Goal: Task Accomplishment & Management: Complete application form

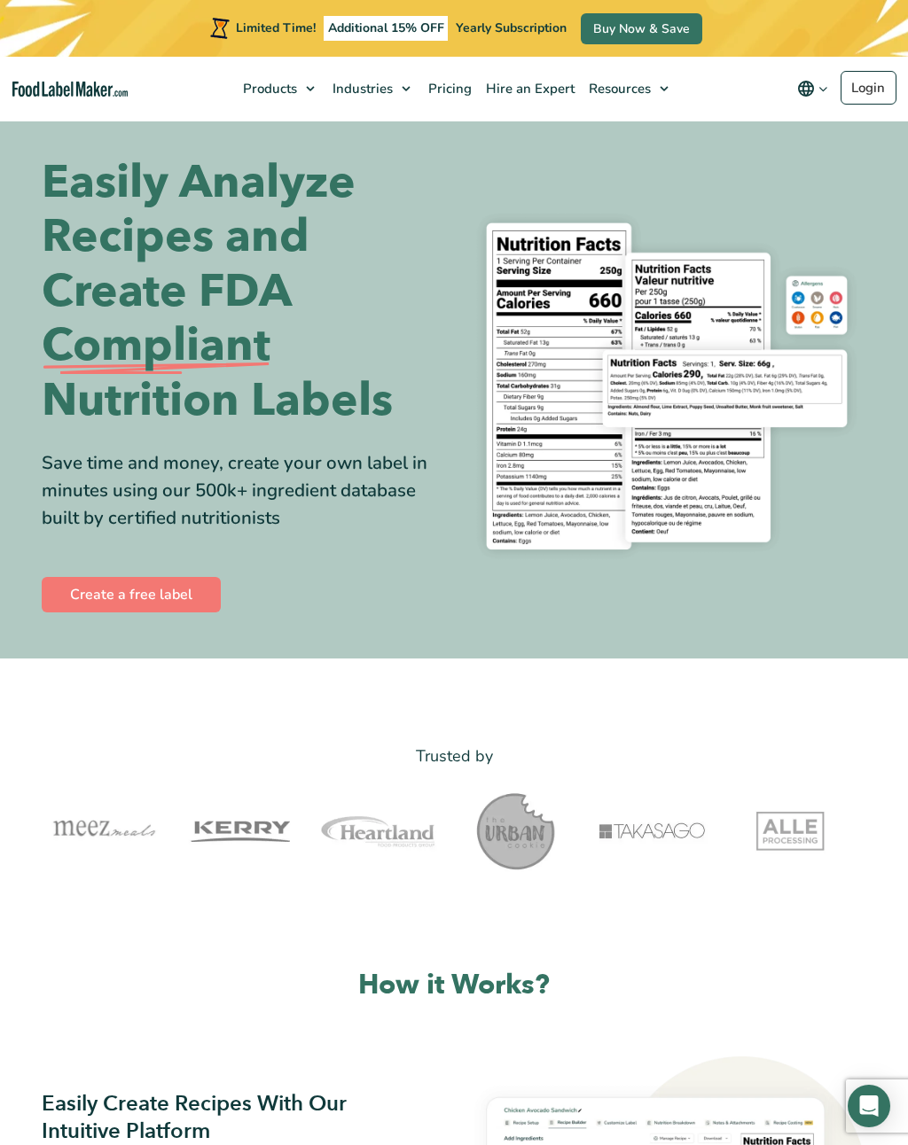
click at [162, 590] on link "Create a free label" at bounding box center [131, 594] width 179 height 35
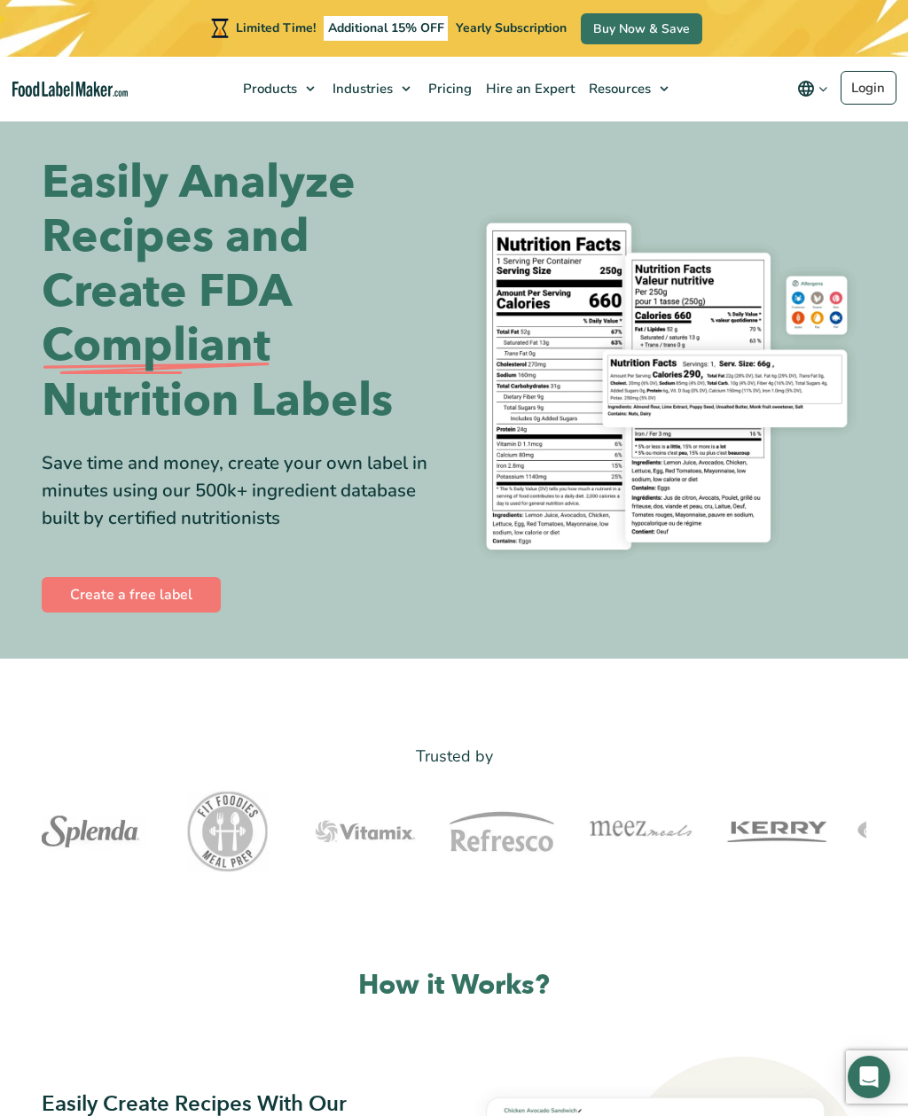
click at [133, 590] on link "Create a free label" at bounding box center [131, 594] width 179 height 35
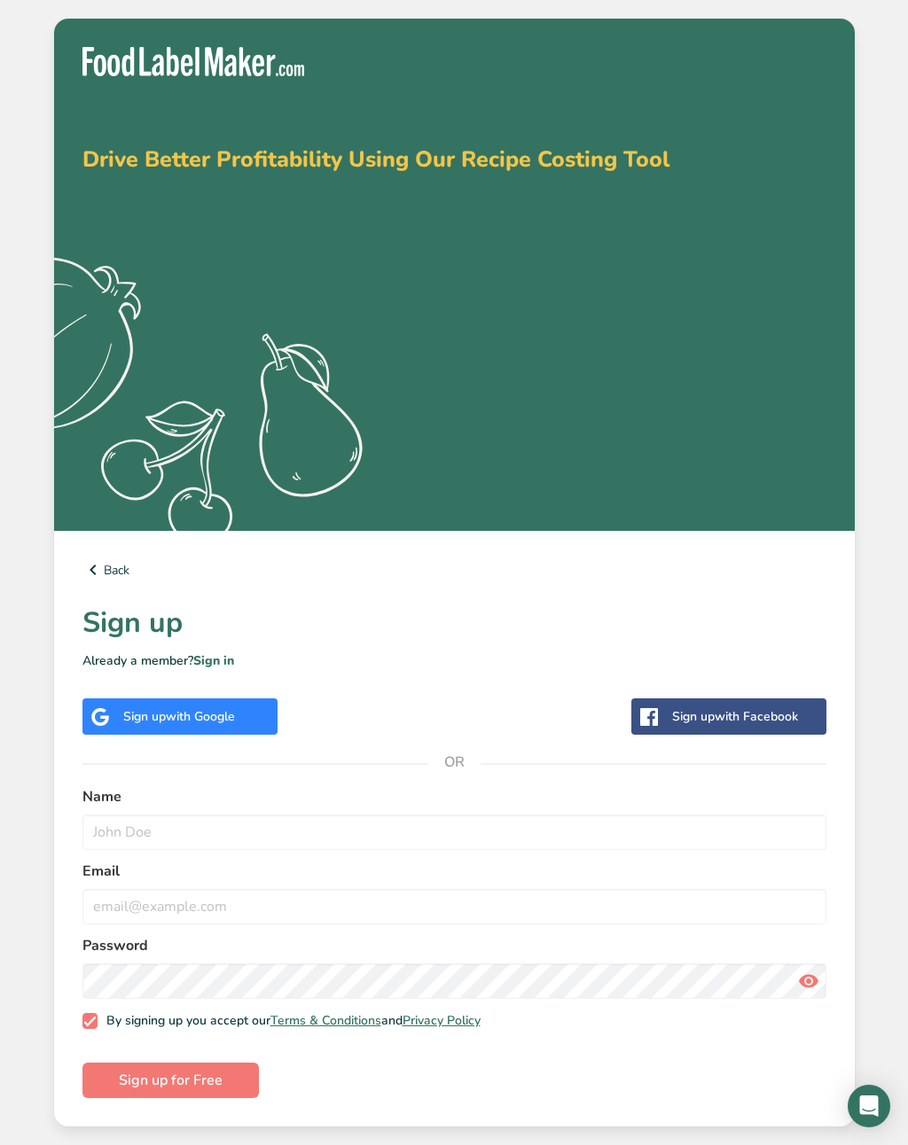
scroll to position [27, 0]
click at [106, 817] on input "text" at bounding box center [454, 832] width 744 height 35
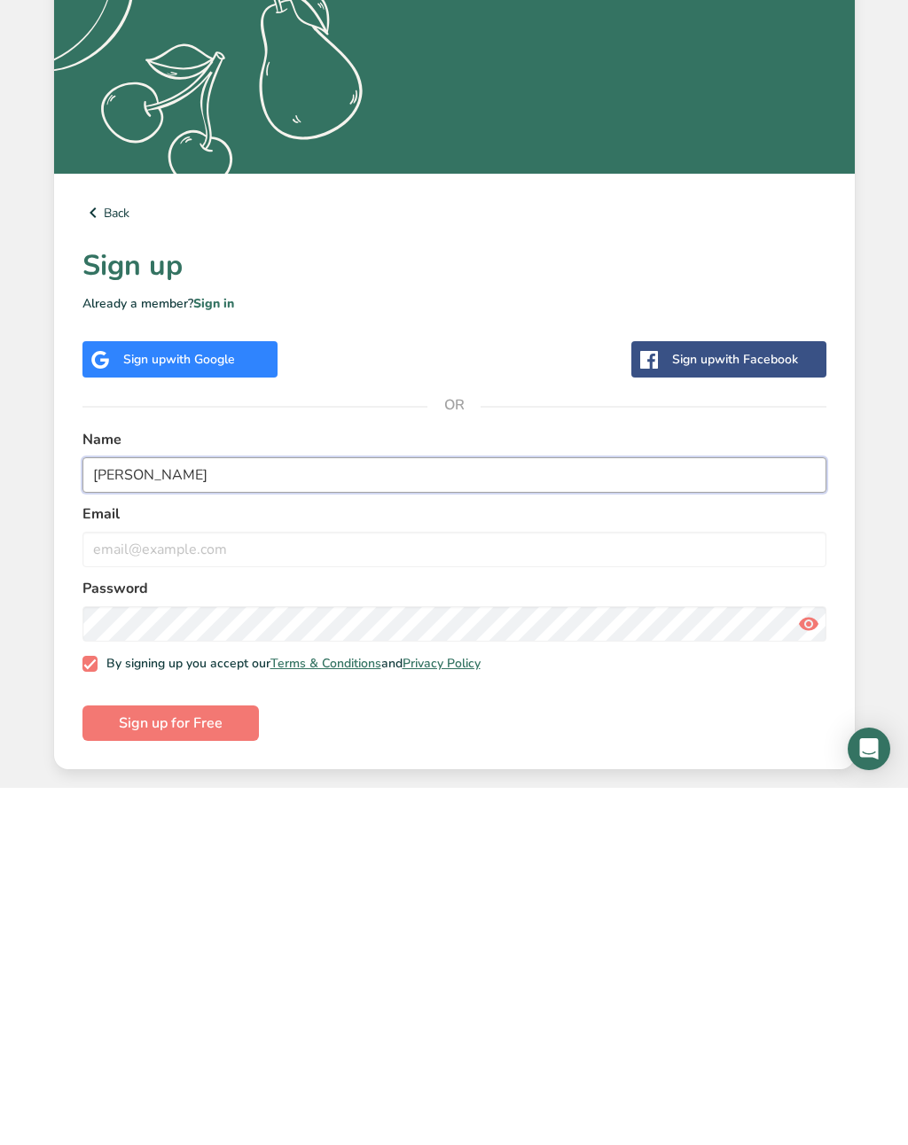
type input "MaryJane Villarreal"
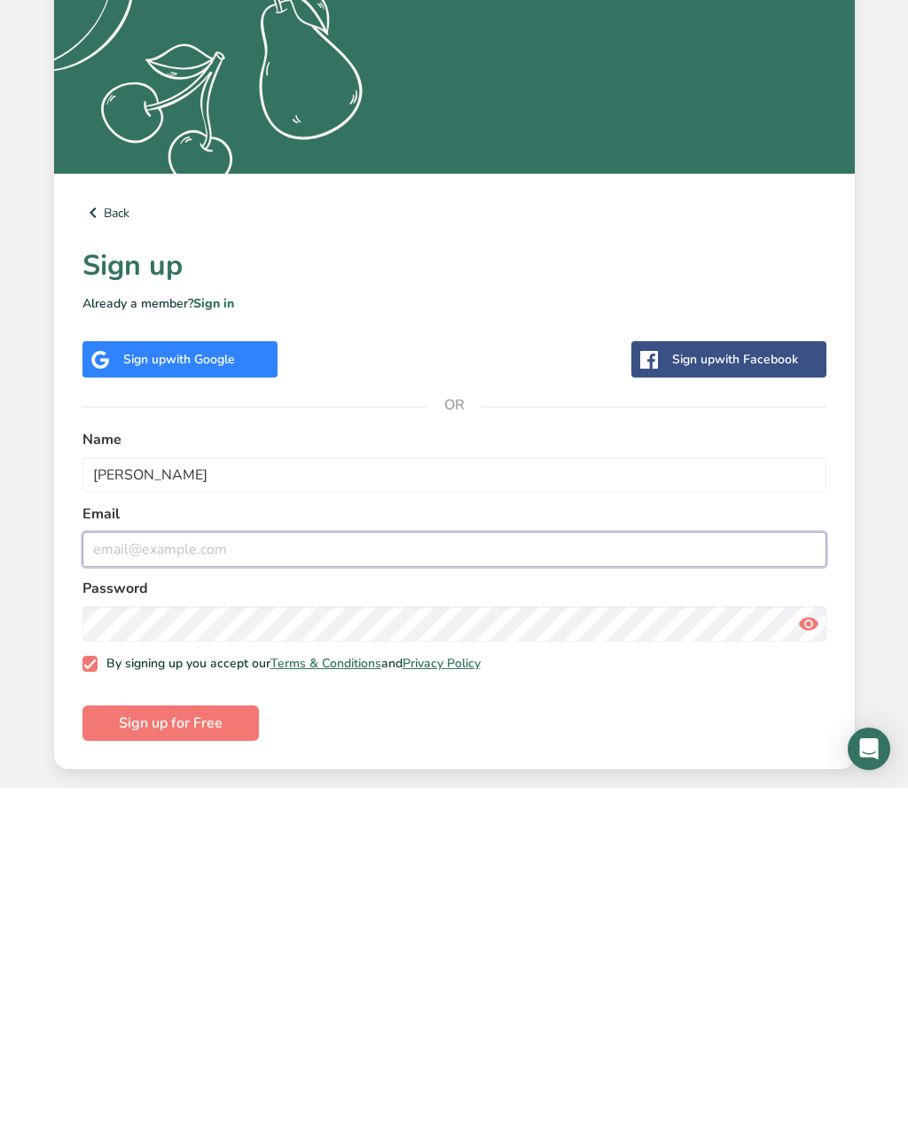
click at [116, 889] on input "email" at bounding box center [454, 906] width 744 height 35
type input "popo.momos.kitchen@gmail.com"
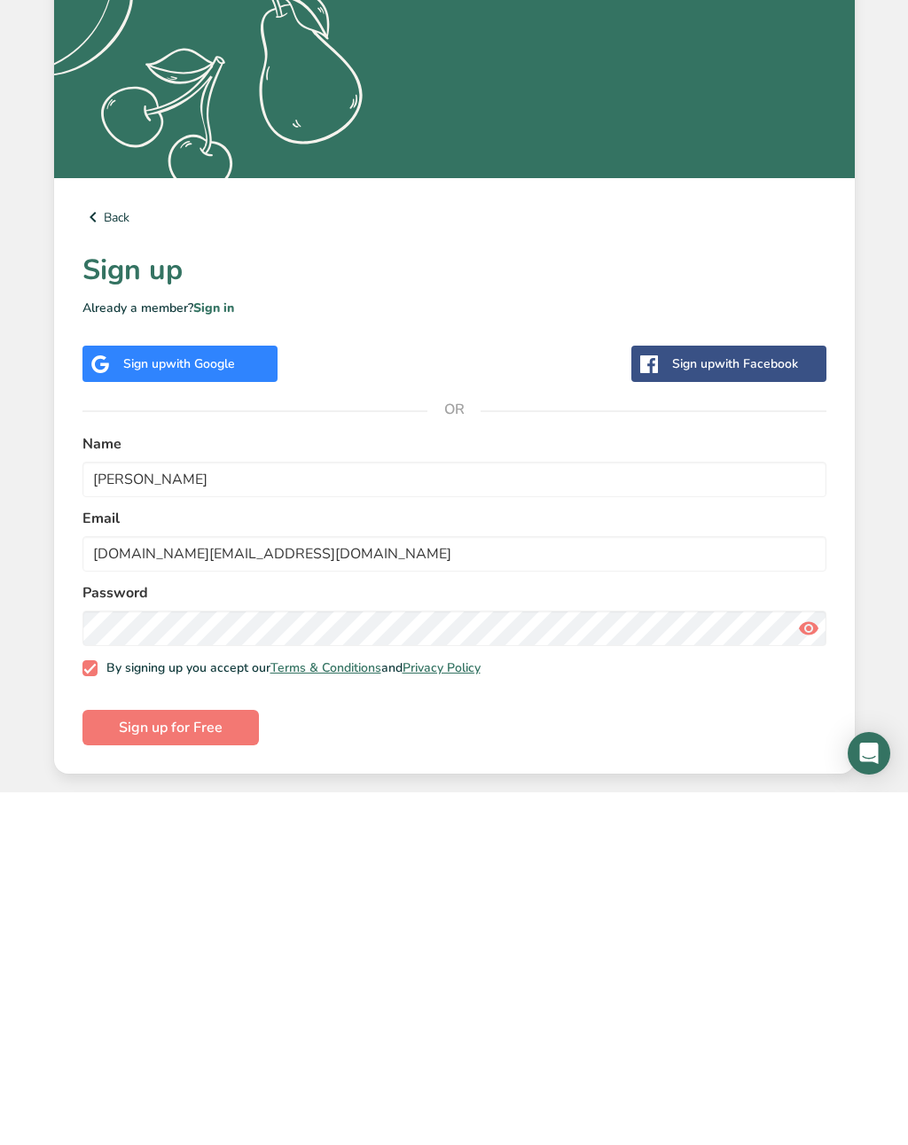
click at [813, 965] on icon at bounding box center [808, 981] width 21 height 32
click at [130, 1070] on span "Sign up for Free" at bounding box center [171, 1080] width 104 height 21
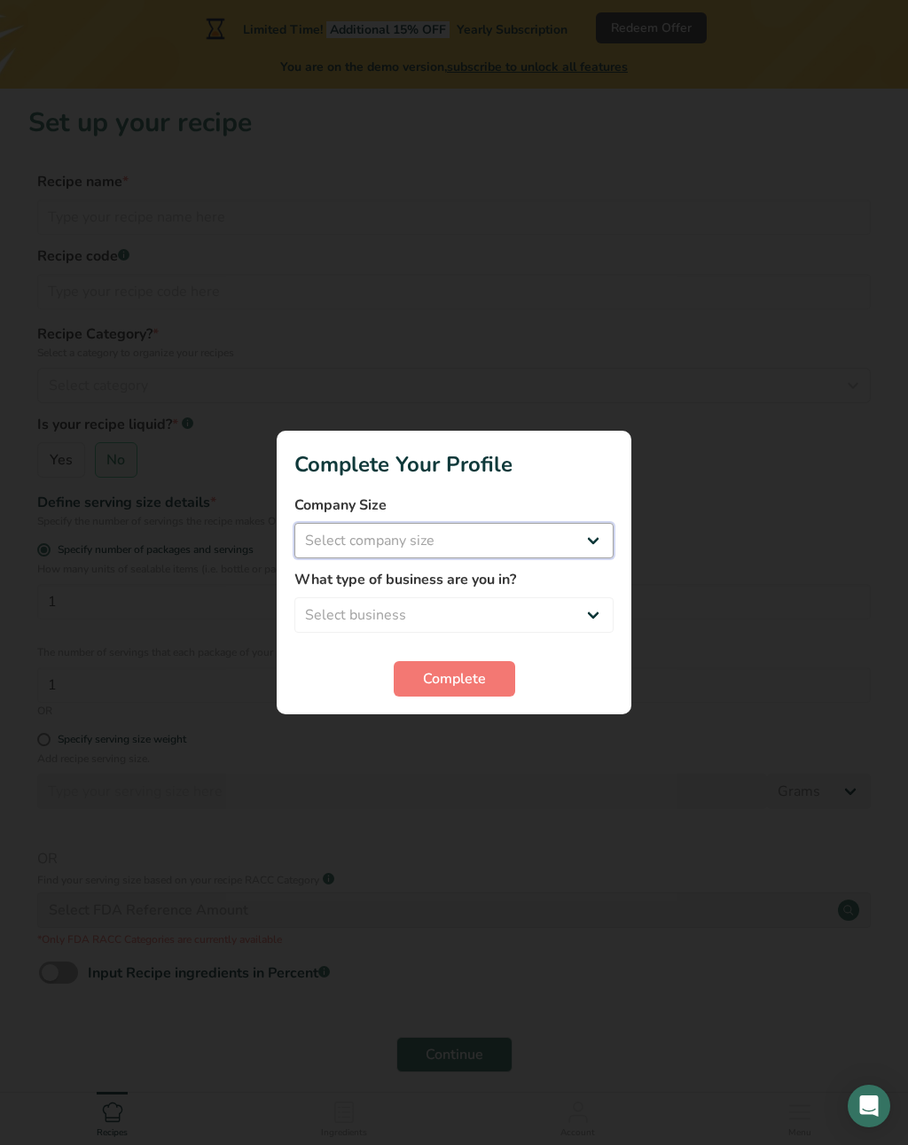
click at [588, 557] on select "Select company size Fewer than 10 Employees 10 to 50 Employees 51 to 500 Employ…" at bounding box center [453, 540] width 319 height 35
select select "1"
click at [601, 630] on select "Select business Packaged Food Manufacturer Restaurant & Cafe Bakery Meal Plans …" at bounding box center [453, 615] width 319 height 35
select select "8"
click at [451, 694] on button "Complete" at bounding box center [454, 678] width 121 height 35
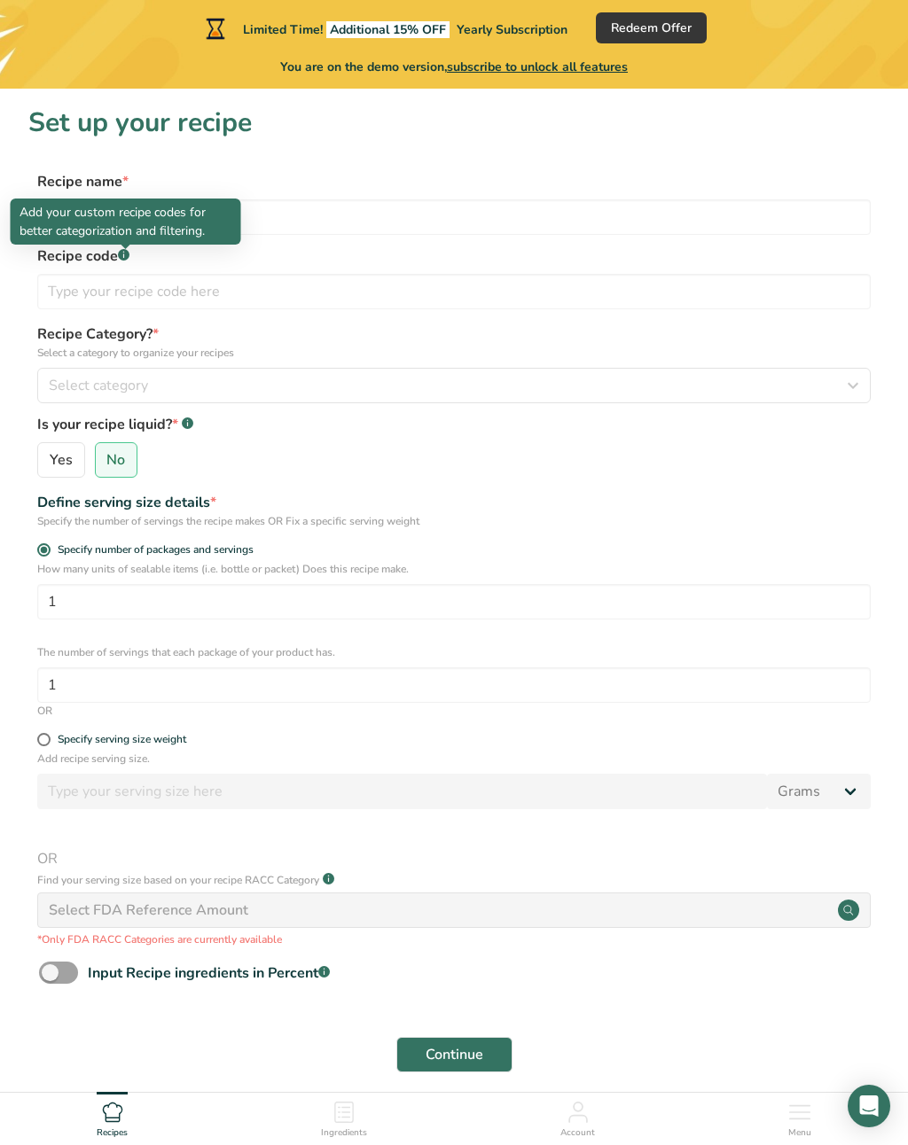
click at [669, 246] on label "Recipe code .a-a{fill:#347362;}.b-a{fill:#fff;}" at bounding box center [453, 256] width 833 height 21
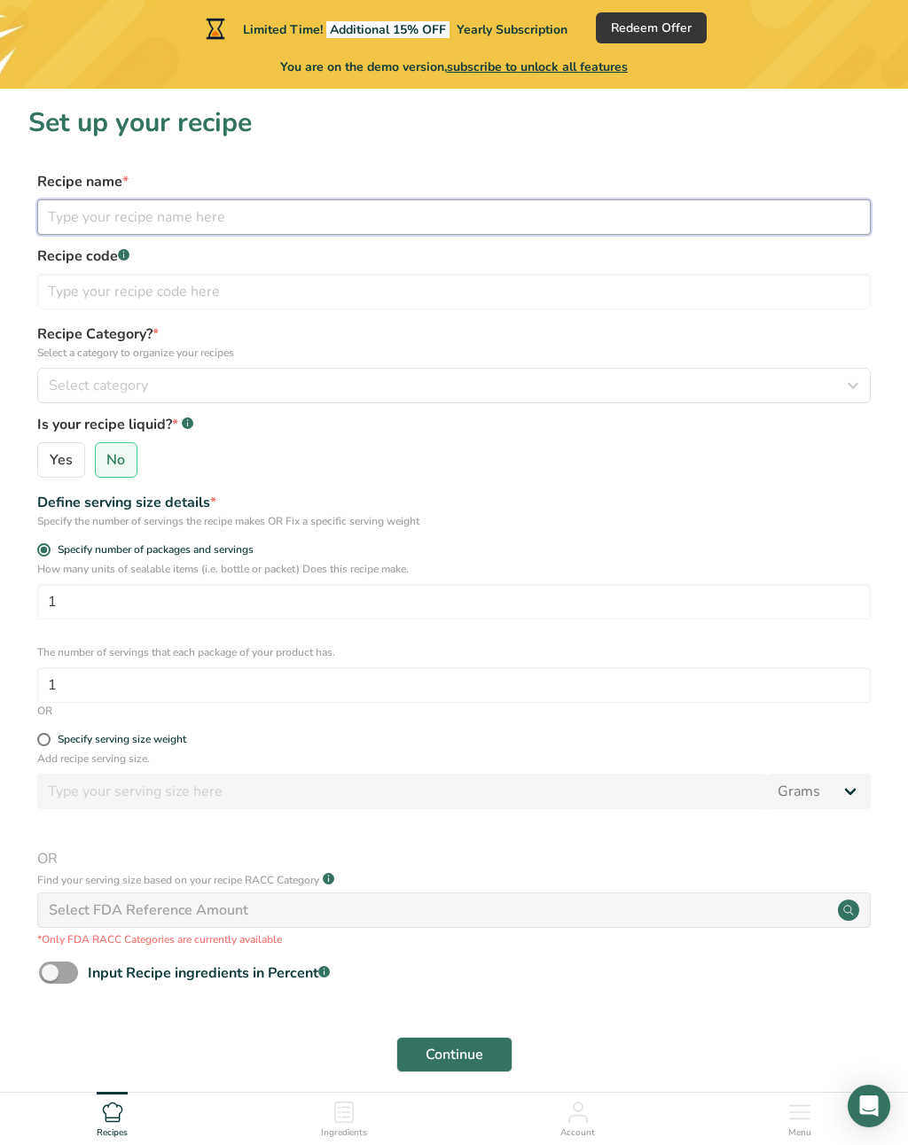
click at [67, 214] on input "text" at bounding box center [453, 216] width 833 height 35
type input "Mongonada Jam"
click at [62, 294] on input "text" at bounding box center [453, 291] width 833 height 35
click at [853, 384] on icon "button" at bounding box center [852, 386] width 21 height 32
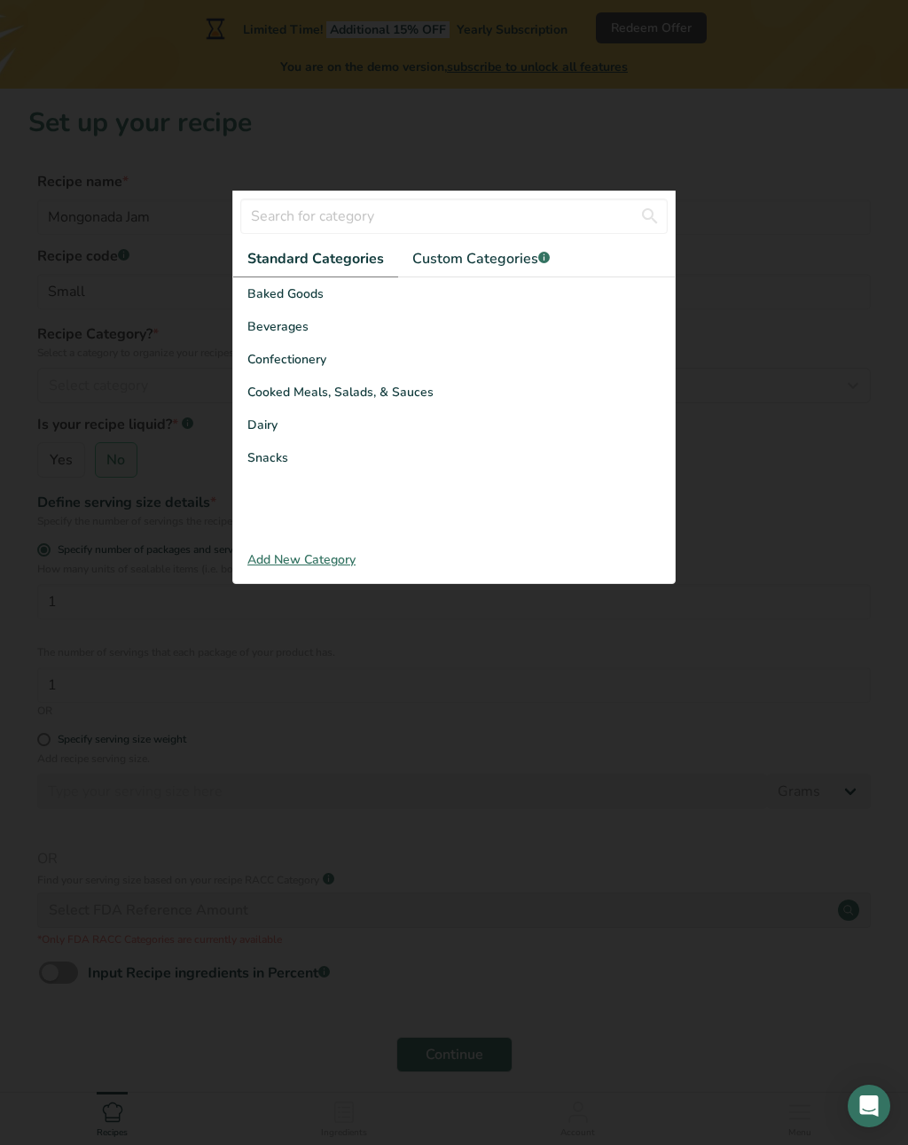
click at [303, 283] on div "Baked Goods" at bounding box center [454, 293] width 442 height 33
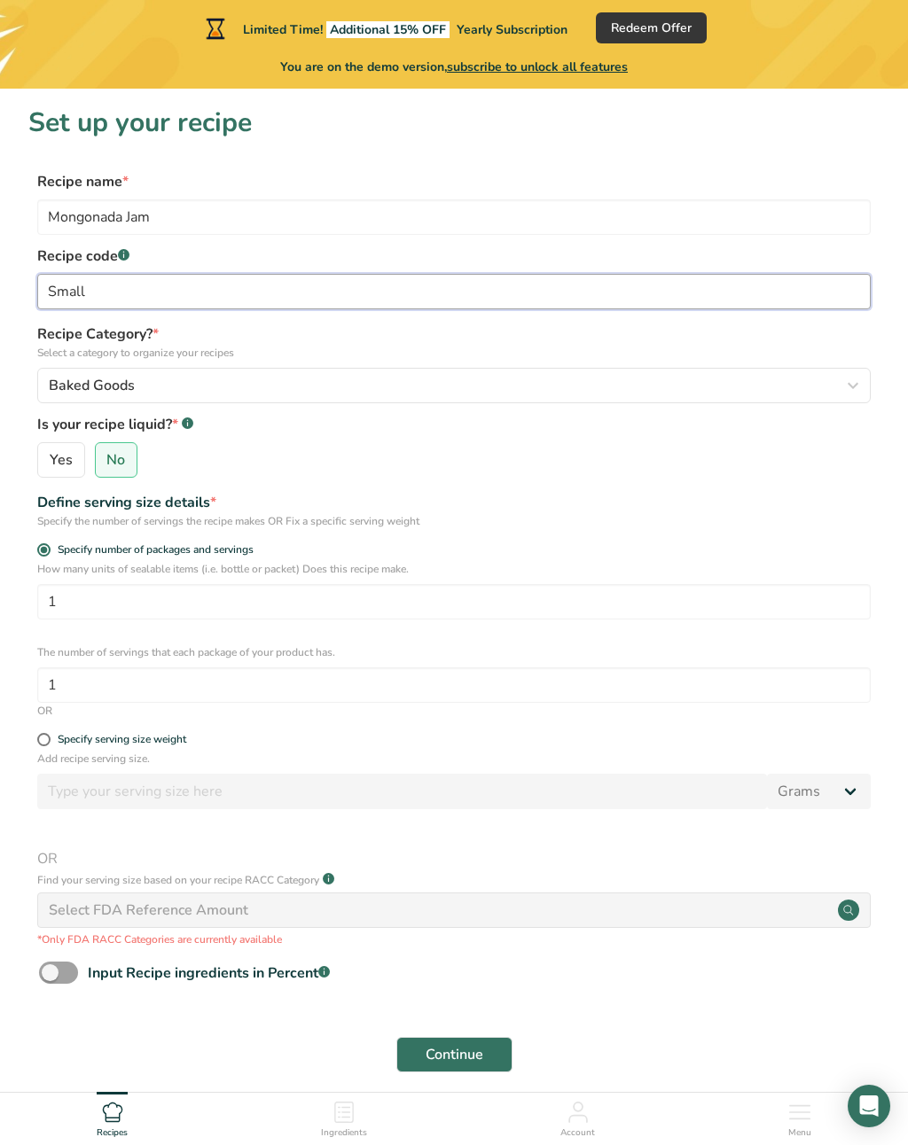
click at [121, 286] on input "Small" at bounding box center [453, 291] width 833 height 35
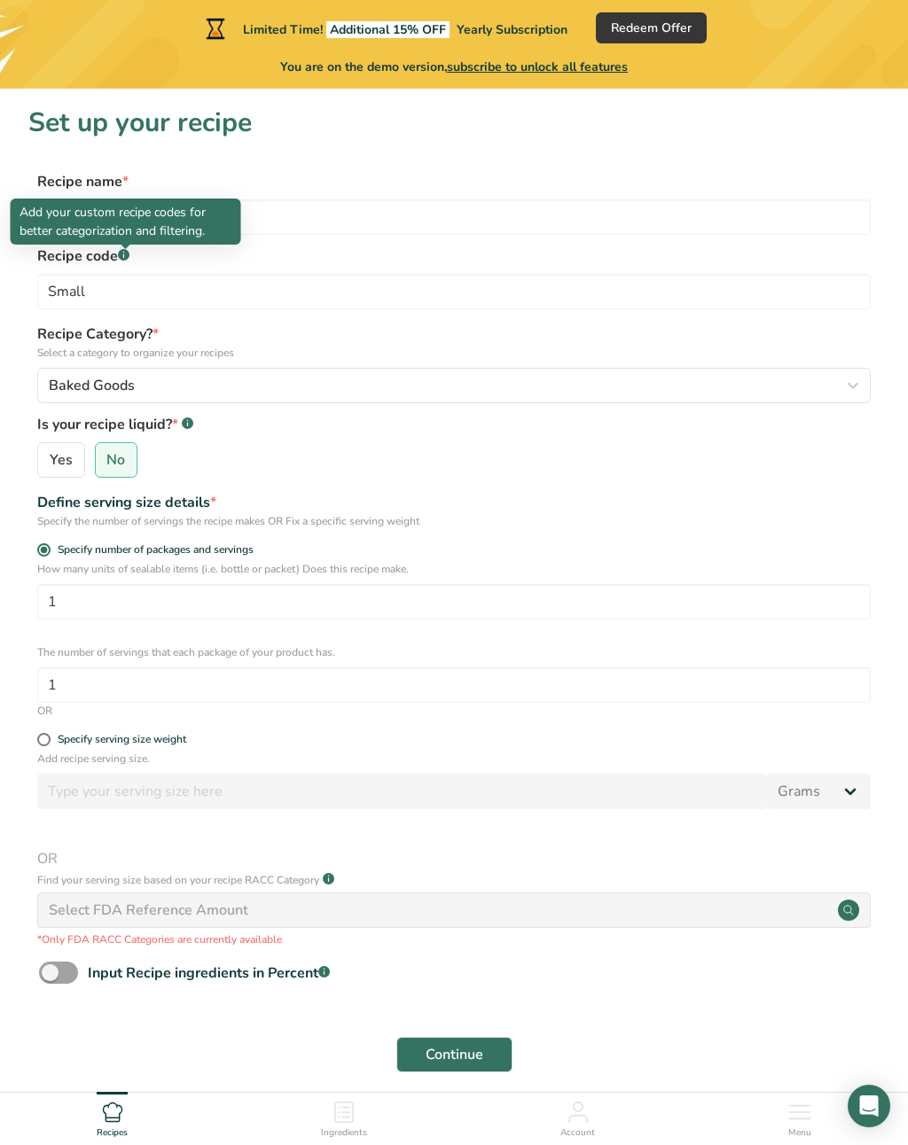
click at [125, 249] on div at bounding box center [125, 249] width 9 height 9
click at [106, 292] on input "Small" at bounding box center [453, 291] width 833 height 35
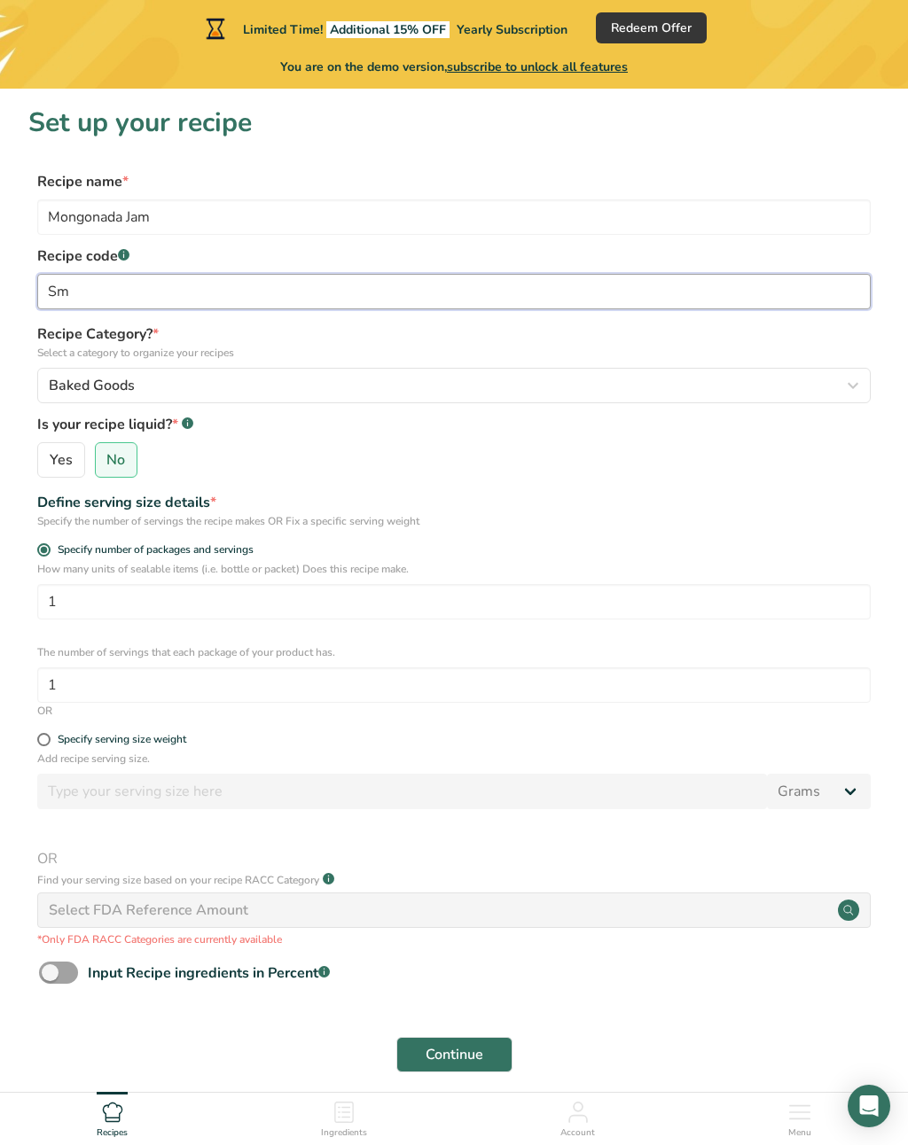
type input "S"
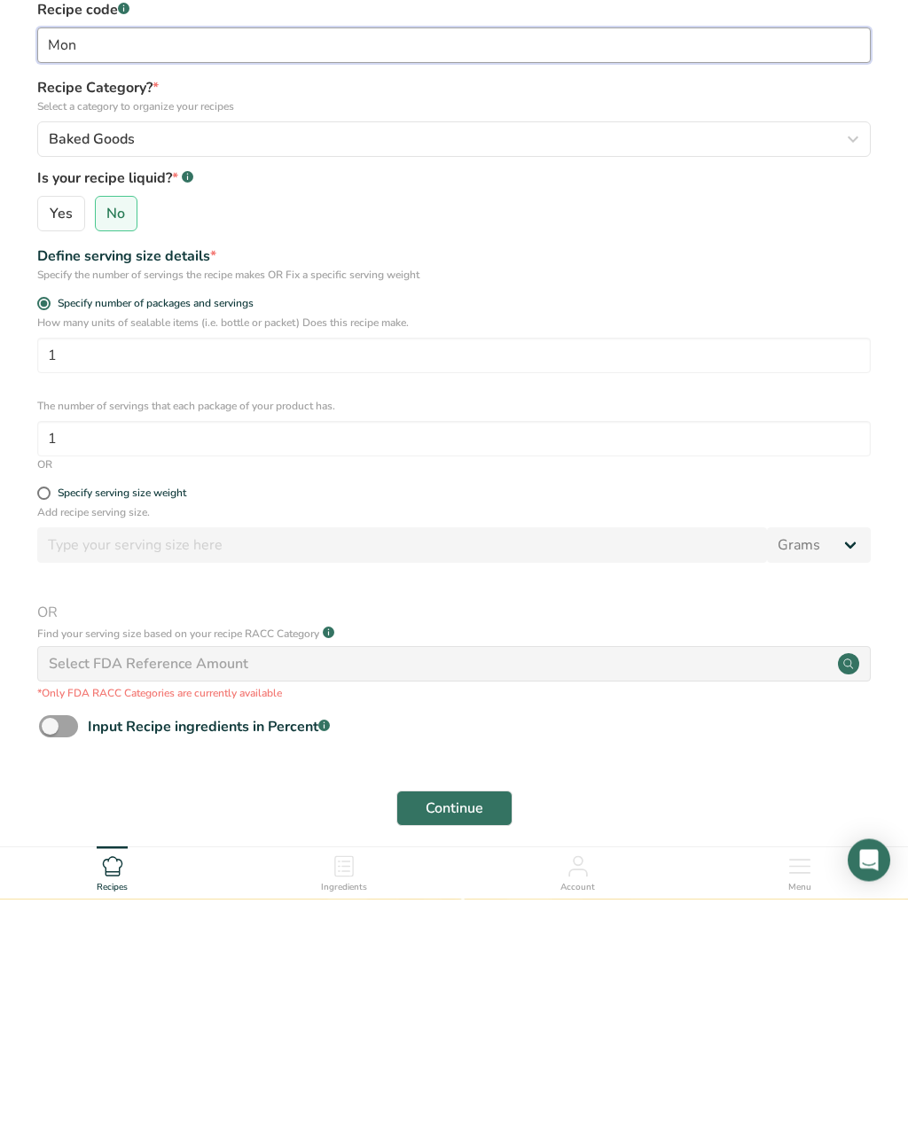
type input "Mon"
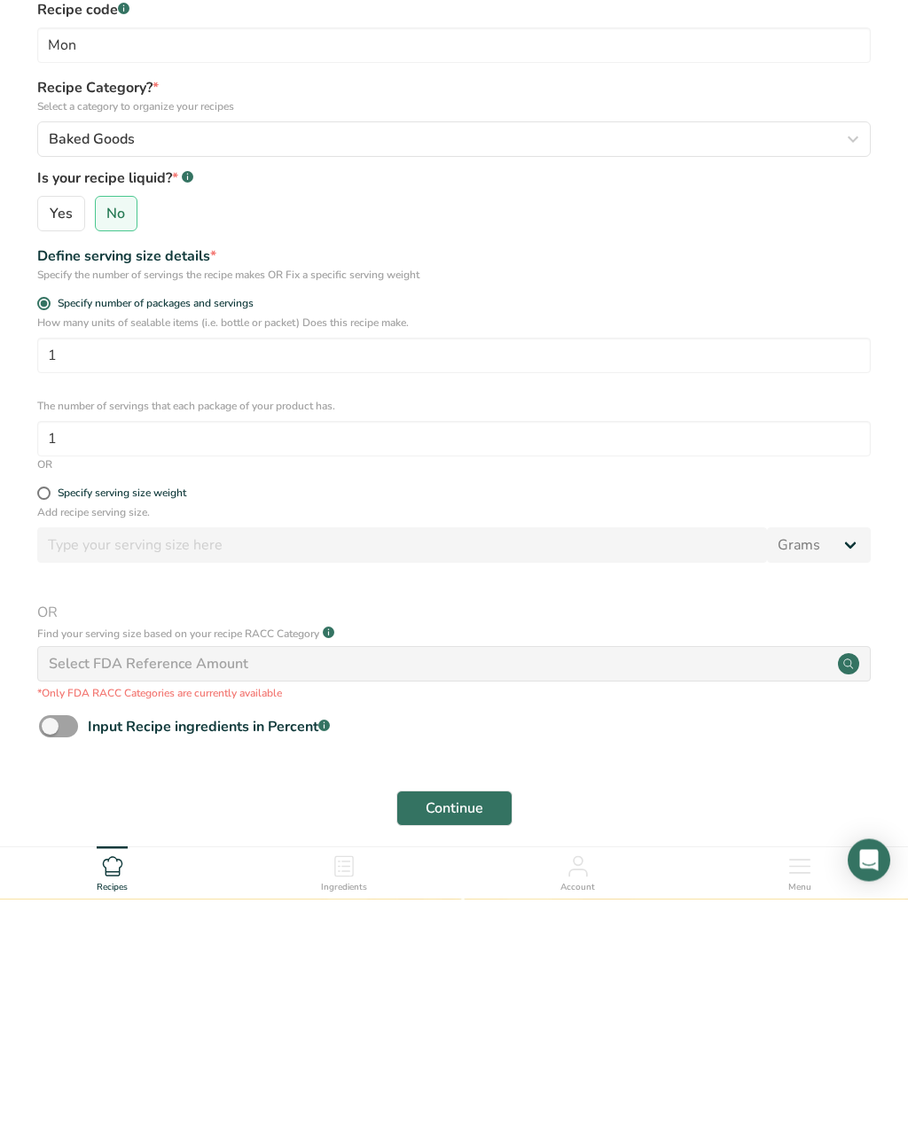
click at [282, 893] on div "Select FDA Reference Amount" at bounding box center [453, 910] width 833 height 35
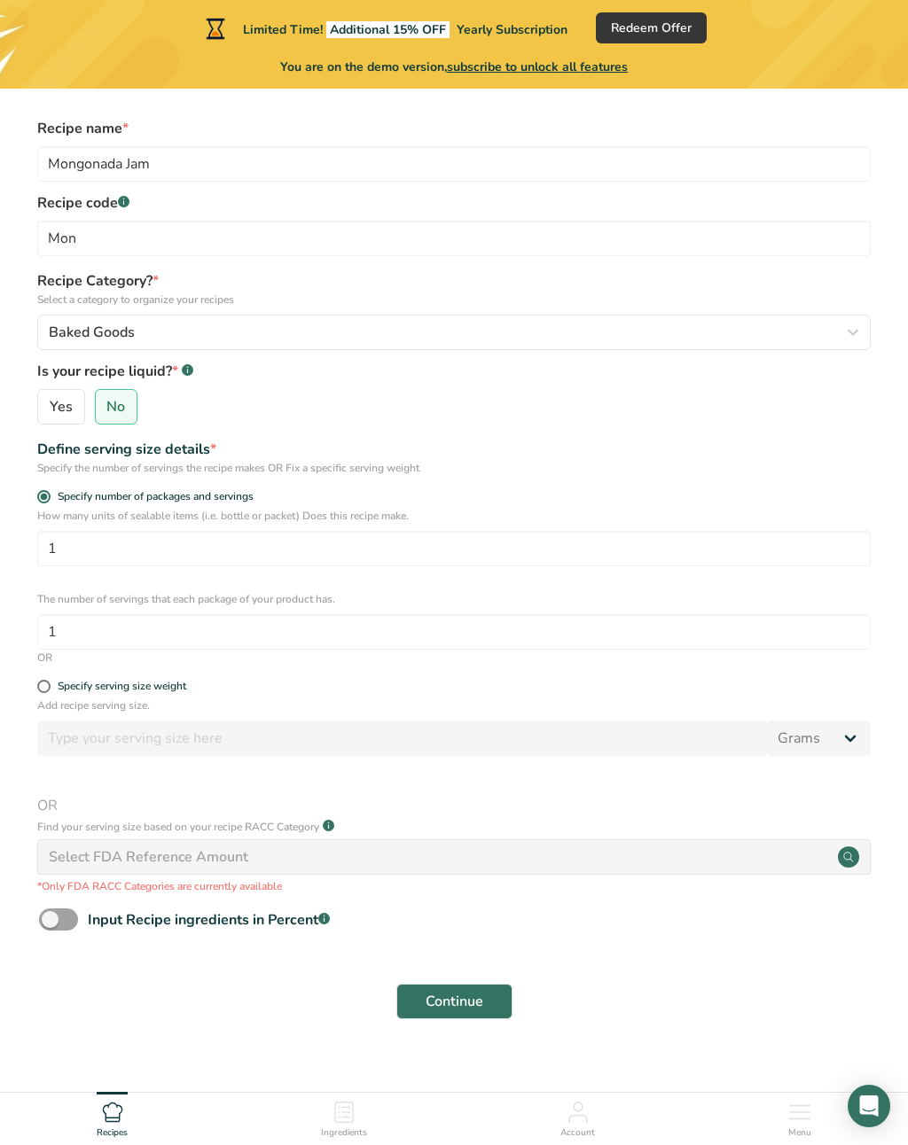
click at [374, 852] on div "Select FDA Reference Amount" at bounding box center [453, 857] width 833 height 35
click at [842, 861] on circle at bounding box center [848, 857] width 21 height 21
click at [851, 858] on circle at bounding box center [848, 857] width 21 height 21
click at [862, 856] on div "Select FDA Reference Amount" at bounding box center [453, 857] width 833 height 35
click at [53, 684] on span "Specify serving size weight" at bounding box center [119, 686] width 136 height 13
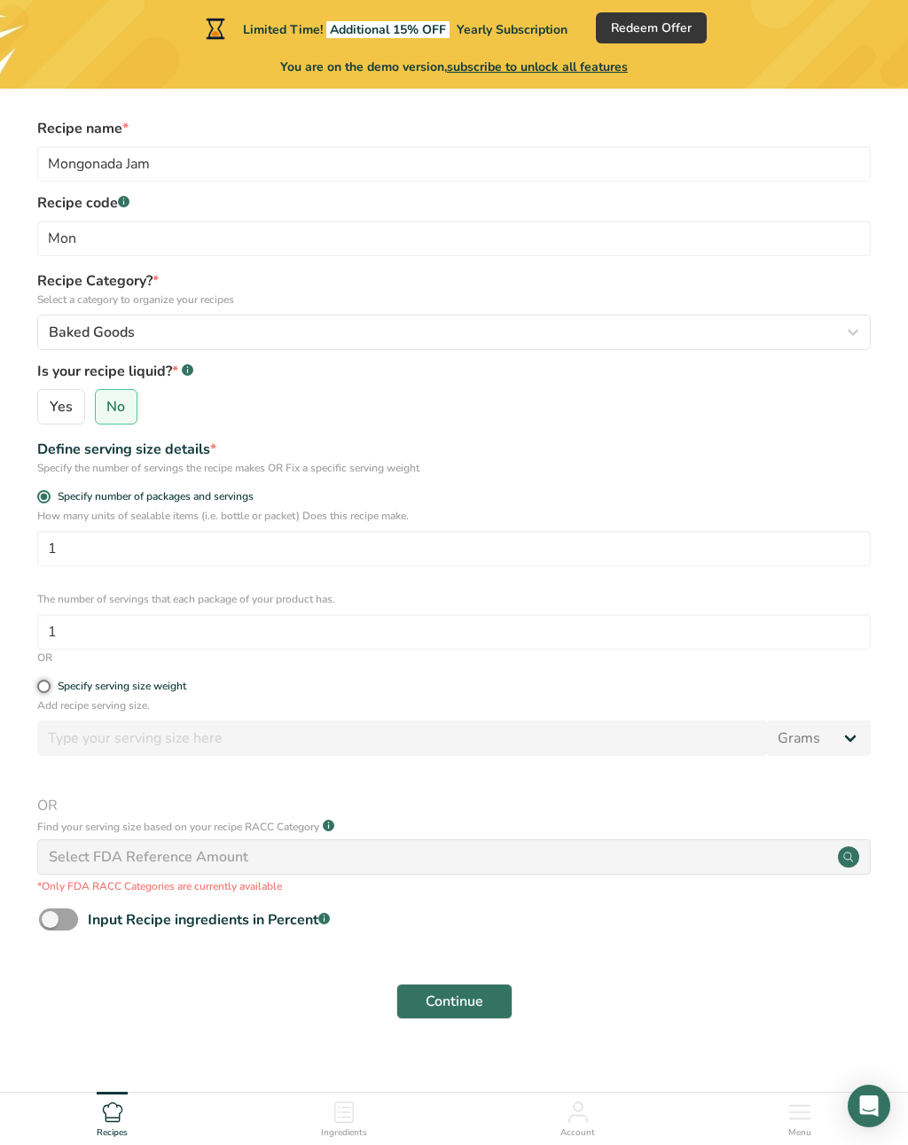
click at [49, 684] on input "Specify serving size weight" at bounding box center [43, 687] width 12 height 12
radio input "true"
radio input "false"
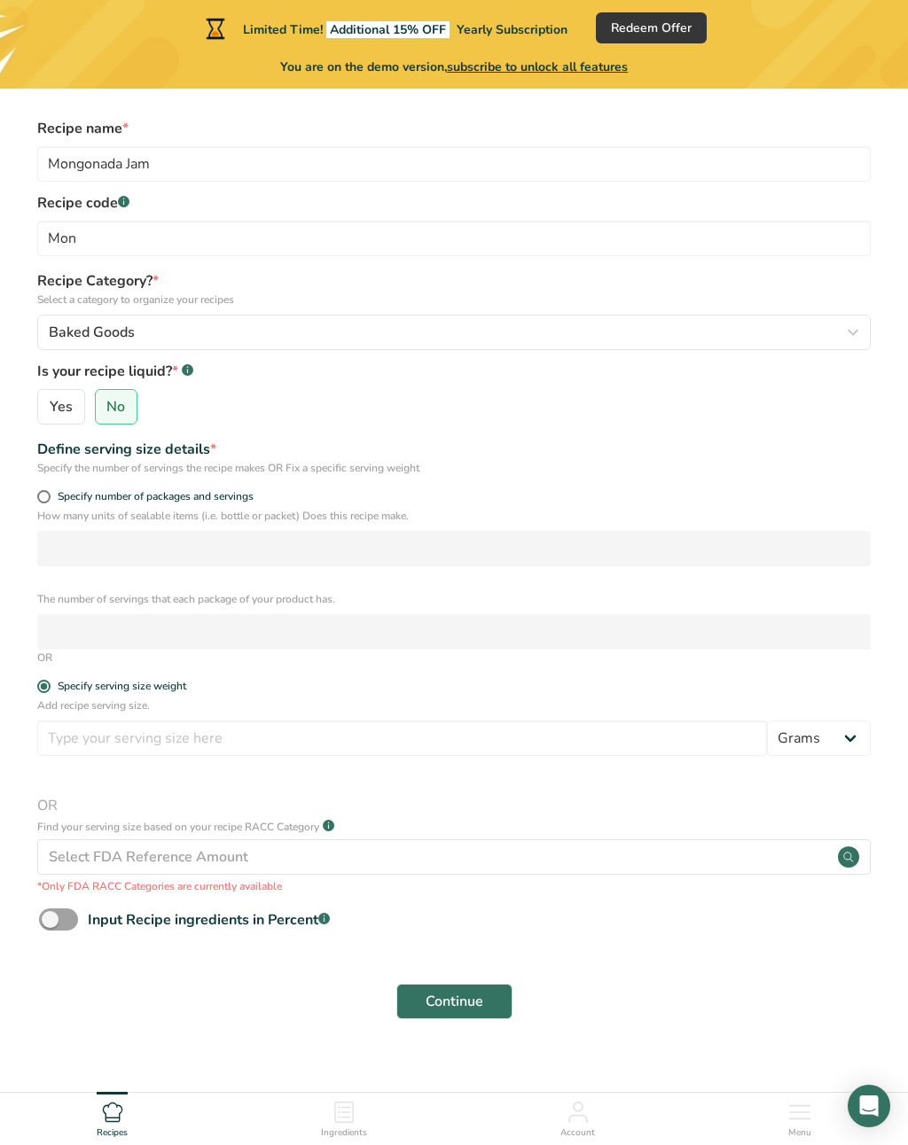
click at [73, 916] on span at bounding box center [58, 920] width 39 height 22
click at [51, 916] on input "Input Recipe ingredients in Percent .a-a{fill:#347362;}.b-a{fill:#fff;}" at bounding box center [45, 920] width 12 height 12
checkbox input "true"
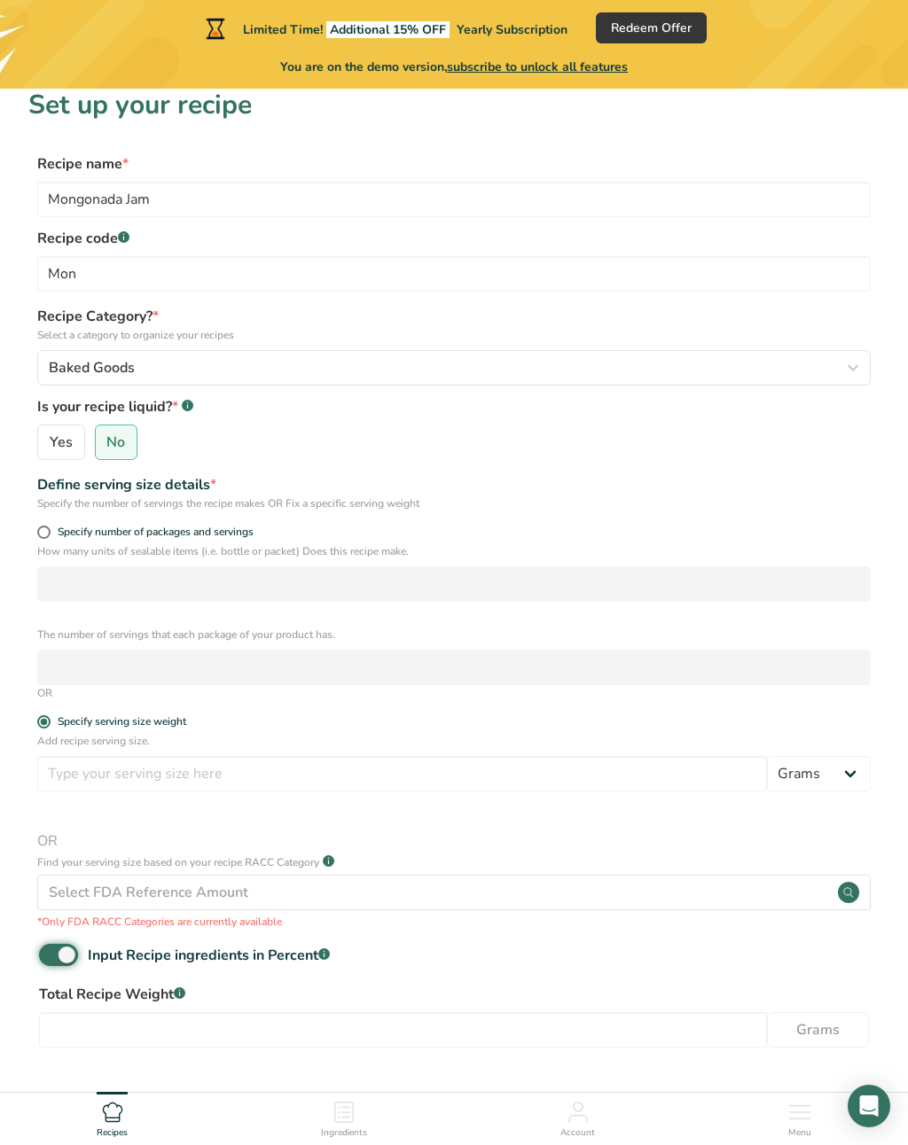
scroll to position [0, 0]
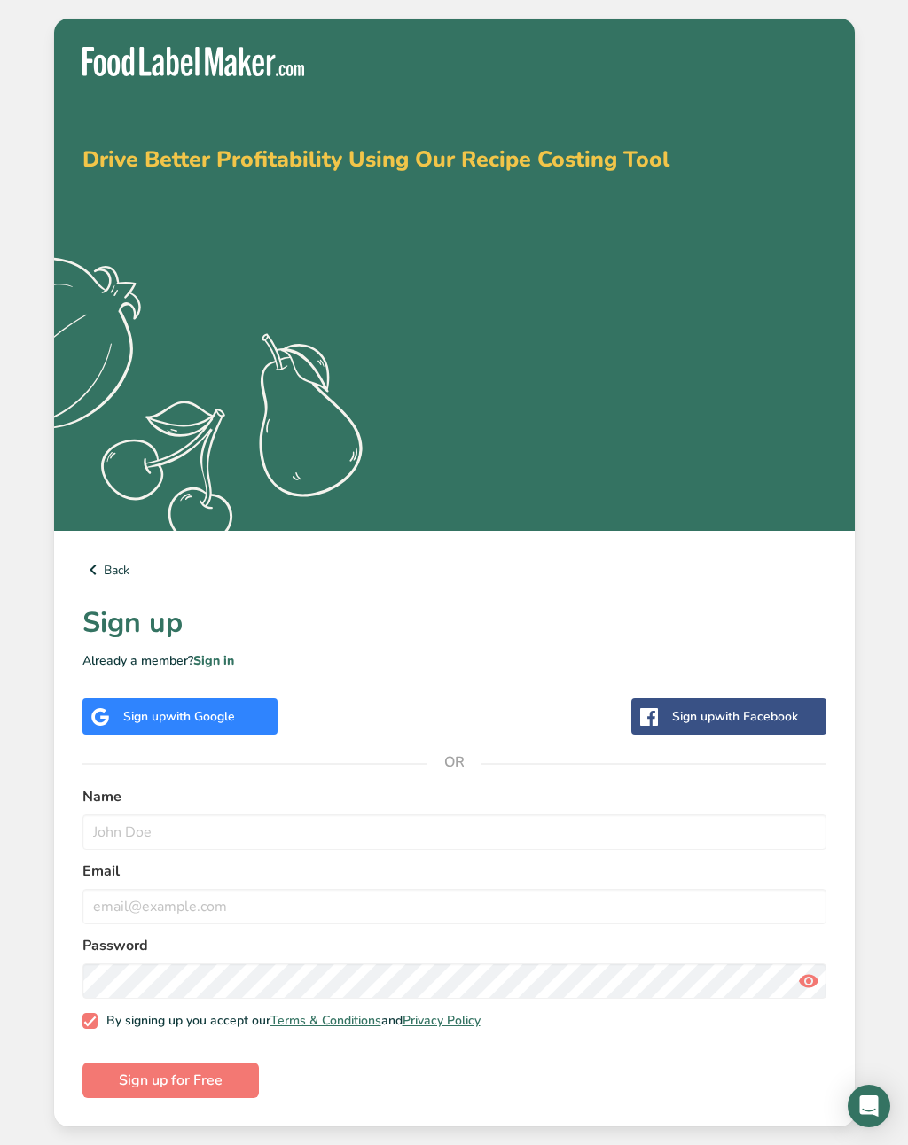
scroll to position [27, 0]
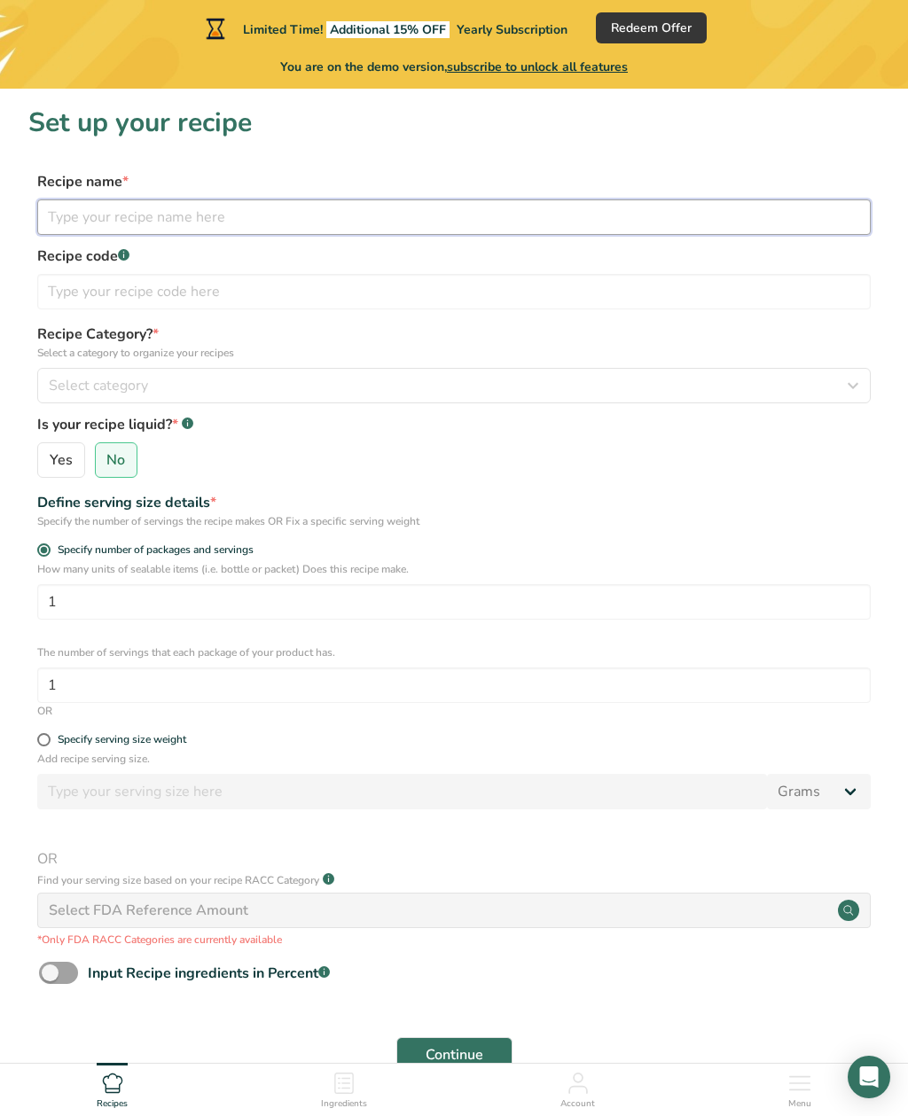
click at [163, 219] on input "text" at bounding box center [453, 216] width 833 height 35
type input "Mongonada Jam"
click at [256, 385] on div "Select category" at bounding box center [449, 385] width 800 height 21
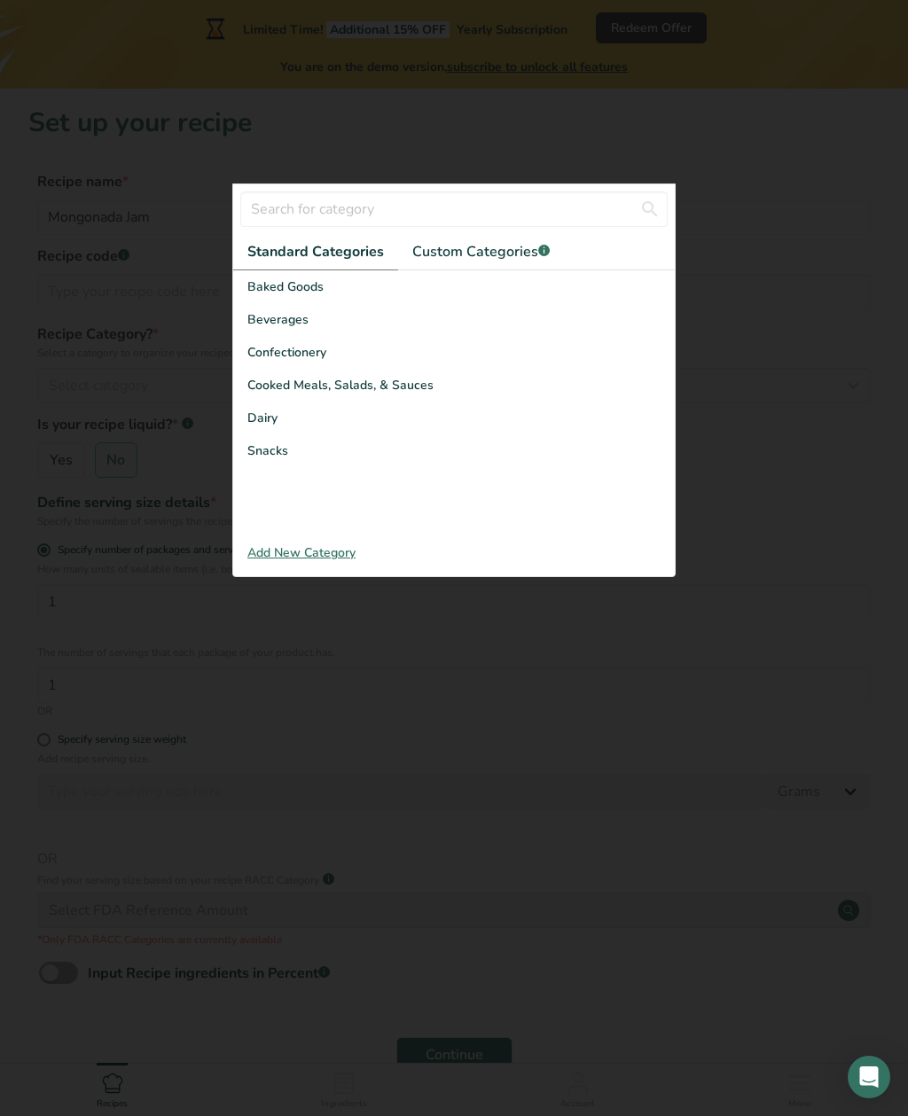
click at [313, 286] on span "Baked Goods" at bounding box center [285, 286] width 76 height 19
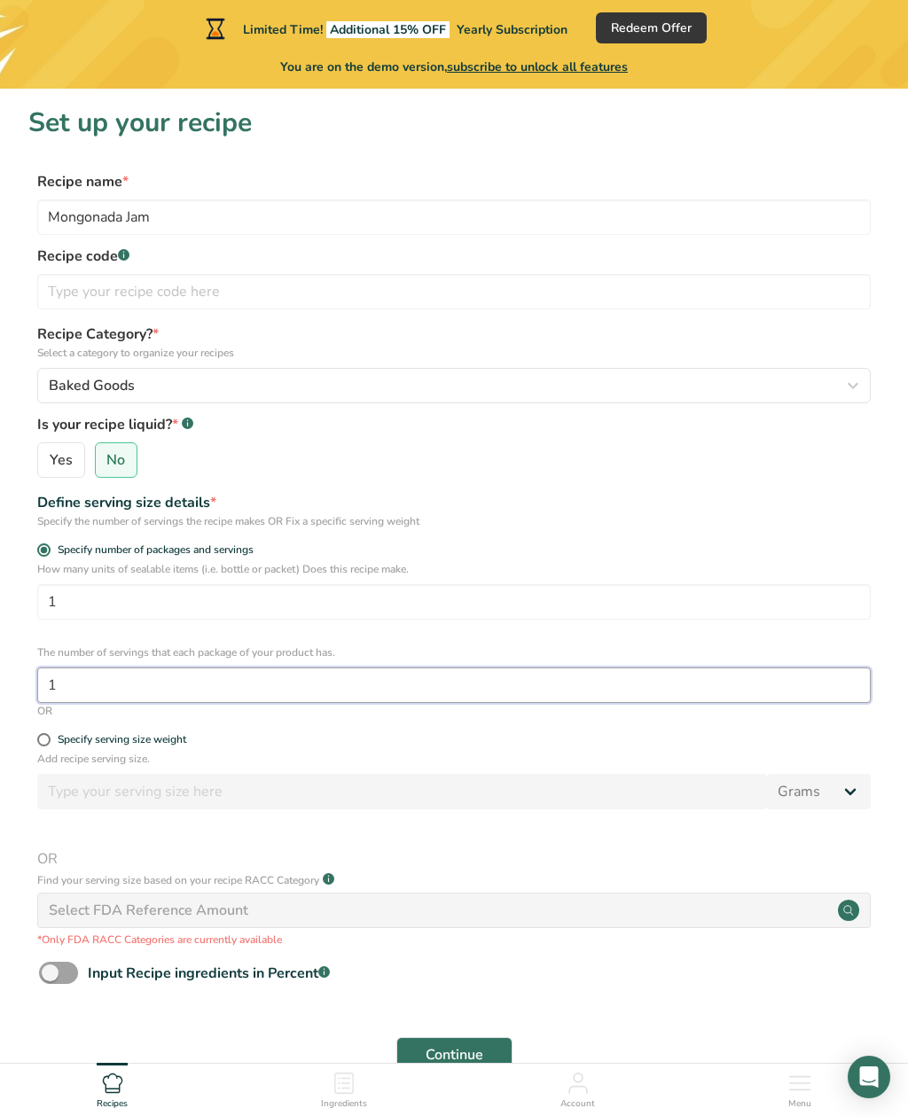
click at [97, 690] on input "1" at bounding box center [453, 685] width 833 height 35
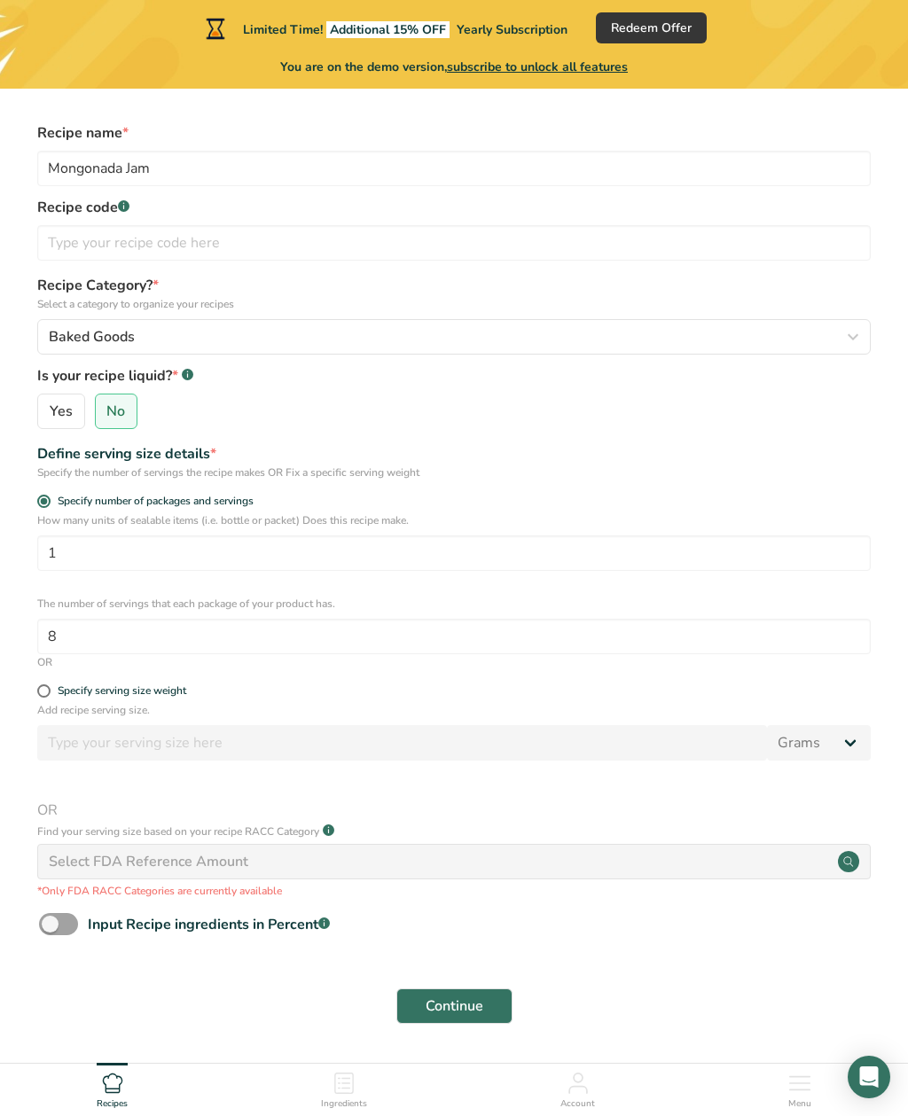
scroll to position [53, 0]
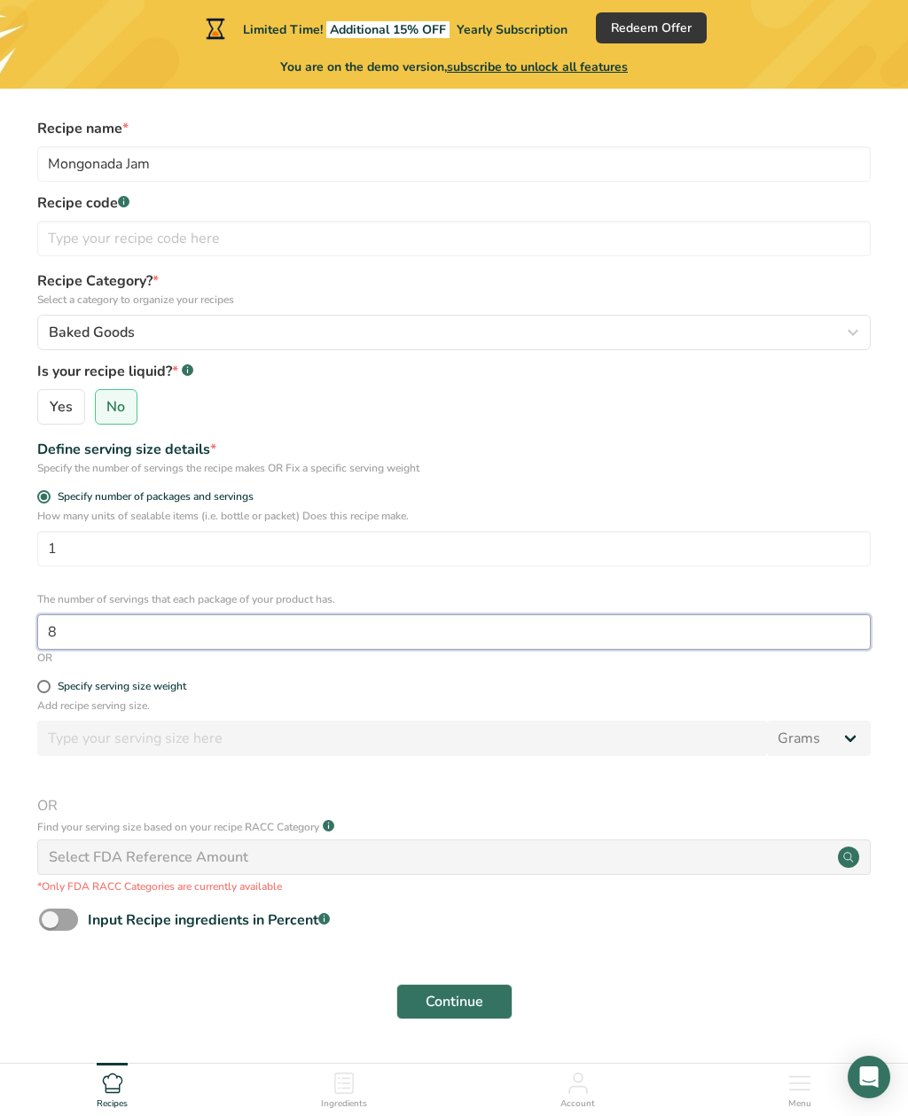
type input "8"
click at [62, 920] on span at bounding box center [58, 920] width 39 height 22
click at [51, 920] on input "Input Recipe ingredients in Percent .a-a{fill:#347362;}.b-a{fill:#fff;}" at bounding box center [45, 920] width 12 height 12
checkbox input "true"
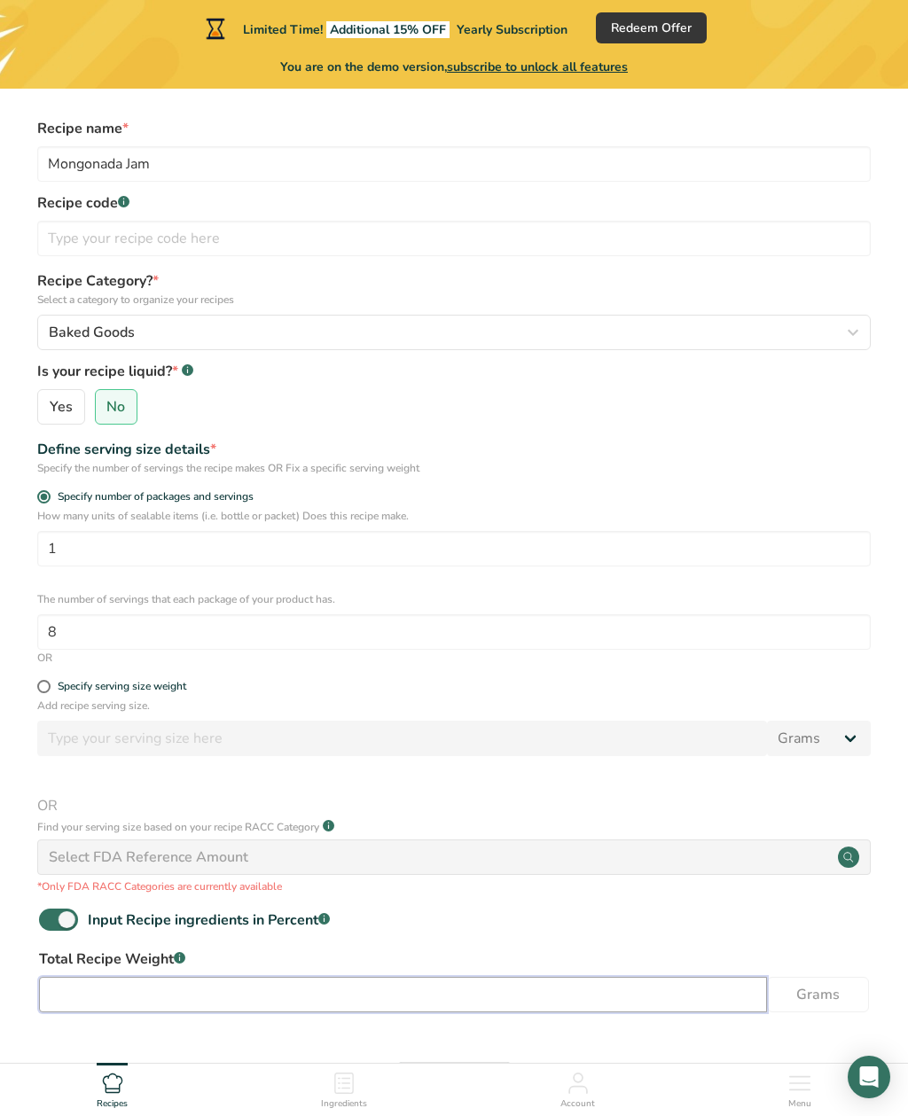
click at [77, 995] on input "number" at bounding box center [403, 994] width 728 height 35
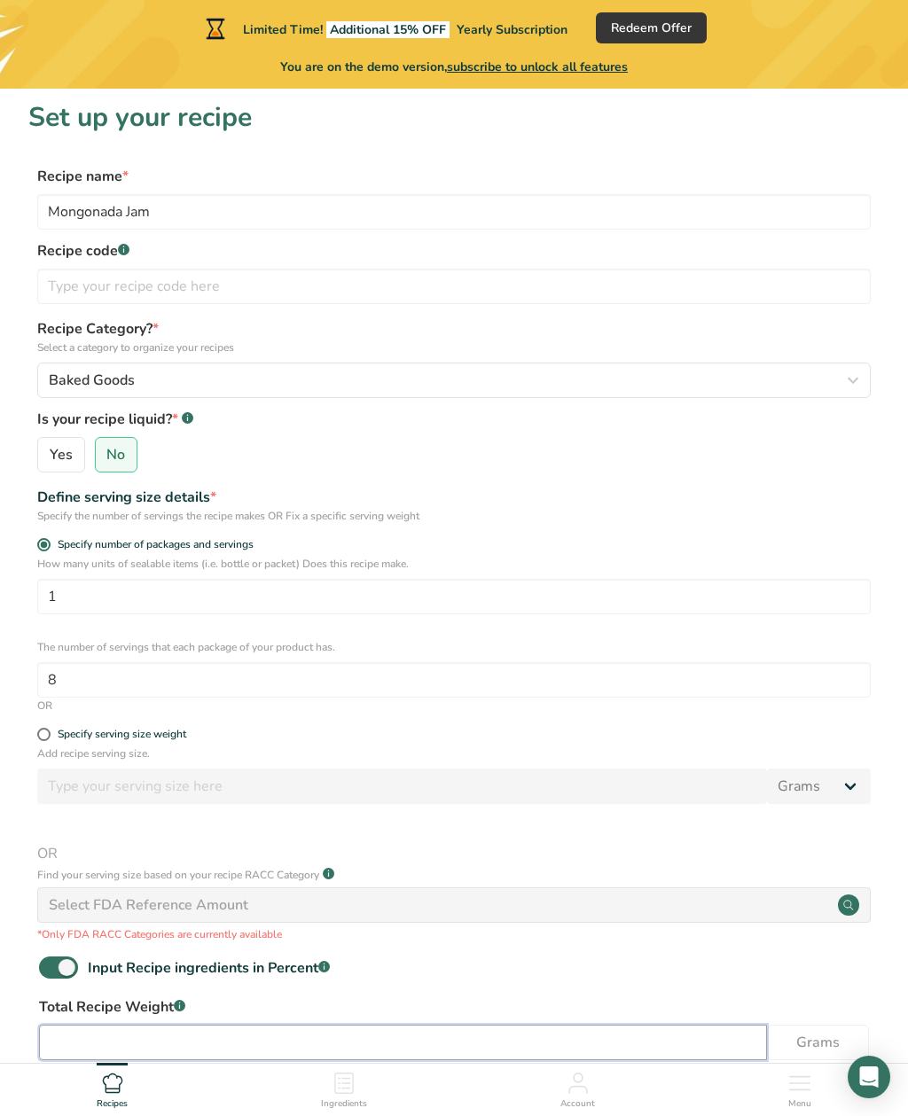
scroll to position [0, 0]
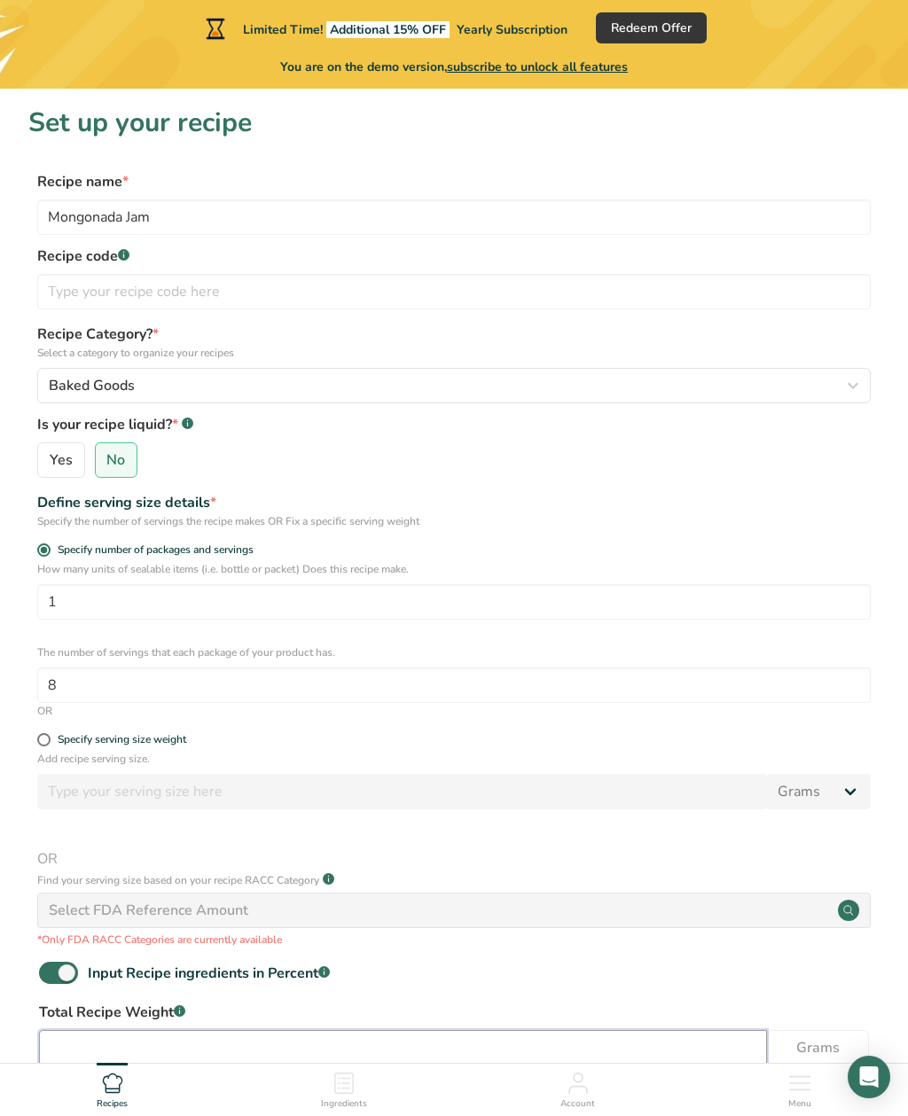
click at [90, 1045] on input "number" at bounding box center [403, 1047] width 728 height 35
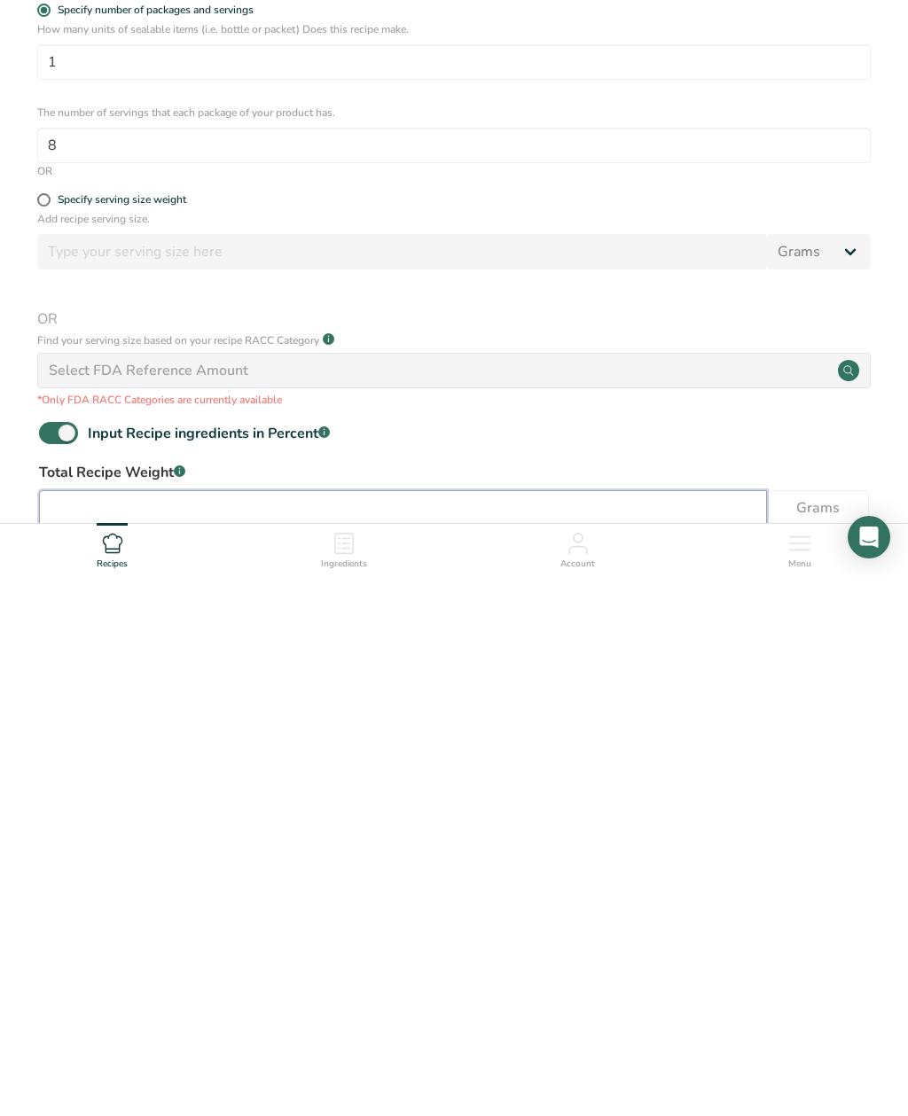
type input "6"
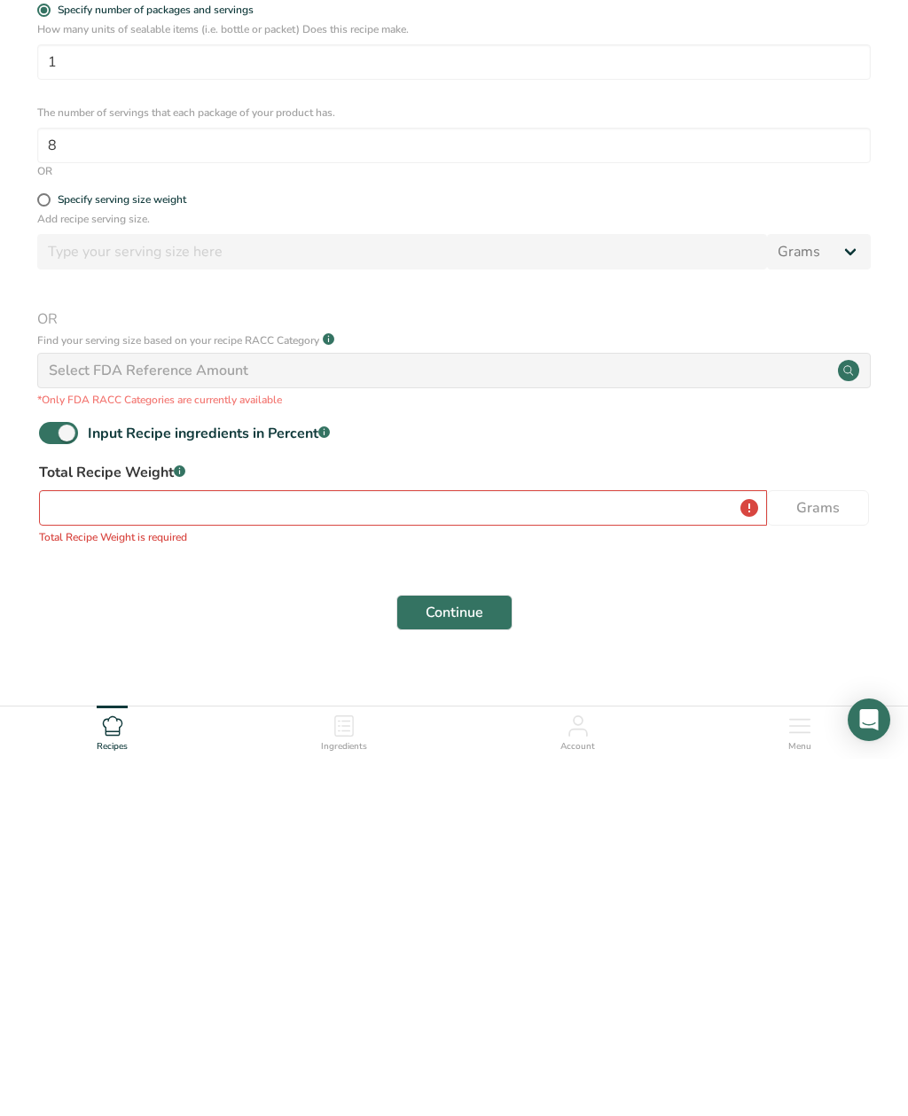
scroll to position [202, 0]
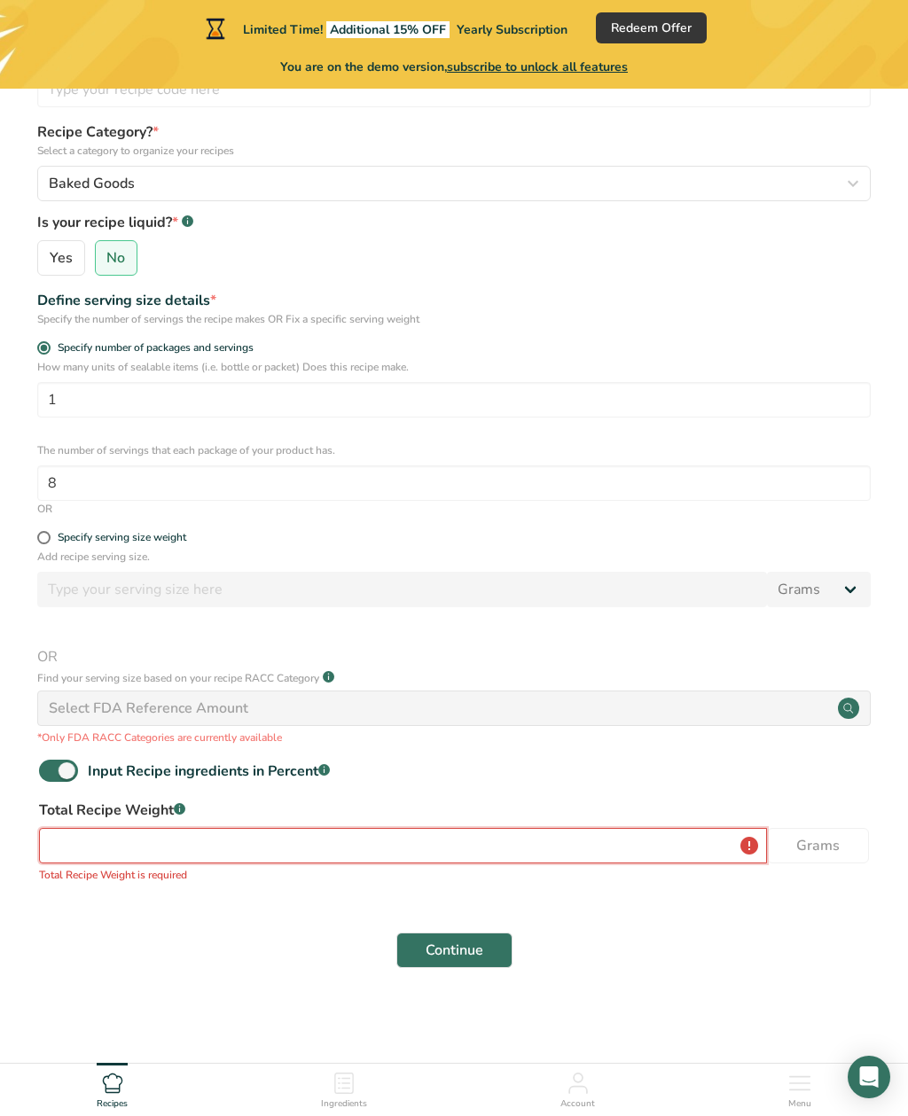
click at [196, 835] on input "number" at bounding box center [403, 845] width 728 height 35
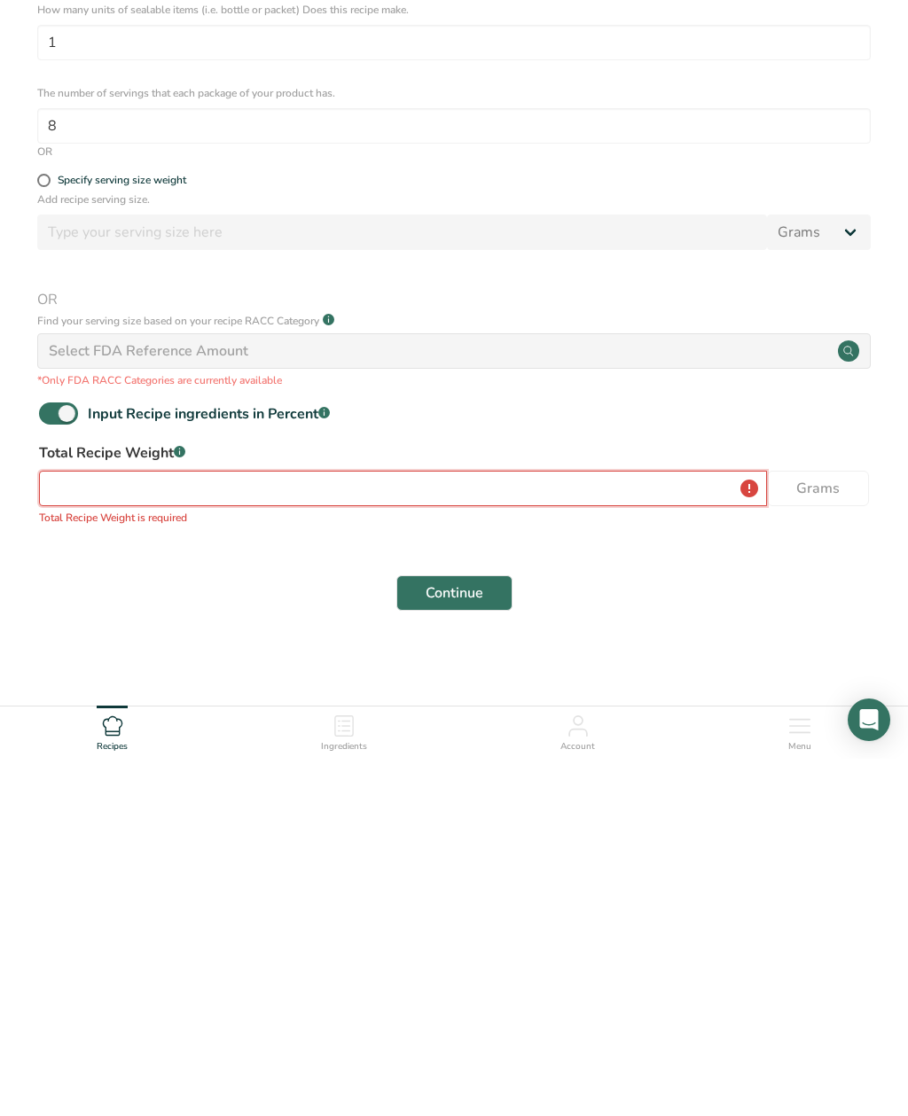
type input "6"
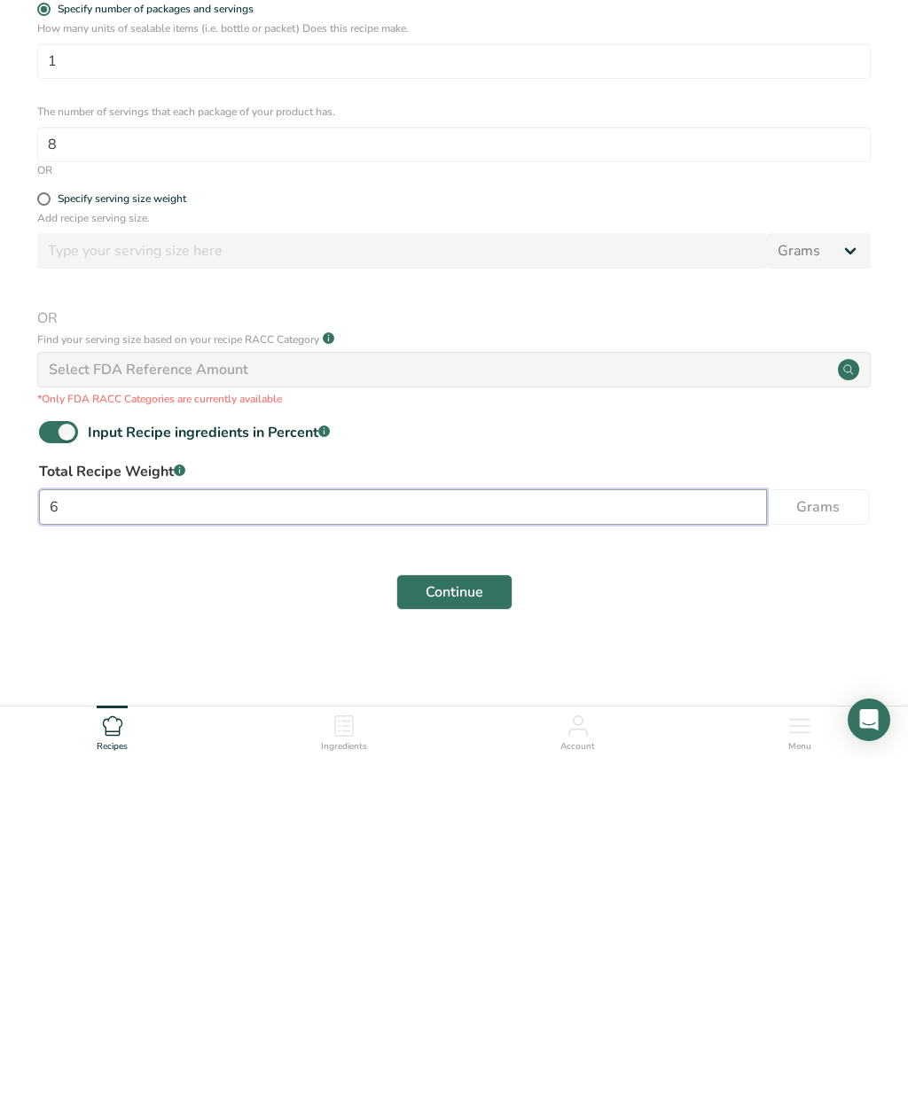
scroll to position [183, 0]
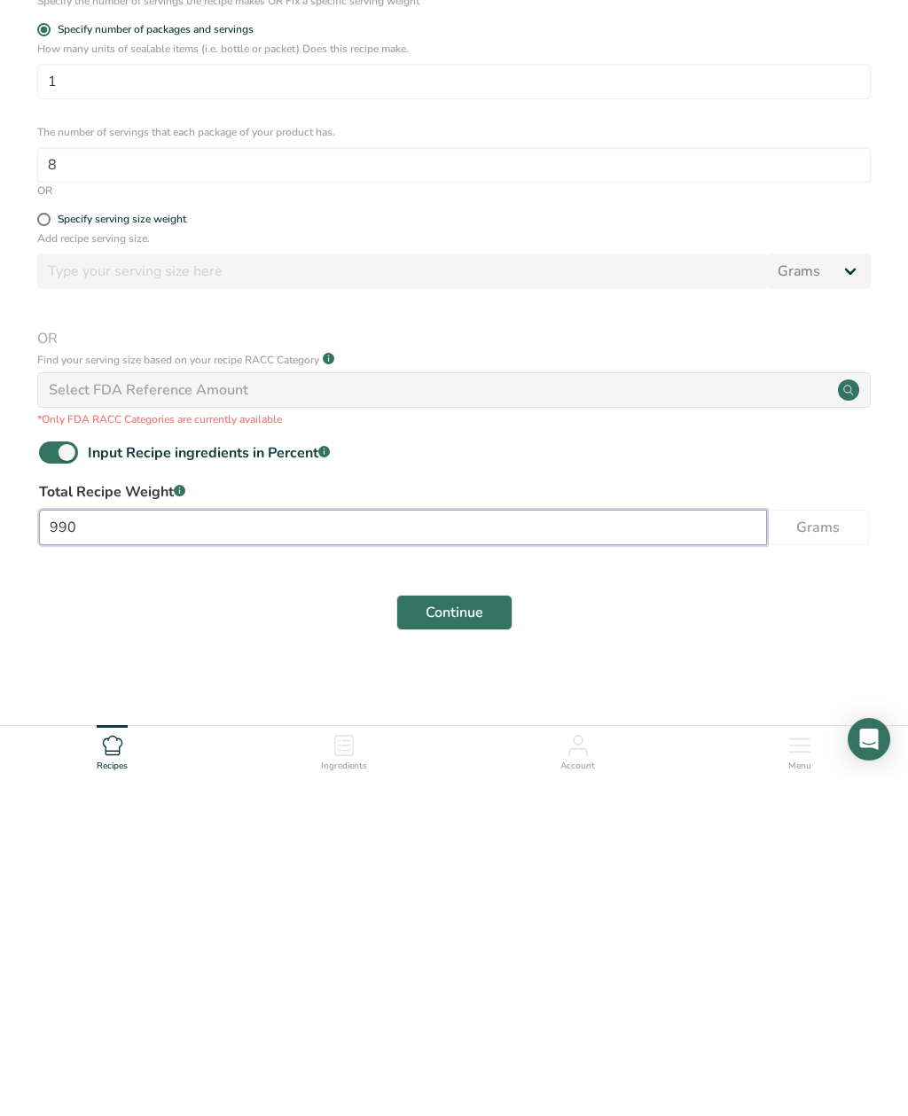
type input "990"
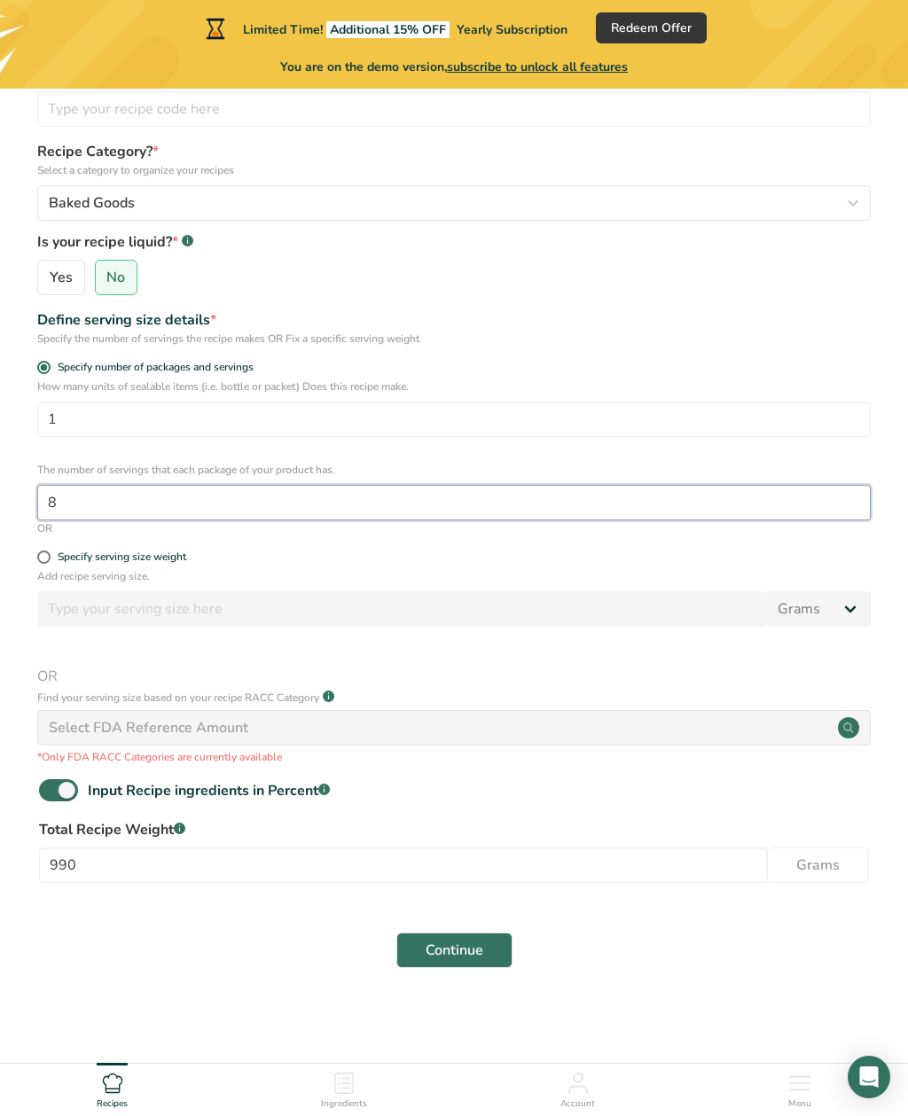
click at [88, 502] on input "8" at bounding box center [453, 502] width 833 height 35
type input "24"
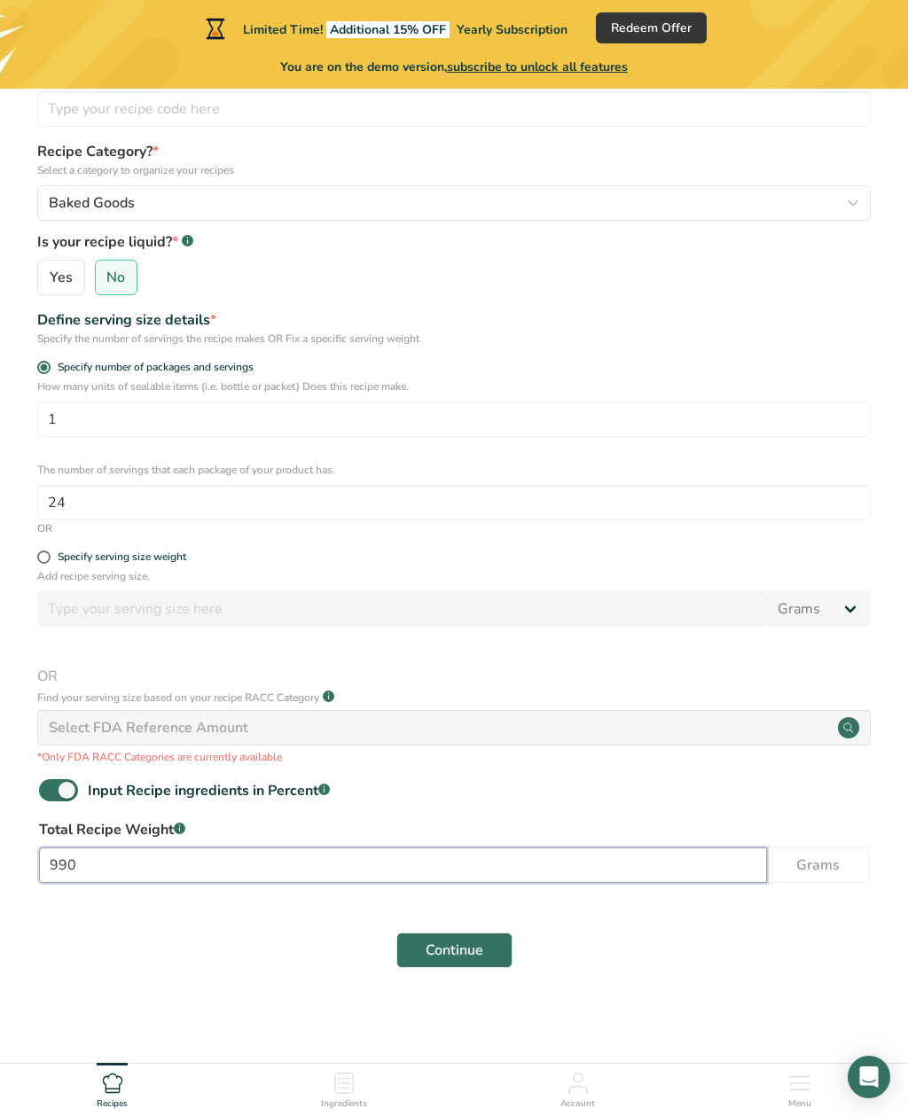
click at [106, 870] on input "990" at bounding box center [403, 865] width 728 height 35
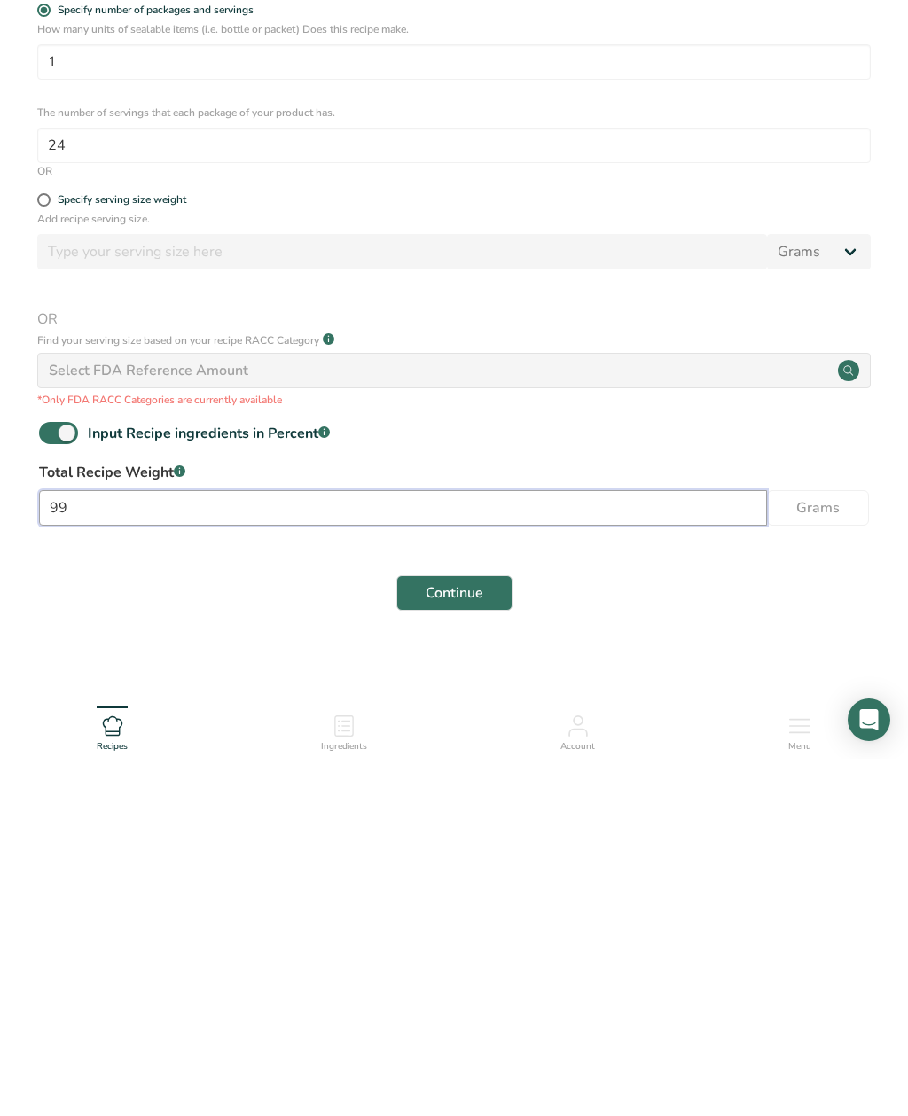
type input "9"
type input "1779.4"
click at [465, 940] on span "Continue" at bounding box center [455, 950] width 58 height 21
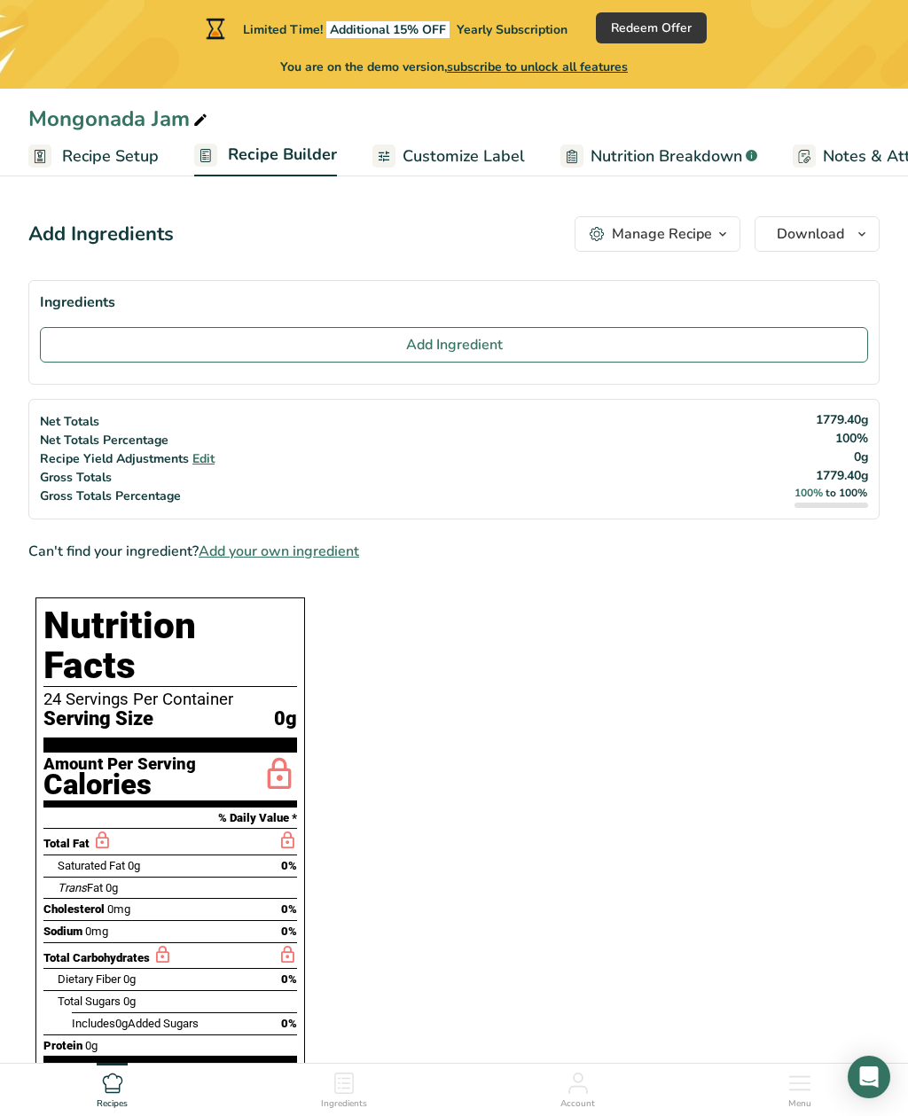
click at [415, 334] on span "Add Ingredient" at bounding box center [454, 344] width 97 height 21
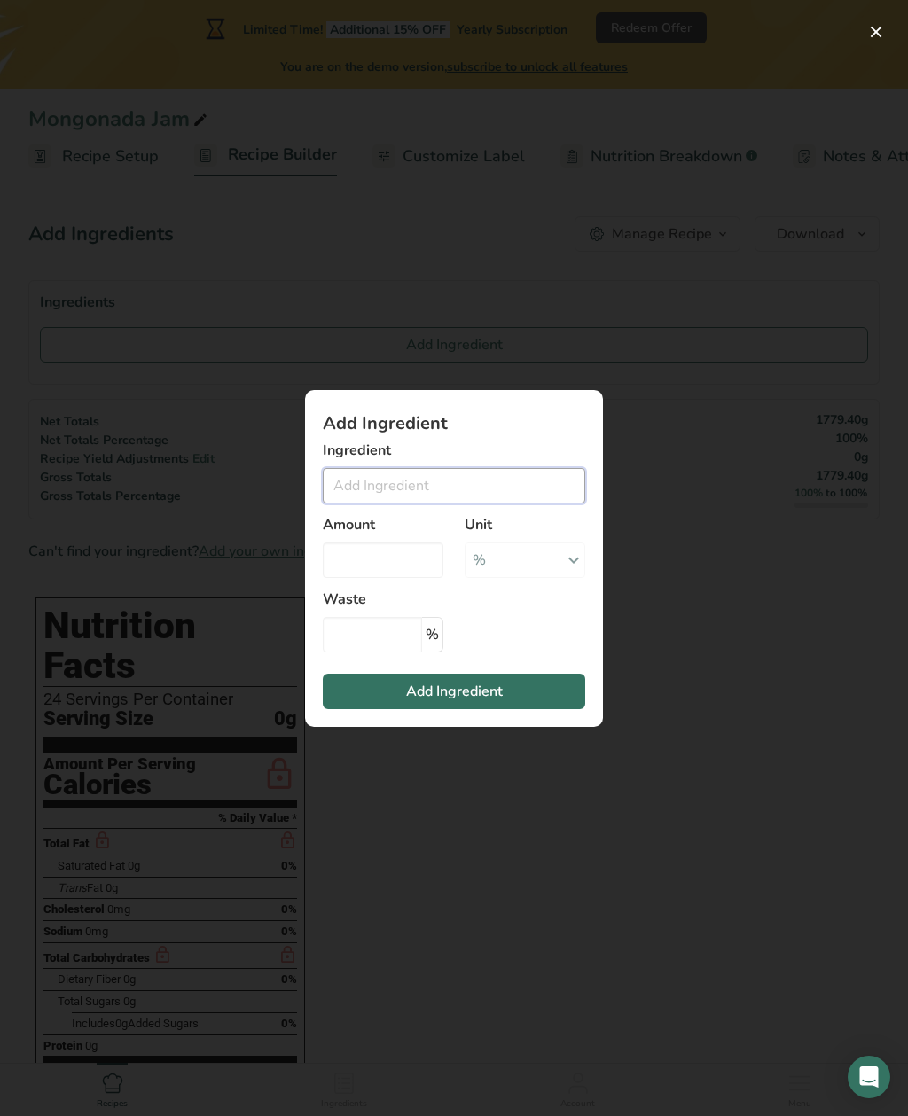
click at [380, 486] on input "Add ingredient modal" at bounding box center [454, 485] width 262 height 35
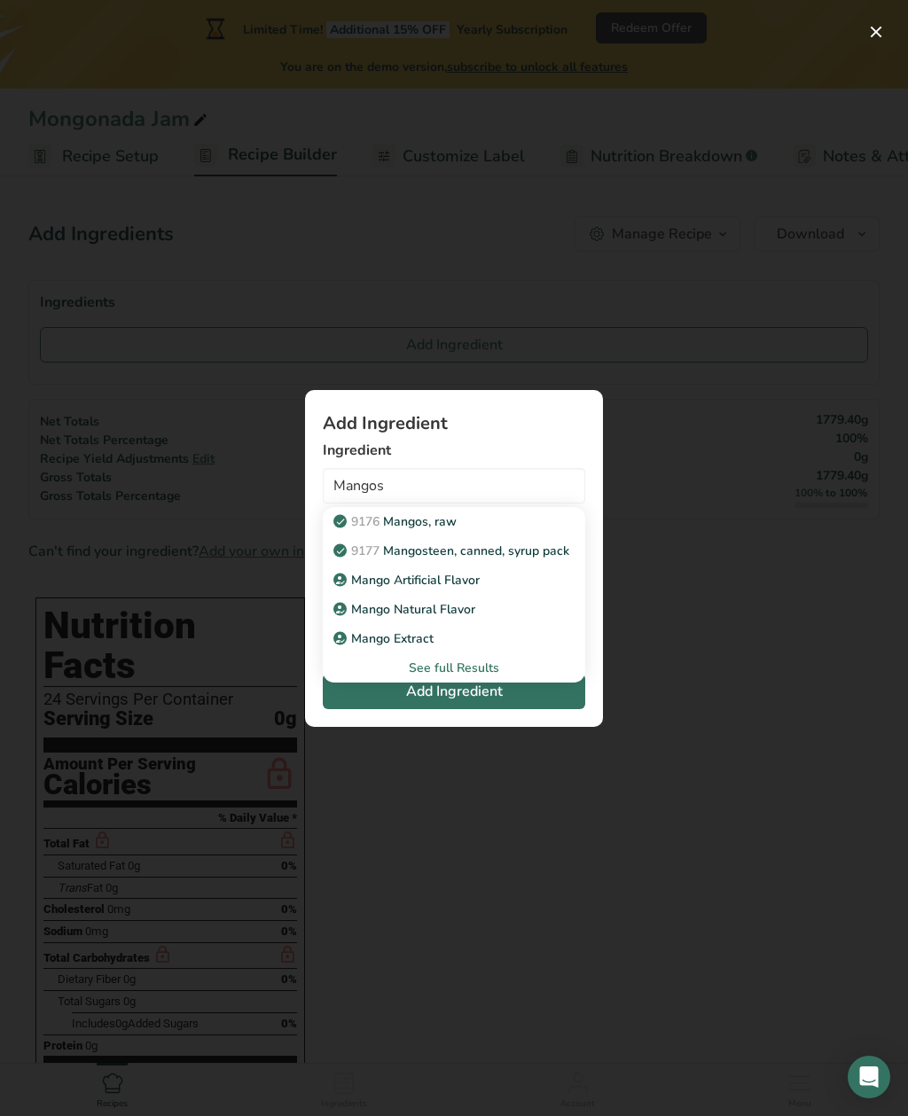
click at [425, 519] on p "9176 Mangos, raw" at bounding box center [397, 521] width 120 height 19
type input "Mangos, raw"
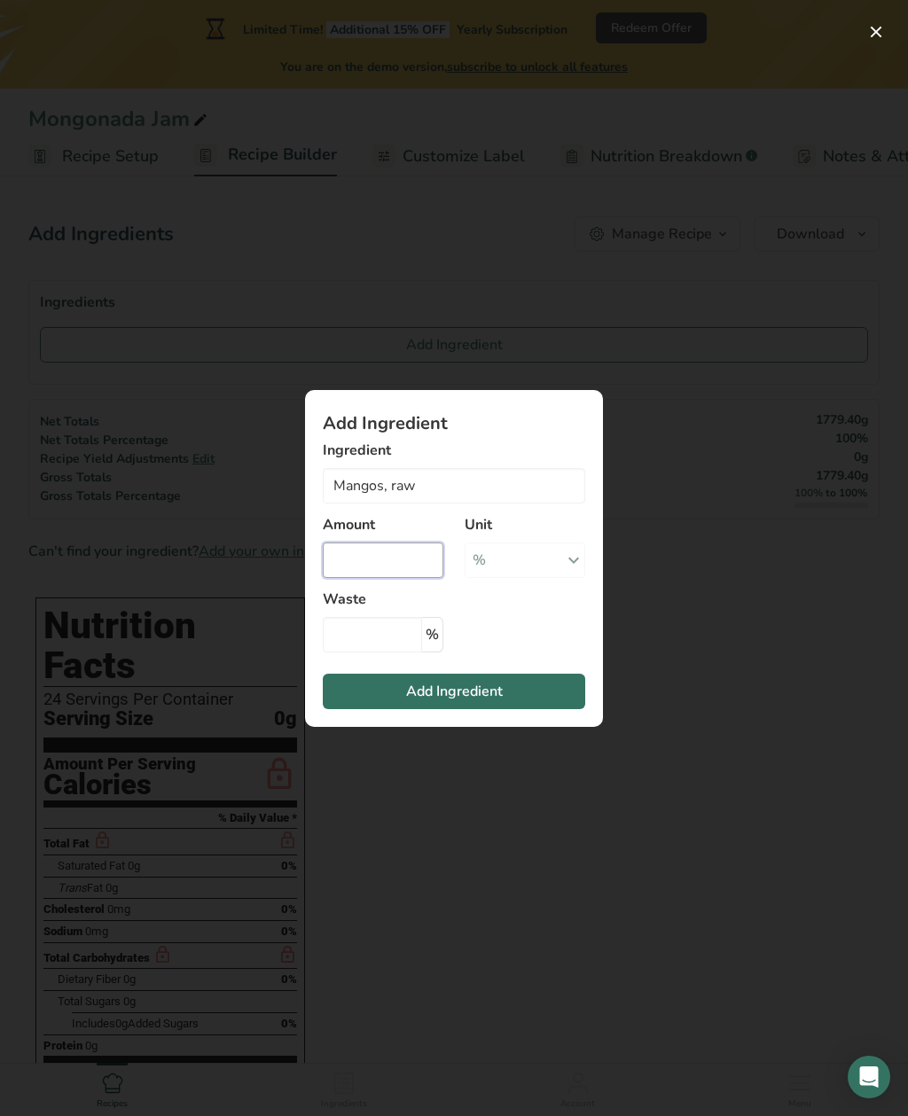
click at [388, 559] on input "Add ingredient modal" at bounding box center [383, 560] width 121 height 35
click at [571, 556] on div "% Portions 1 cup pieces 1 fruit without refuse Weight Units g kg mg See more Vo…" at bounding box center [525, 560] width 121 height 35
click at [572, 553] on div "% Portions 1 cup pieces 1 fruit without refuse Weight Units g kg mg See more Vo…" at bounding box center [525, 560] width 121 height 35
click at [395, 567] on input "Add ingredient modal" at bounding box center [383, 560] width 121 height 35
type input "700"
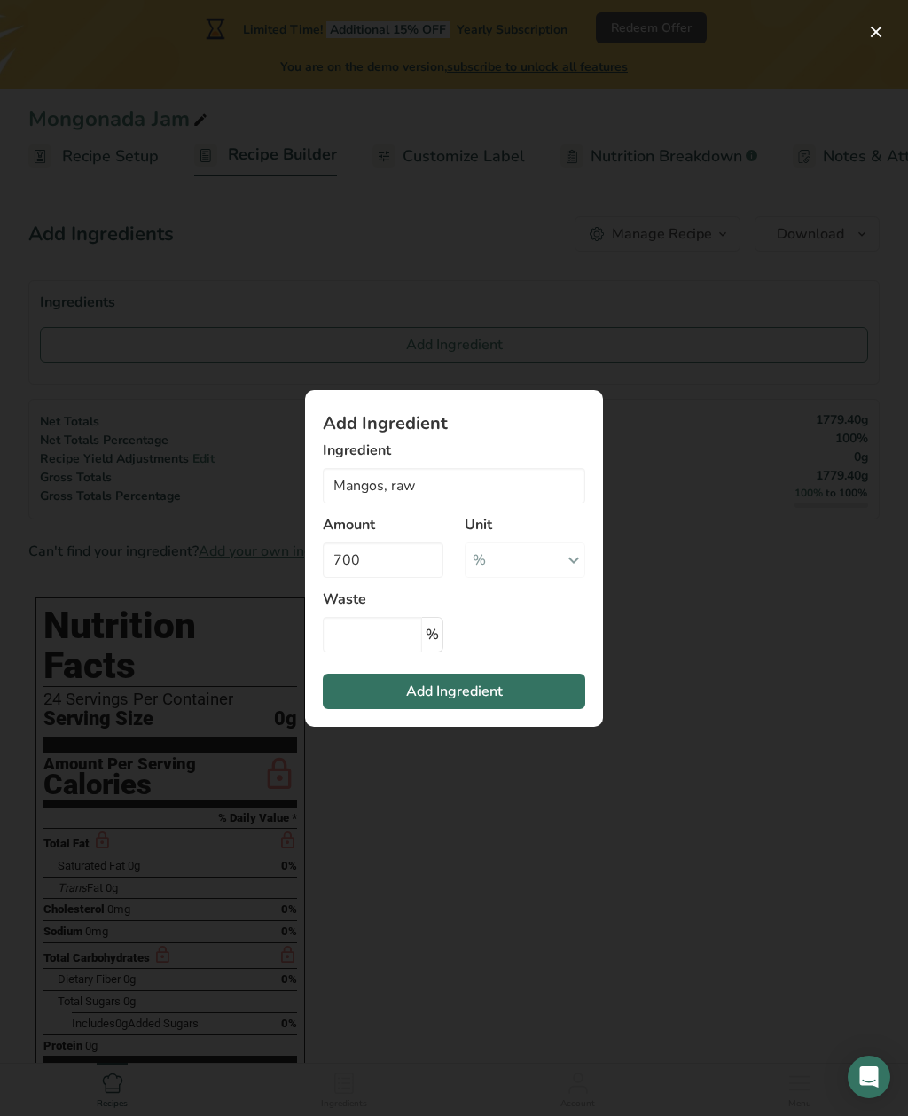
click at [456, 684] on span "Add Ingredient" at bounding box center [454, 691] width 97 height 21
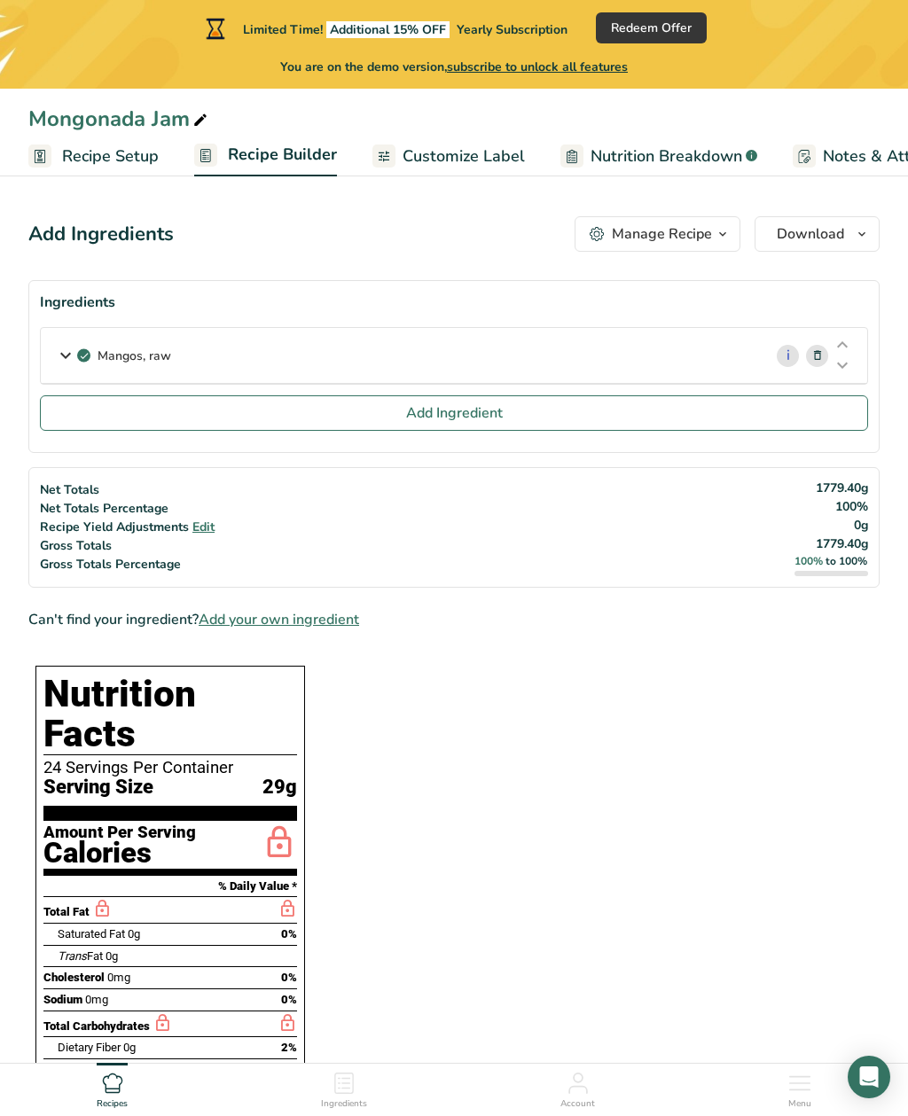
click at [453, 411] on span "Add Ingredient" at bounding box center [454, 412] width 97 height 21
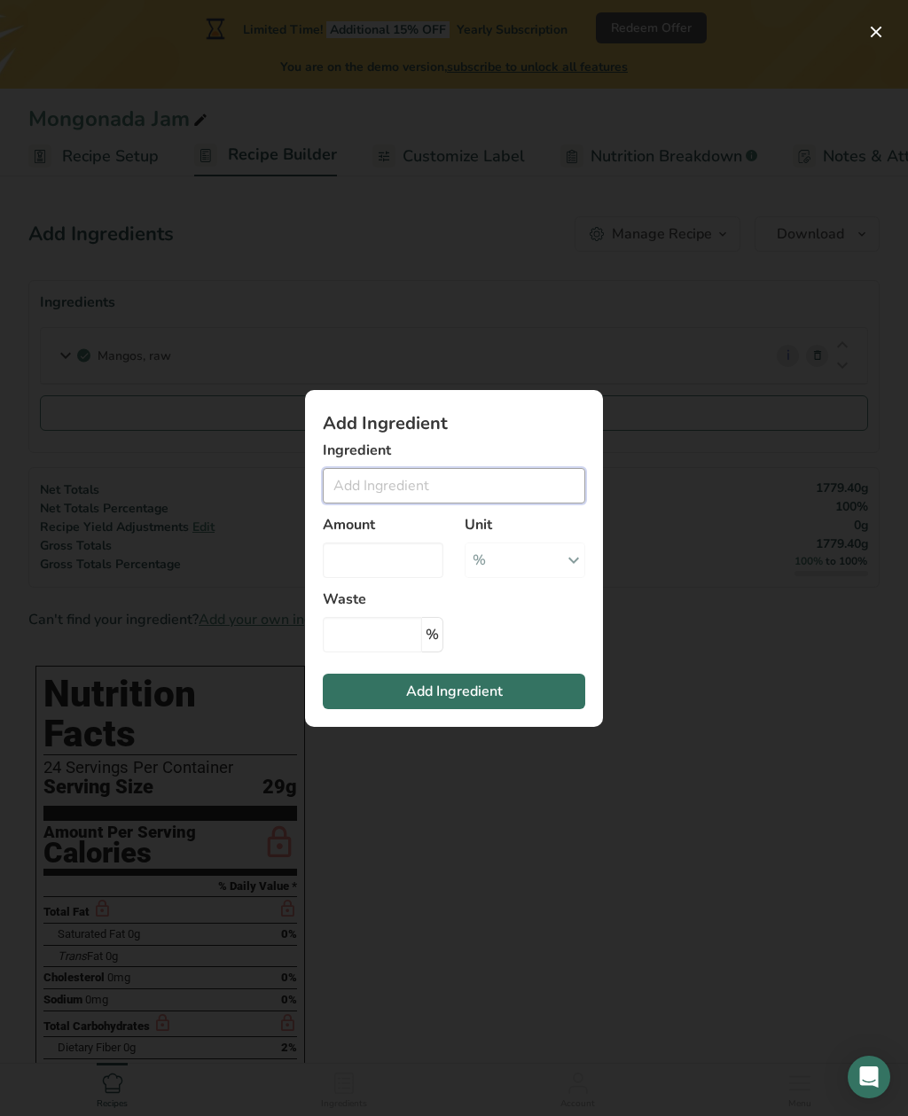
click at [408, 483] on input "Add ingredient modal" at bounding box center [454, 485] width 262 height 35
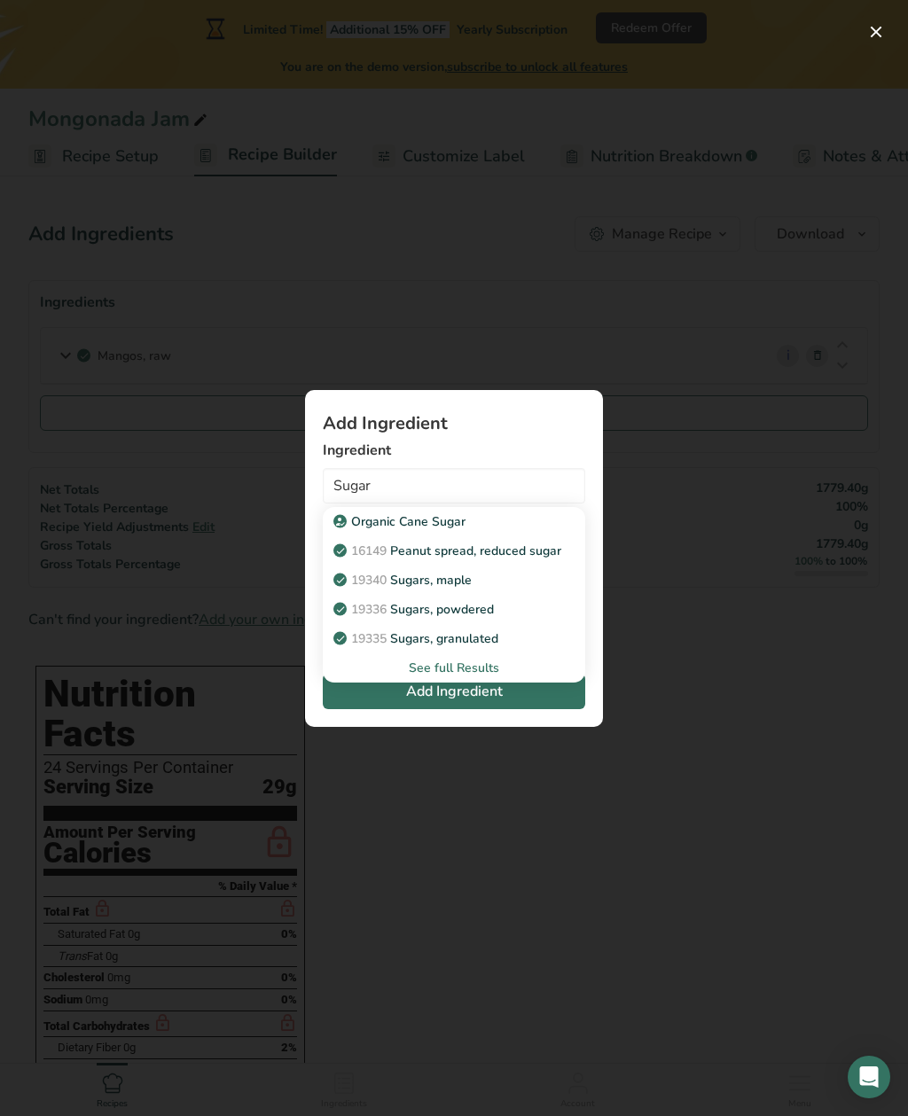
click at [419, 636] on p "19335 [GEOGRAPHIC_DATA], granulated" at bounding box center [417, 638] width 161 height 19
type input "Sugars, granulated"
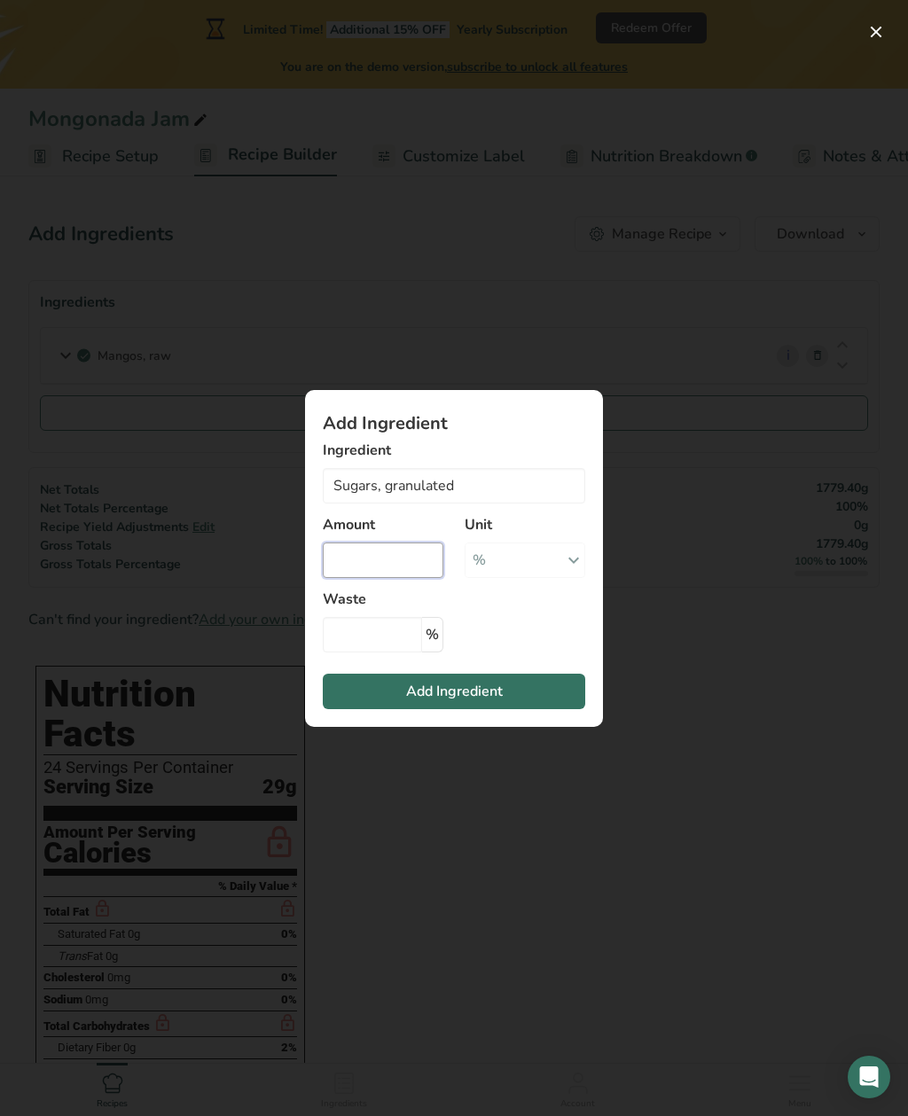
click at [386, 560] on input "Add ingredient modal" at bounding box center [383, 560] width 121 height 35
type input "700"
click at [446, 682] on span "Add Ingredient" at bounding box center [454, 691] width 97 height 21
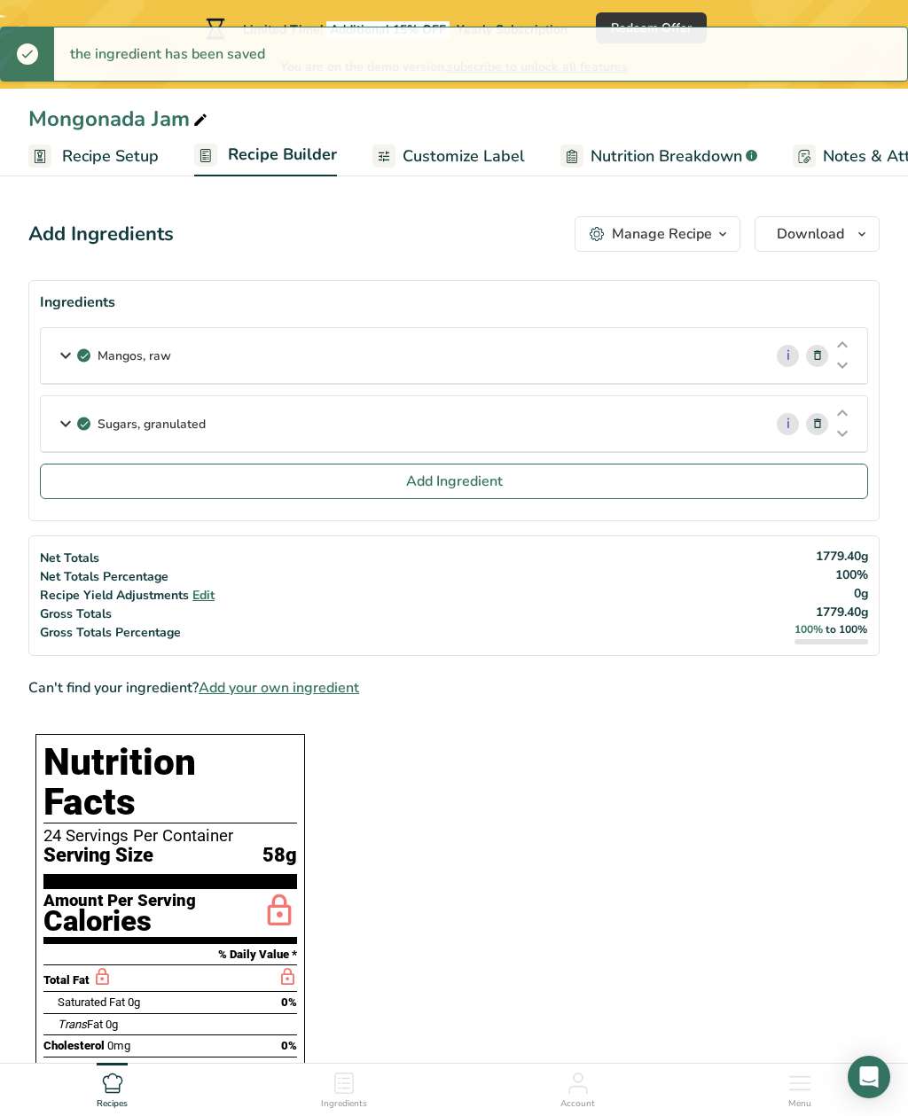
click at [460, 474] on span "Add Ingredient" at bounding box center [454, 481] width 97 height 21
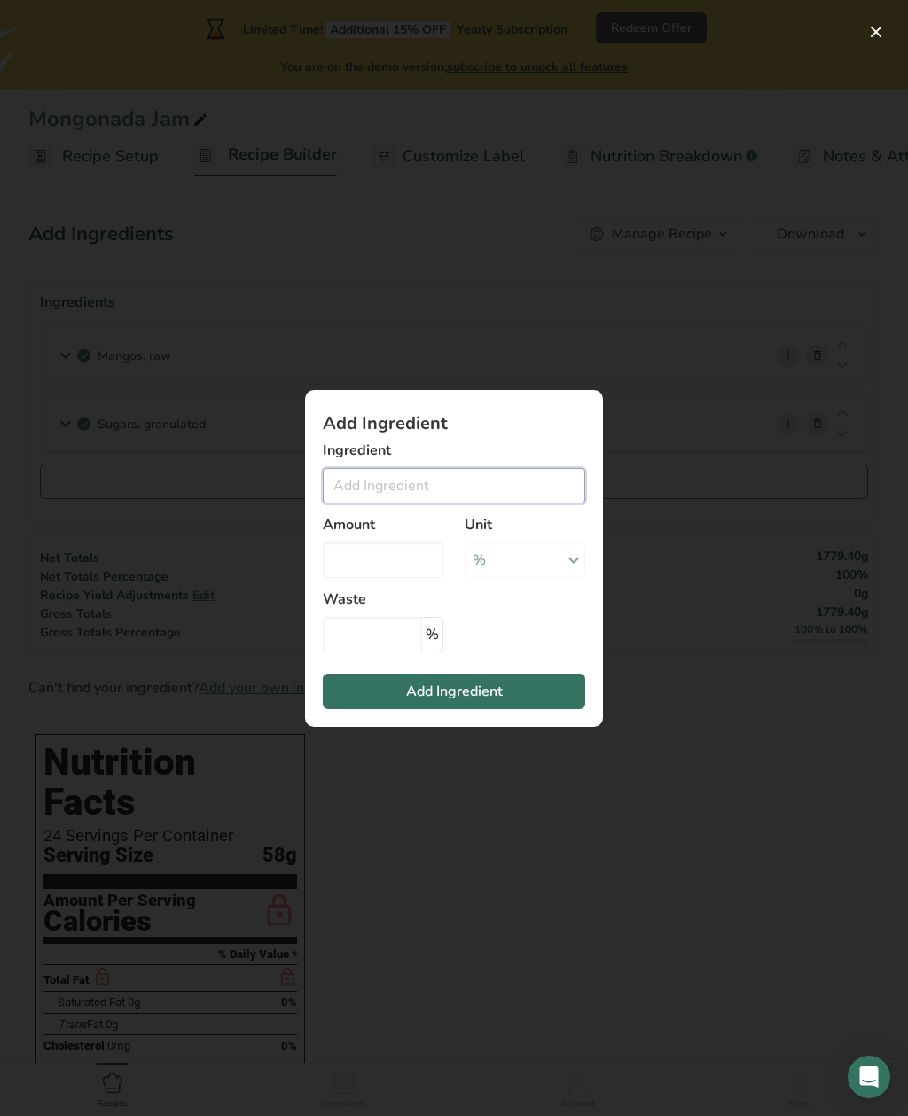
click at [369, 487] on input "Add ingredient modal" at bounding box center [454, 485] width 262 height 35
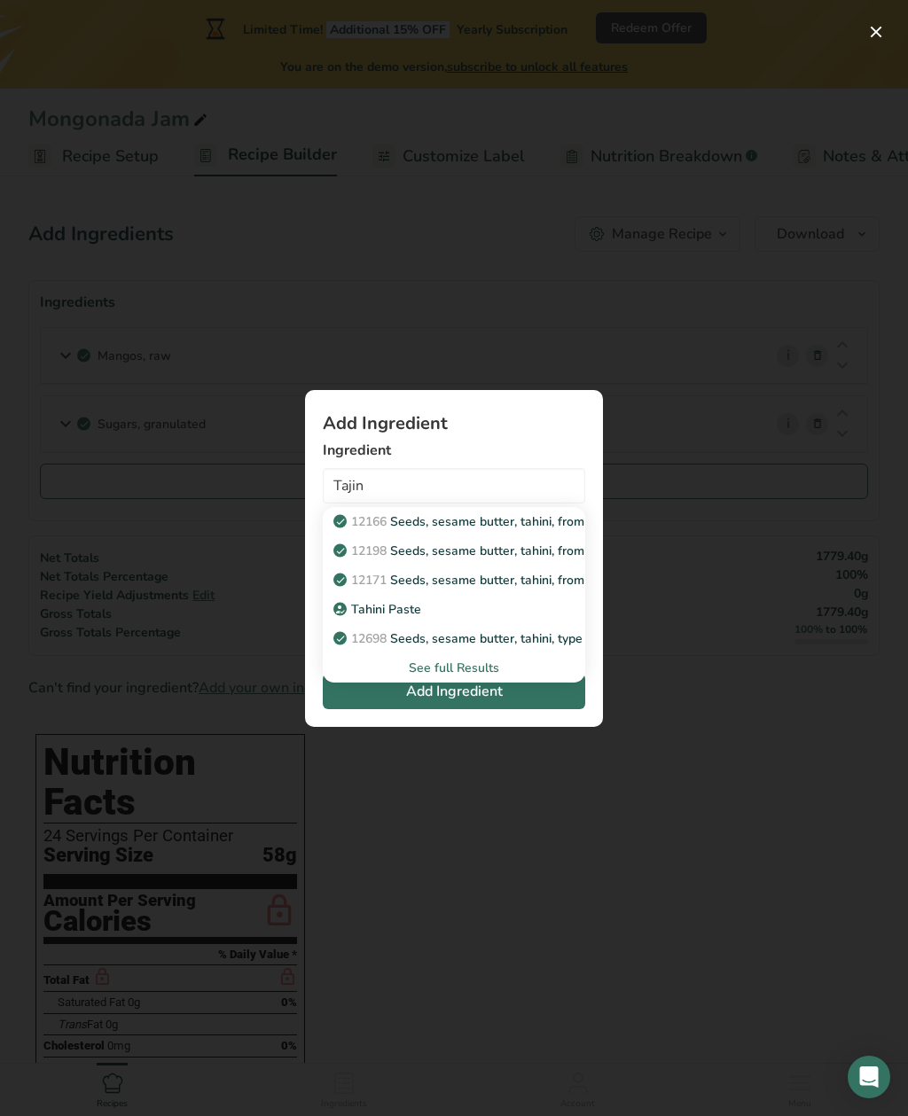
click at [446, 668] on div "See full Results" at bounding box center [454, 668] width 234 height 19
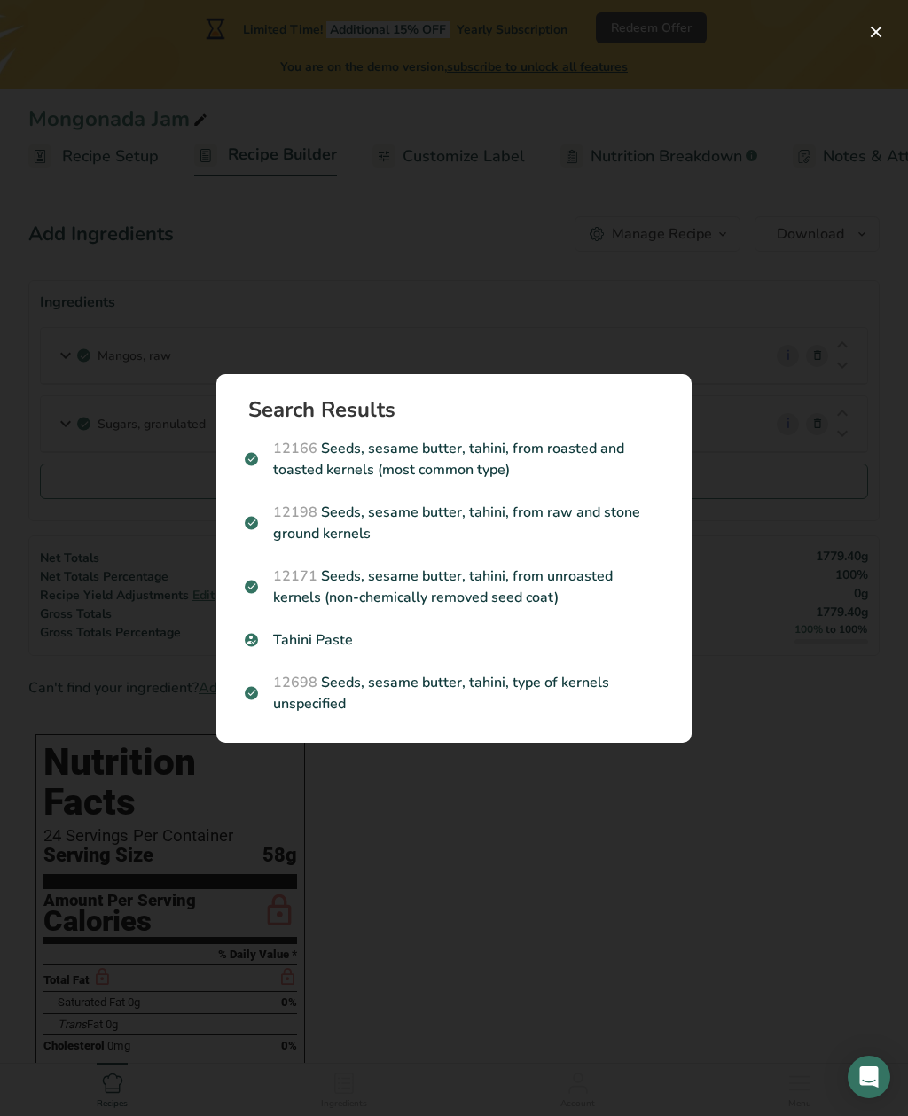
click at [692, 838] on div "Search results modal" at bounding box center [454, 558] width 908 height 1116
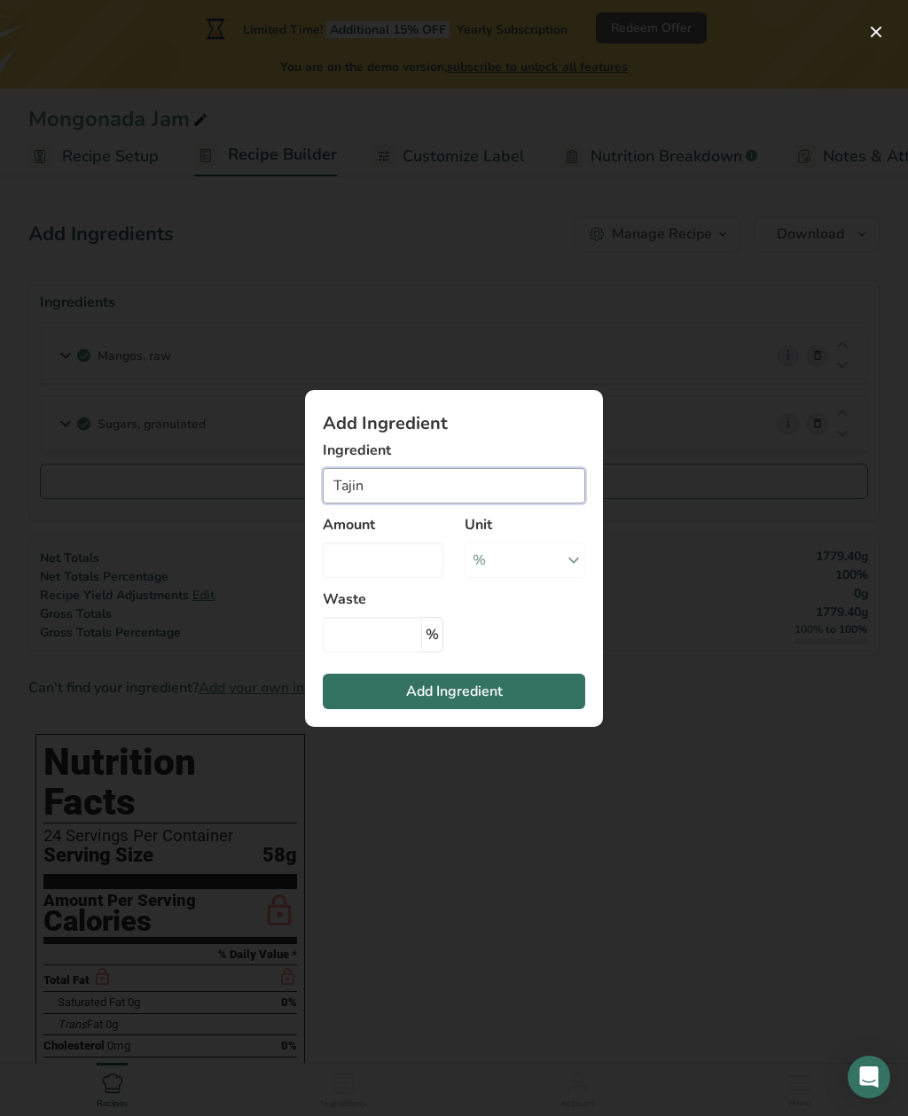
click at [407, 484] on input "Tajin" at bounding box center [454, 485] width 262 height 35
type input "Tajin"
click at [397, 568] on input "Add ingredient modal" at bounding box center [383, 560] width 121 height 35
type input "29.4"
click at [442, 697] on span "Add Ingredient" at bounding box center [454, 691] width 97 height 21
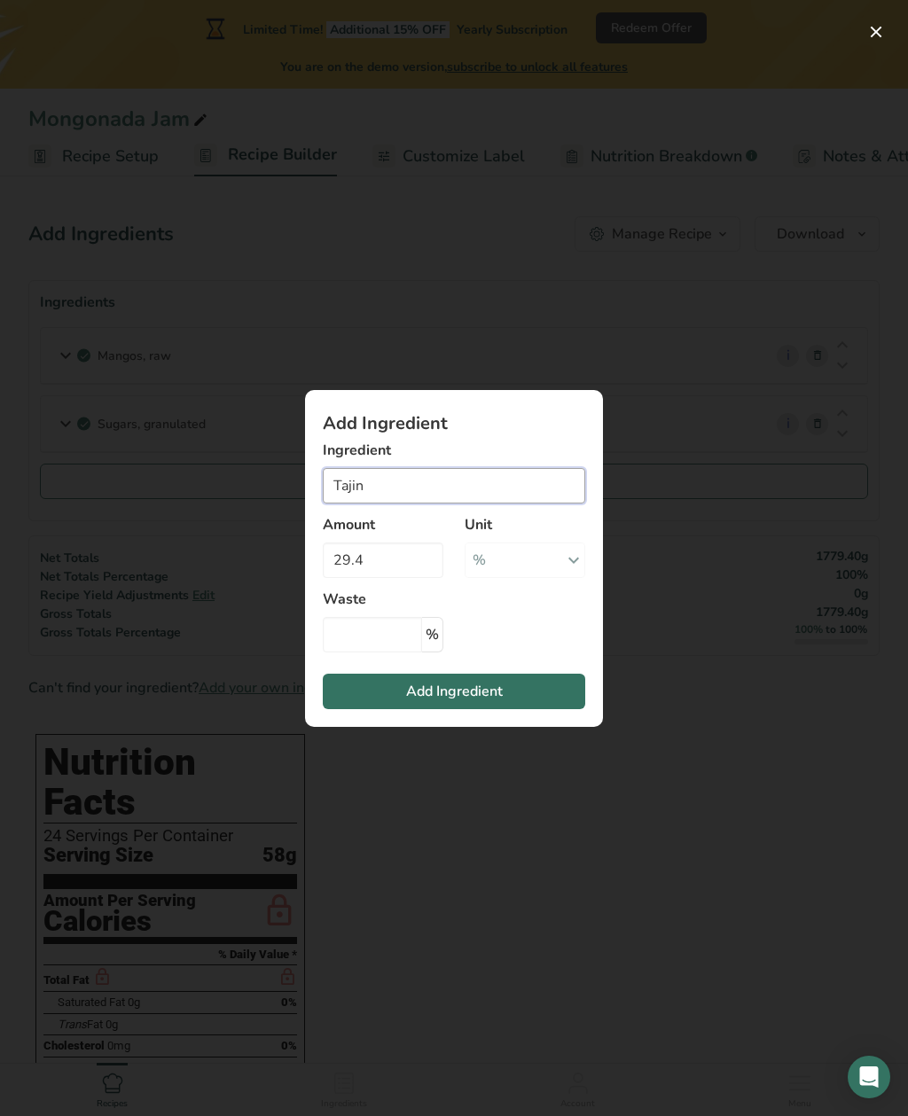
click at [396, 481] on input "Tajin" at bounding box center [454, 485] width 262 height 35
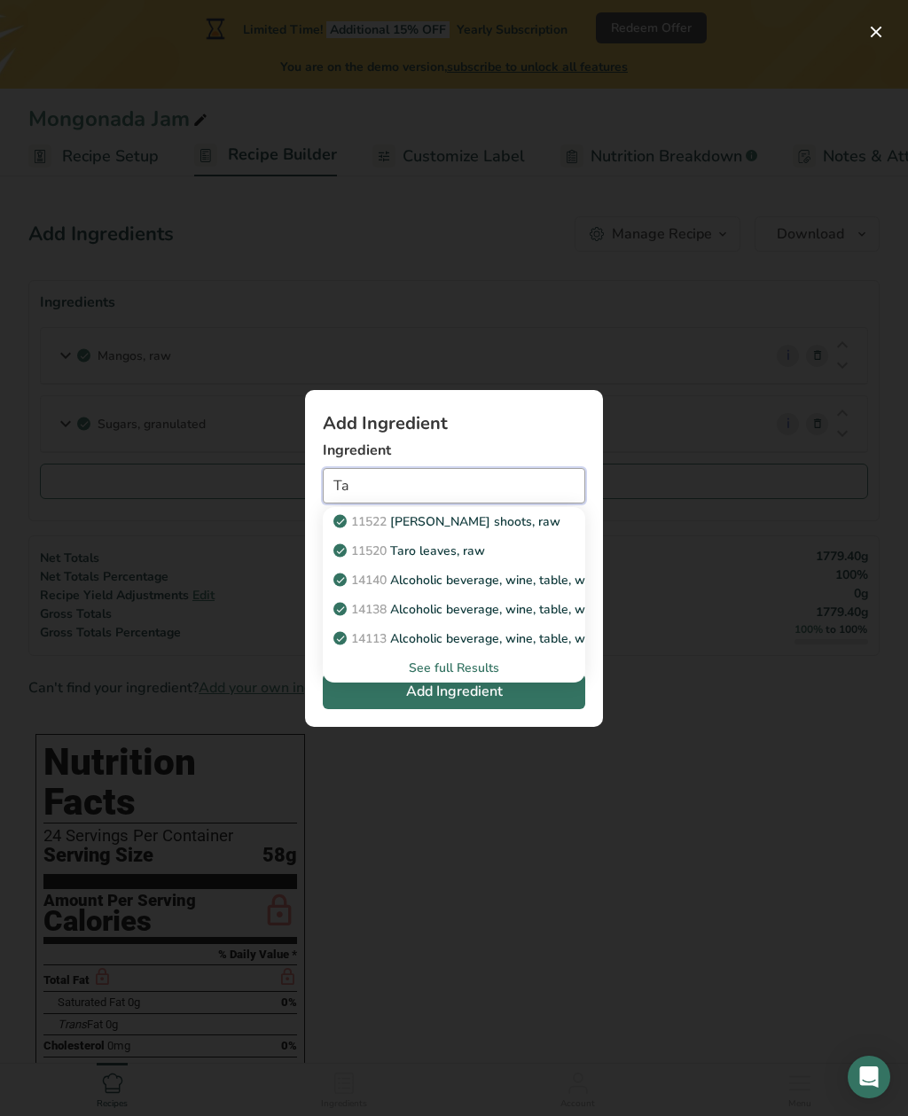
type input "T"
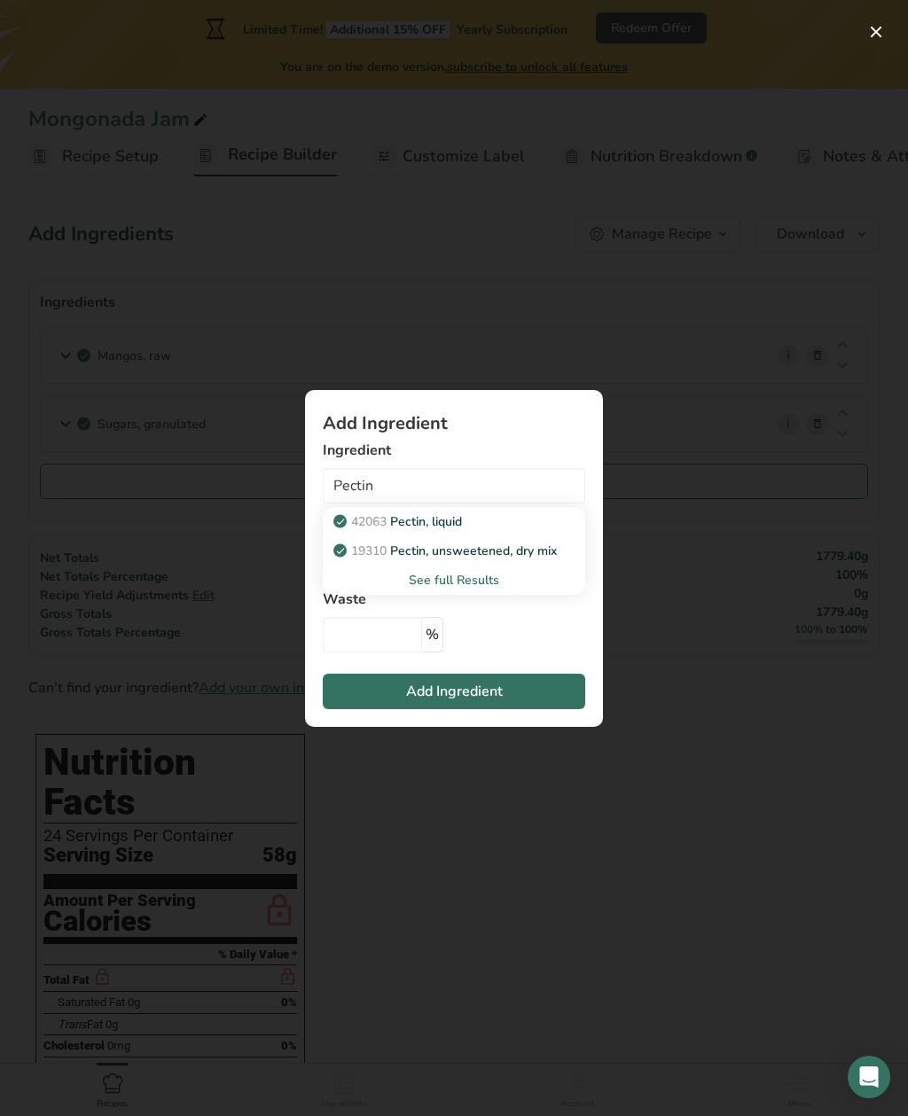
click at [466, 546] on p "19310 Pectin, unsweetened, dry mix" at bounding box center [447, 551] width 220 height 19
type input "Pectin, unsweetened, dry mix"
click at [403, 565] on input "29.4" at bounding box center [383, 560] width 121 height 35
click at [474, 685] on span "Add Ingredient" at bounding box center [454, 691] width 97 height 21
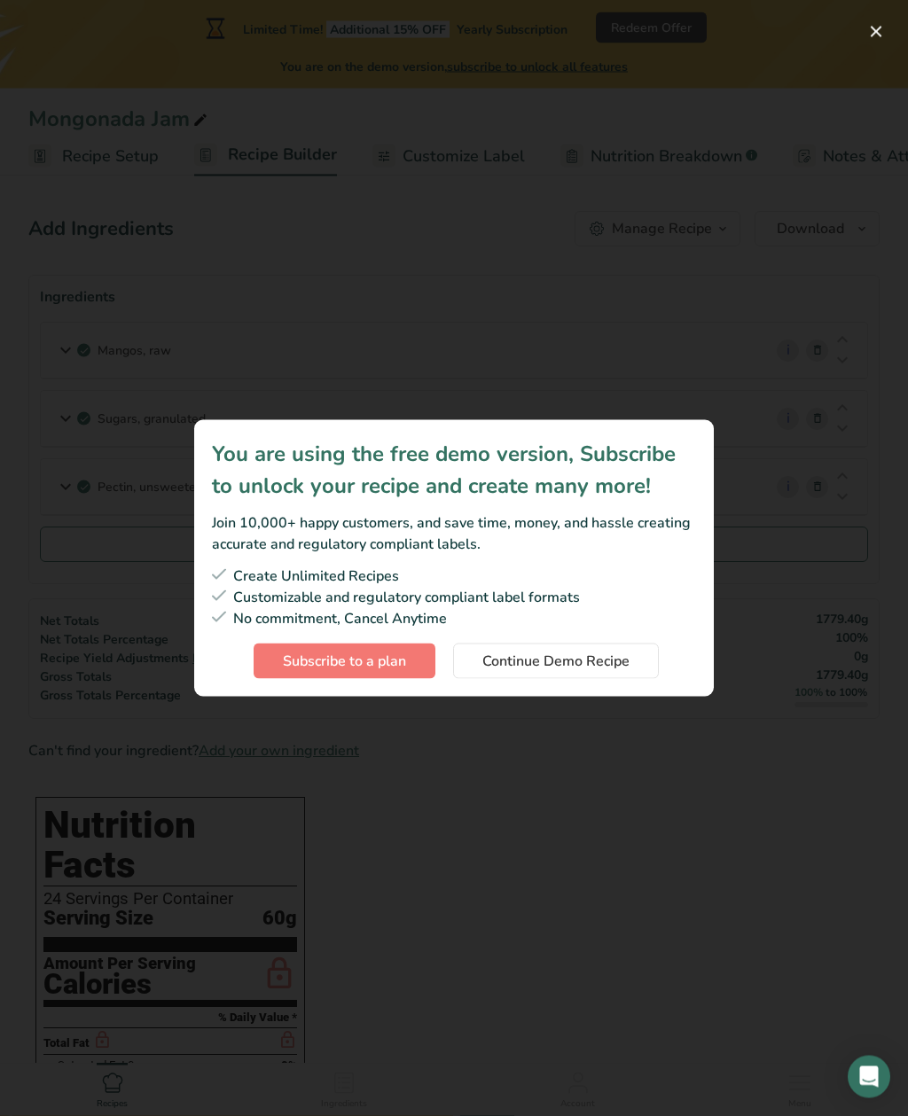
scroll to position [6, 0]
click at [523, 665] on span "Continue Demo Recipe" at bounding box center [555, 661] width 147 height 21
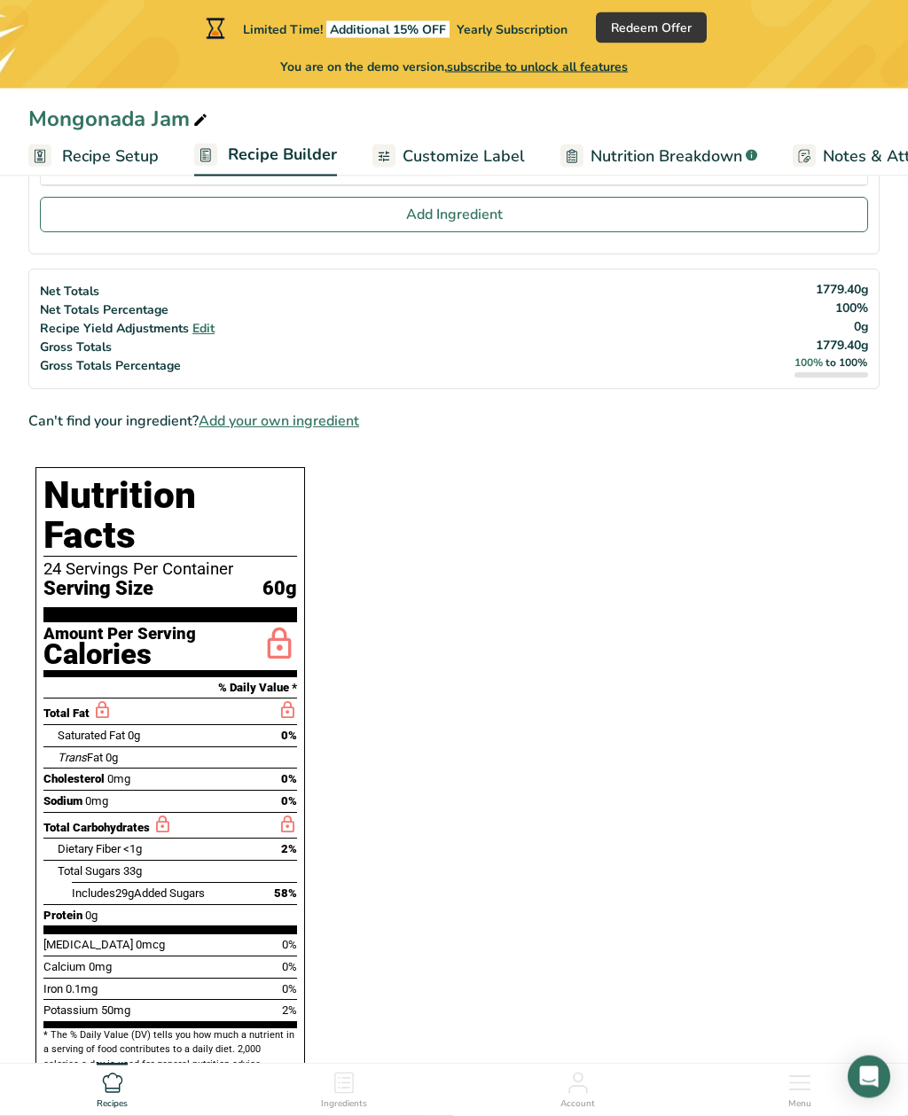
scroll to position [337, 0]
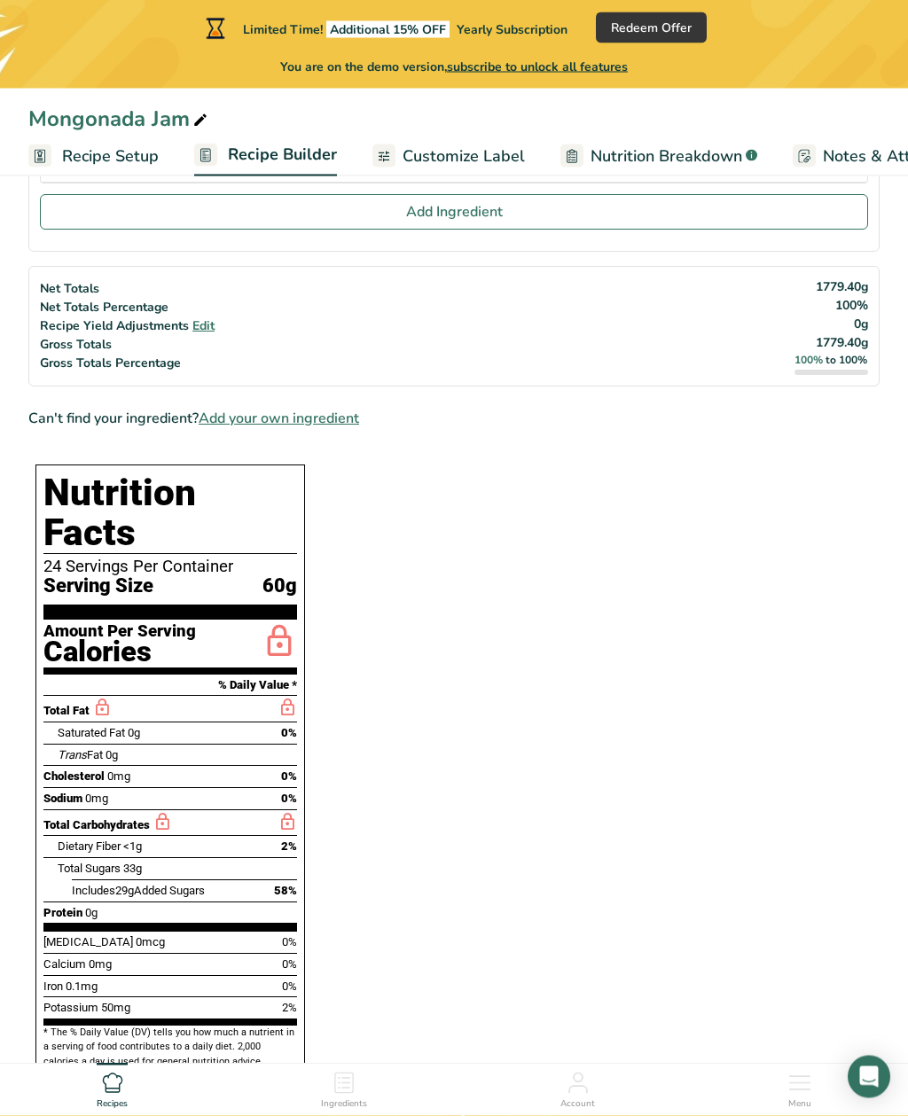
click at [307, 410] on span "Add your own ingredient" at bounding box center [279, 419] width 160 height 21
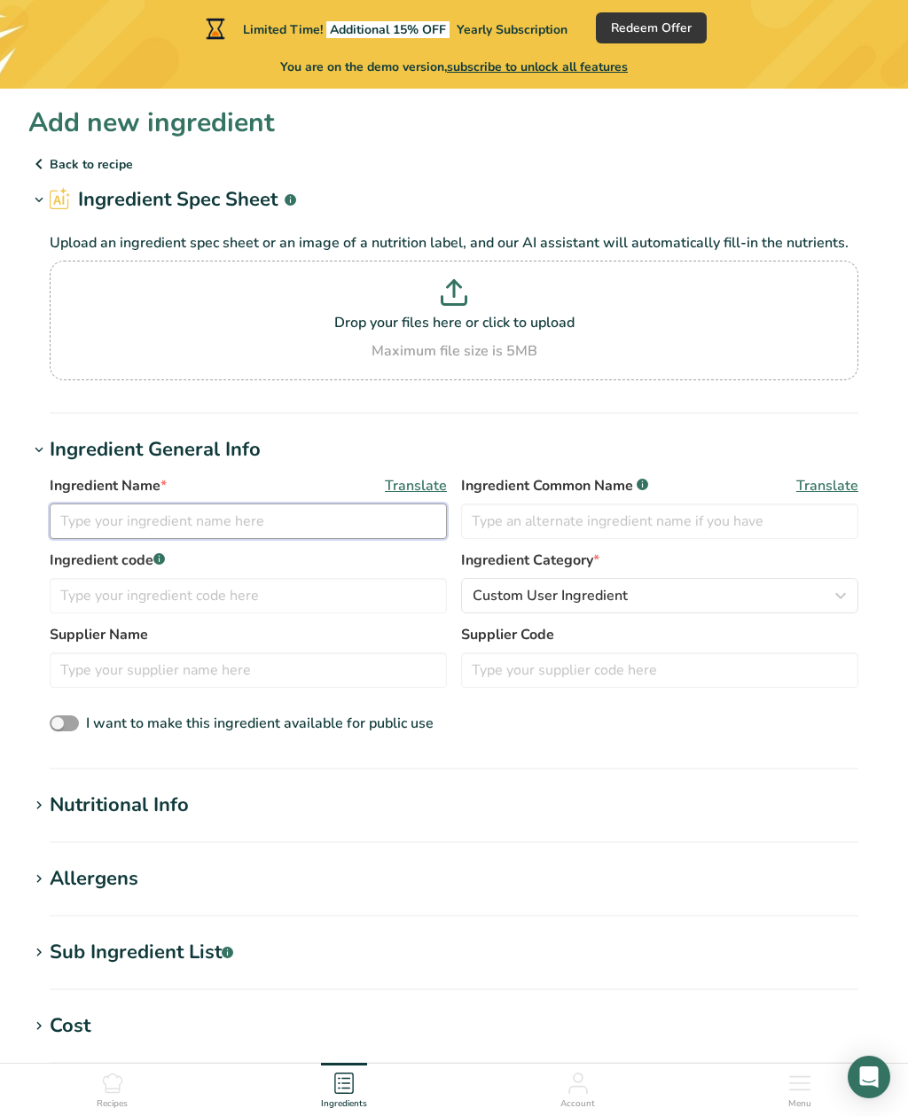
click at [264, 518] on input "text" at bounding box center [248, 521] width 397 height 35
type input "Tajin"
click at [549, 516] on input "text" at bounding box center [659, 521] width 397 height 35
click at [224, 595] on input "text" at bounding box center [248, 595] width 397 height 35
type input "100"
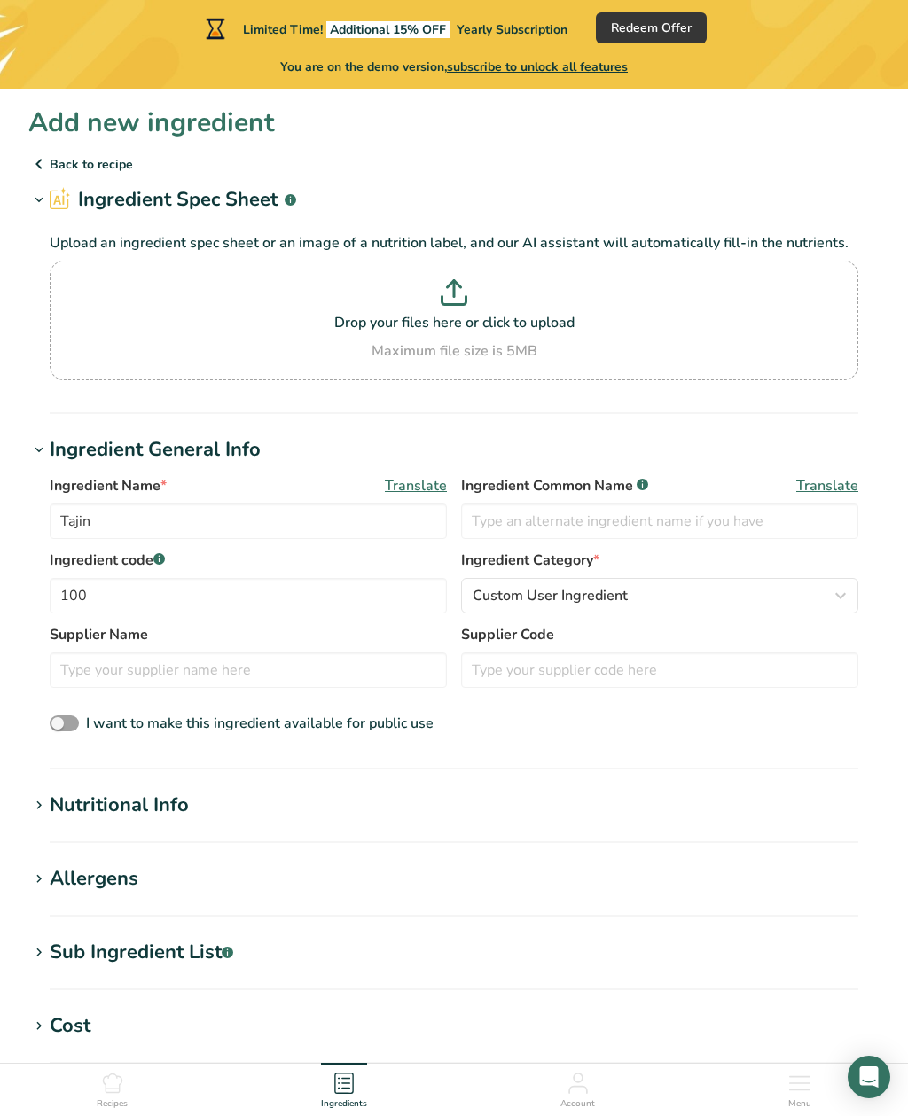
click at [829, 597] on div "Custom User Ingredient" at bounding box center [654, 595] width 363 height 21
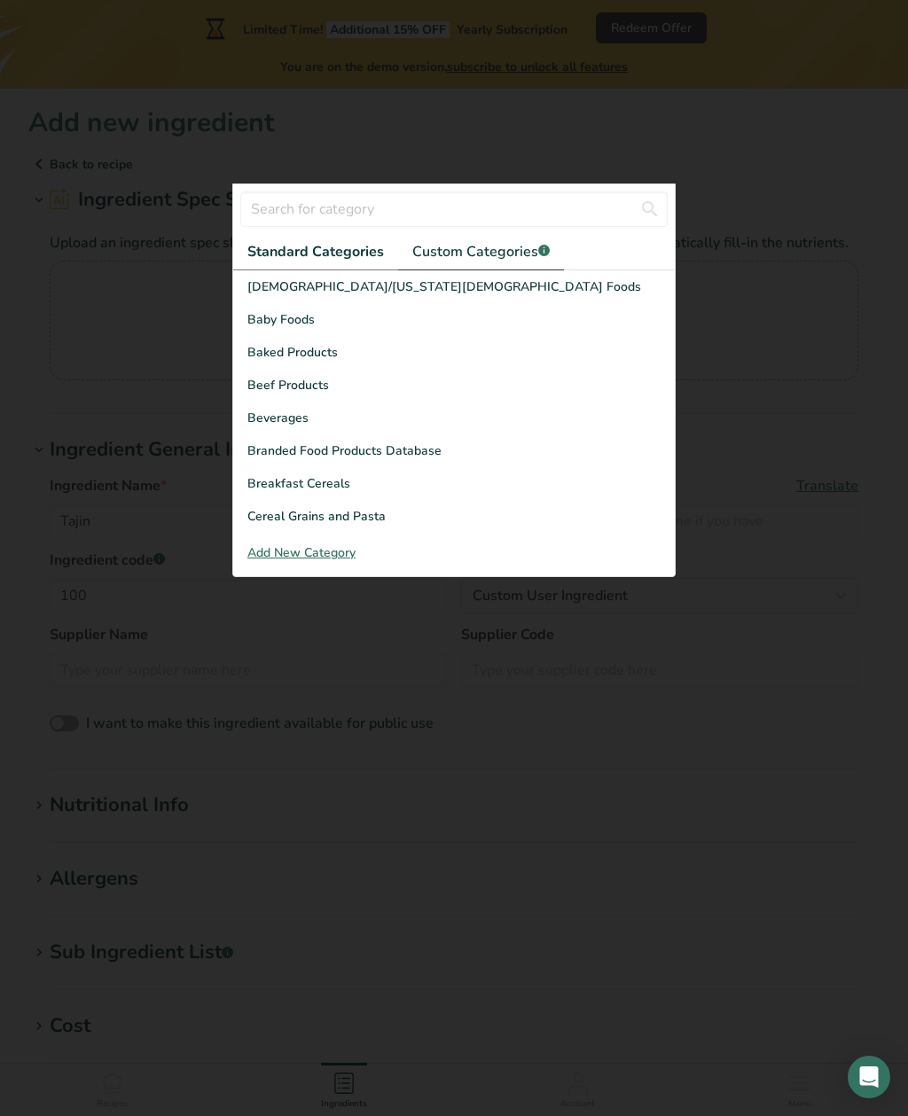
click at [469, 262] on span "Custom Categories .a-a{fill:#347362;}.b-a{fill:#fff;}" at bounding box center [480, 251] width 137 height 21
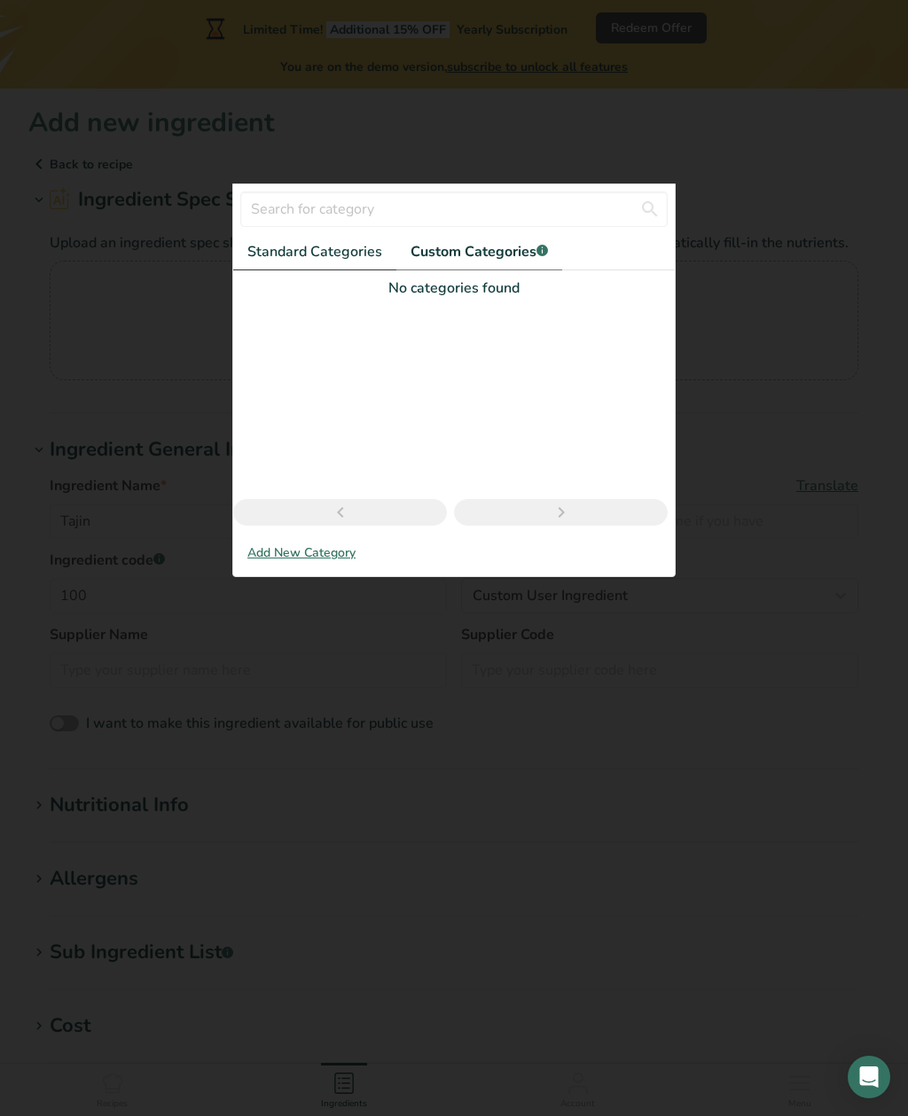
click at [305, 270] on link "Standard Categories" at bounding box center [314, 252] width 163 height 36
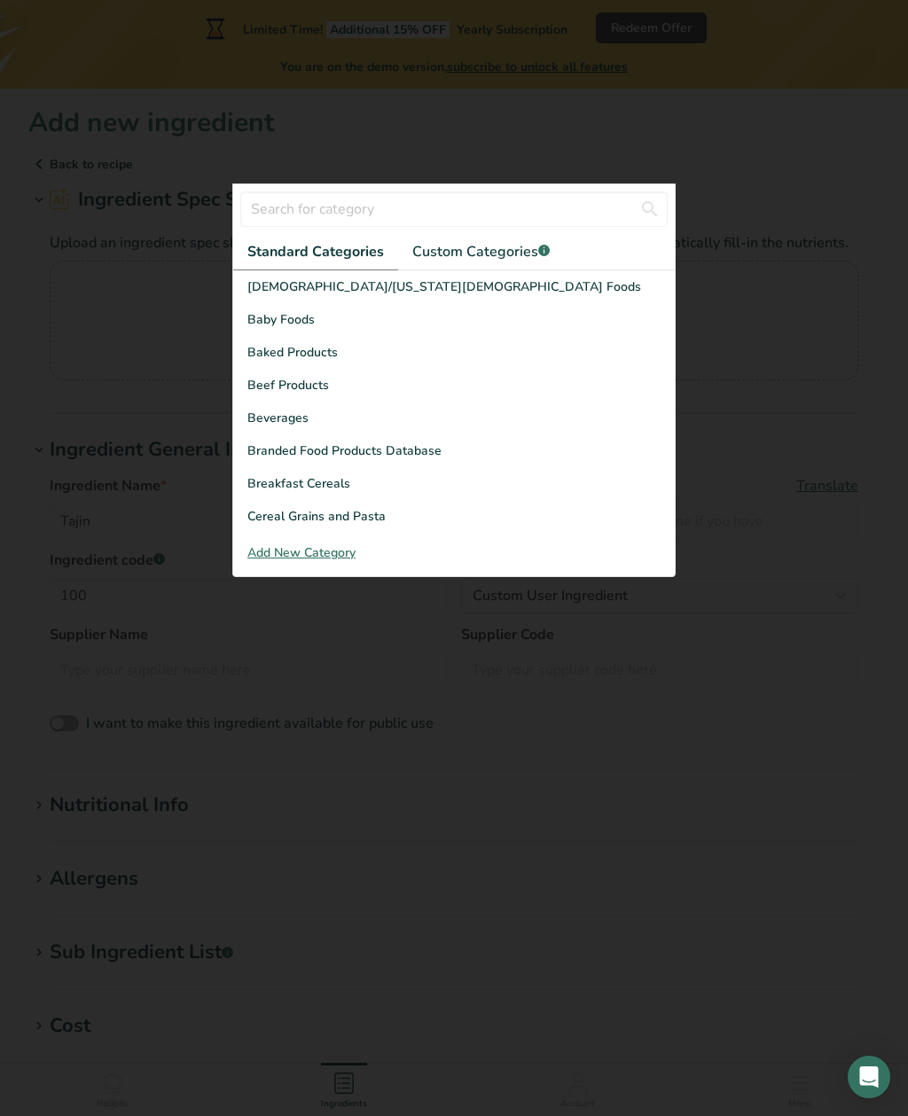
click at [361, 460] on span "Branded Food Products Database" at bounding box center [344, 451] width 194 height 19
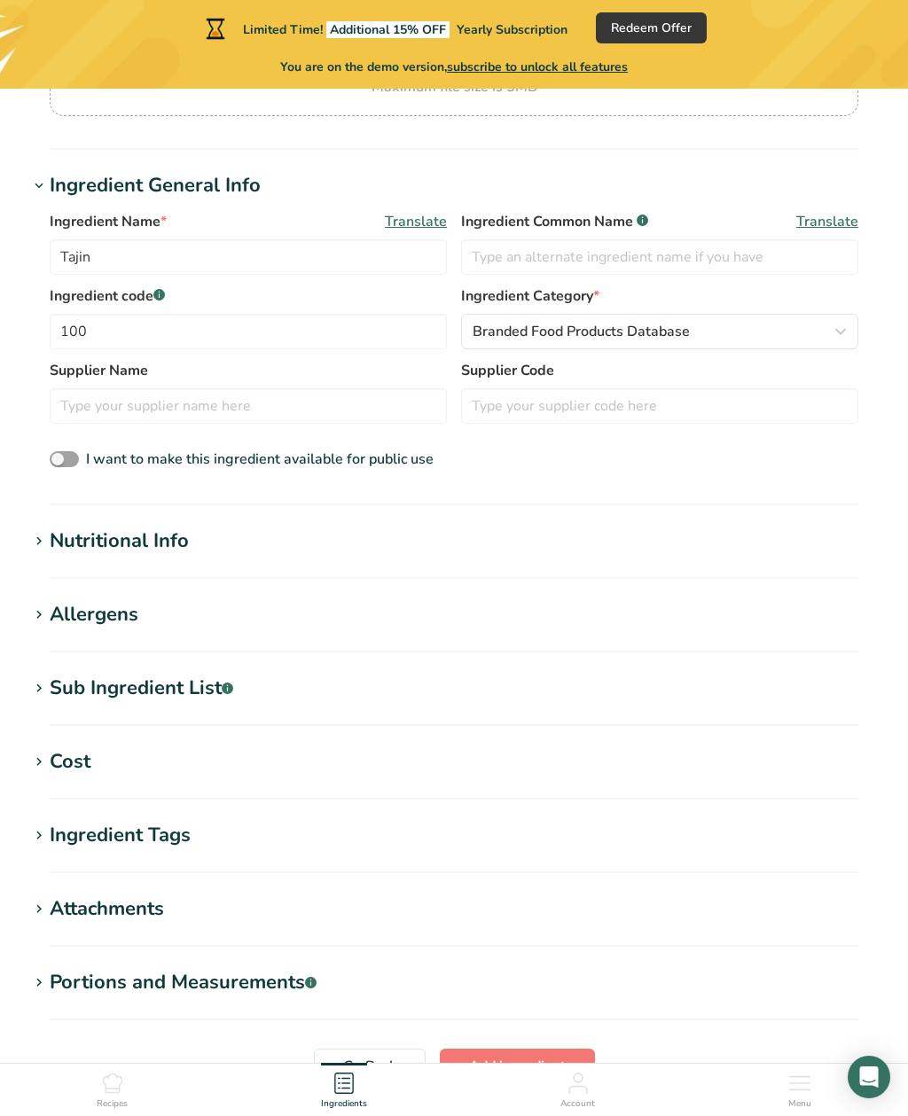
scroll to position [379, 0]
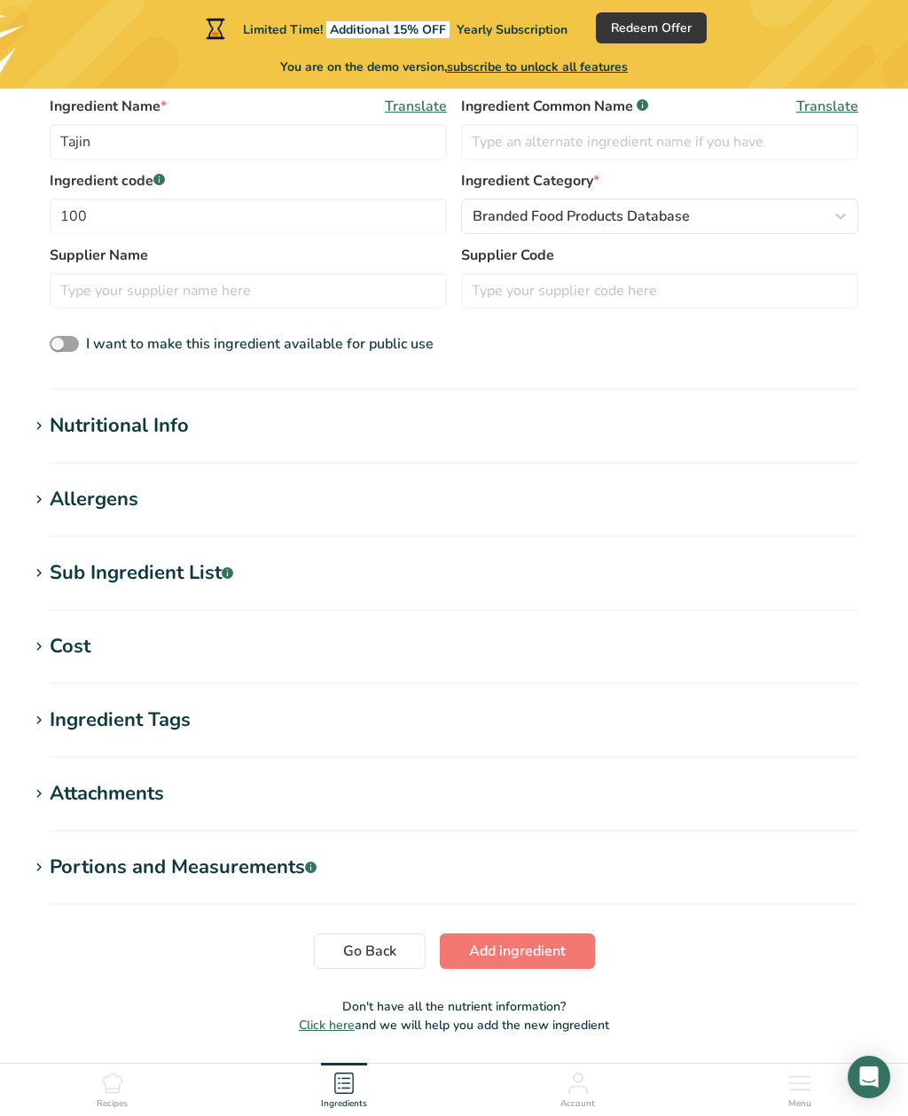
click at [507, 959] on span "Add ingredient" at bounding box center [517, 951] width 97 height 21
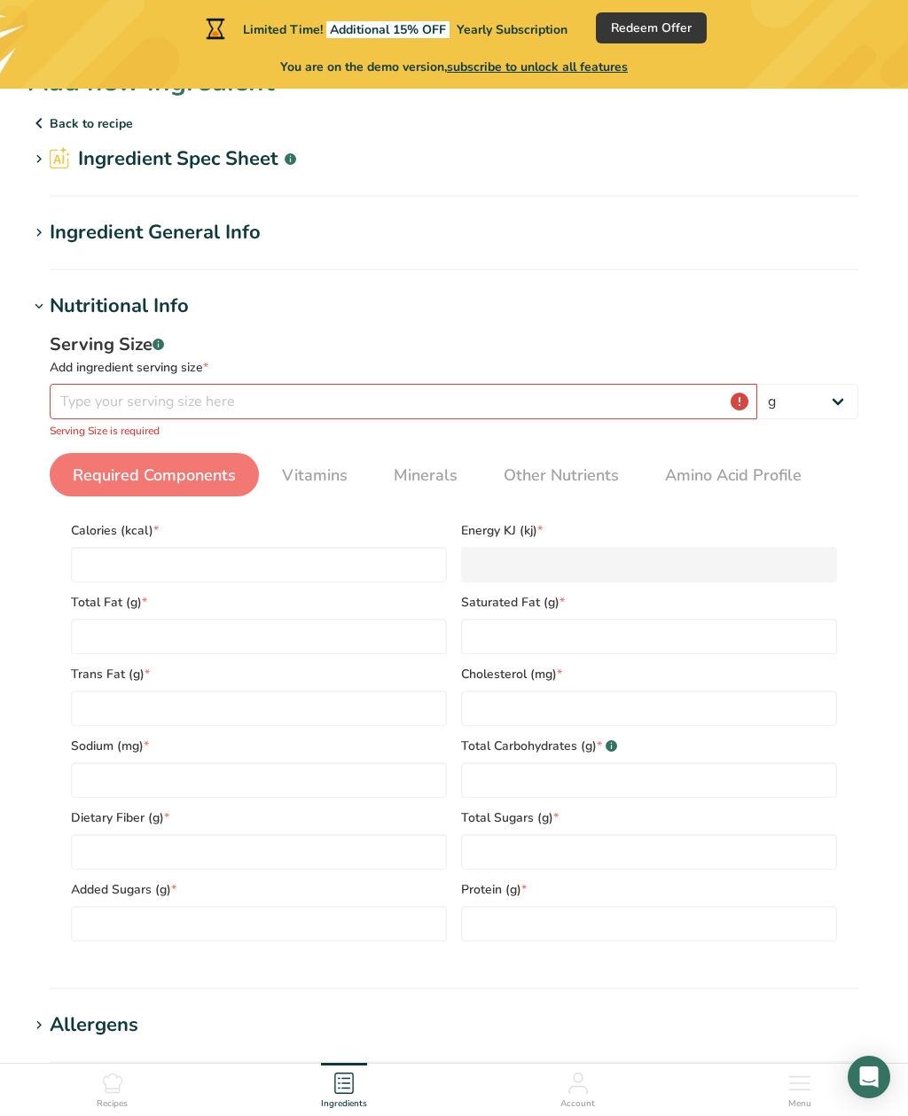
scroll to position [0, 0]
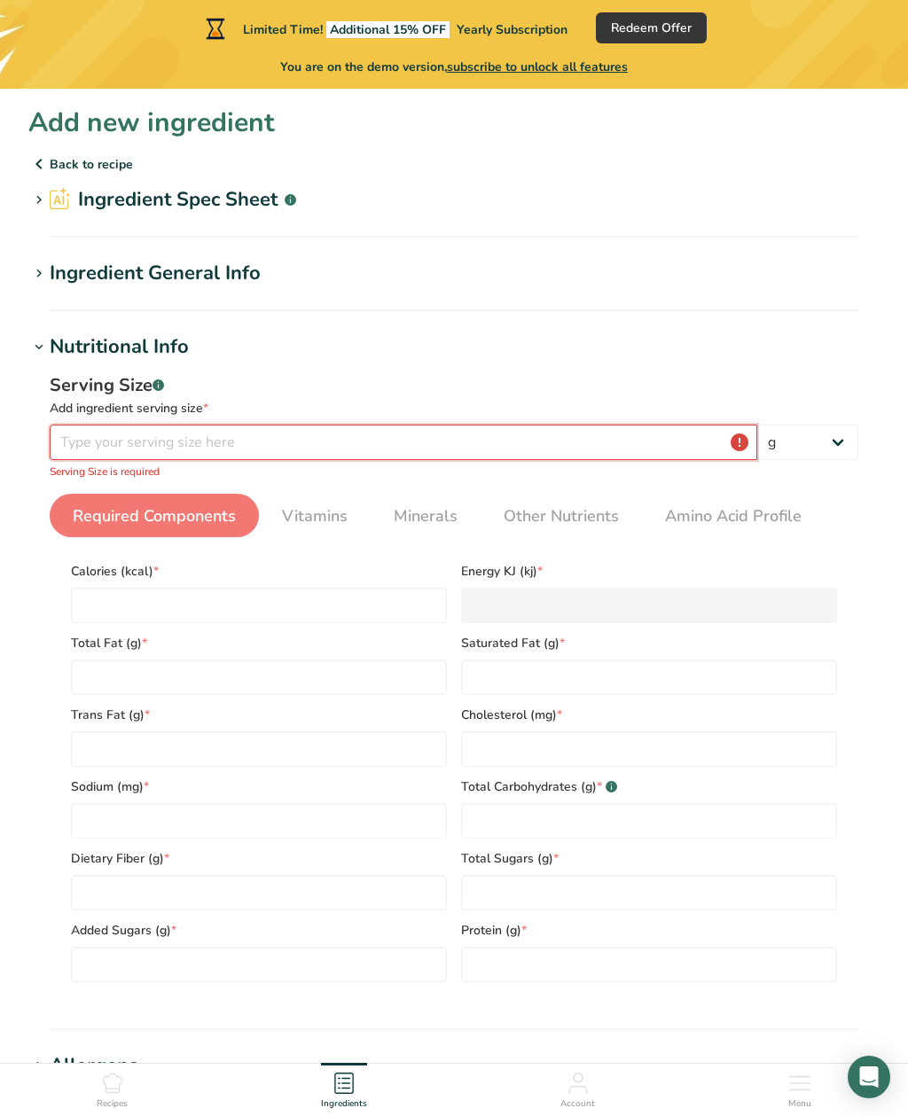
click at [96, 440] on input "number" at bounding box center [403, 442] width 707 height 35
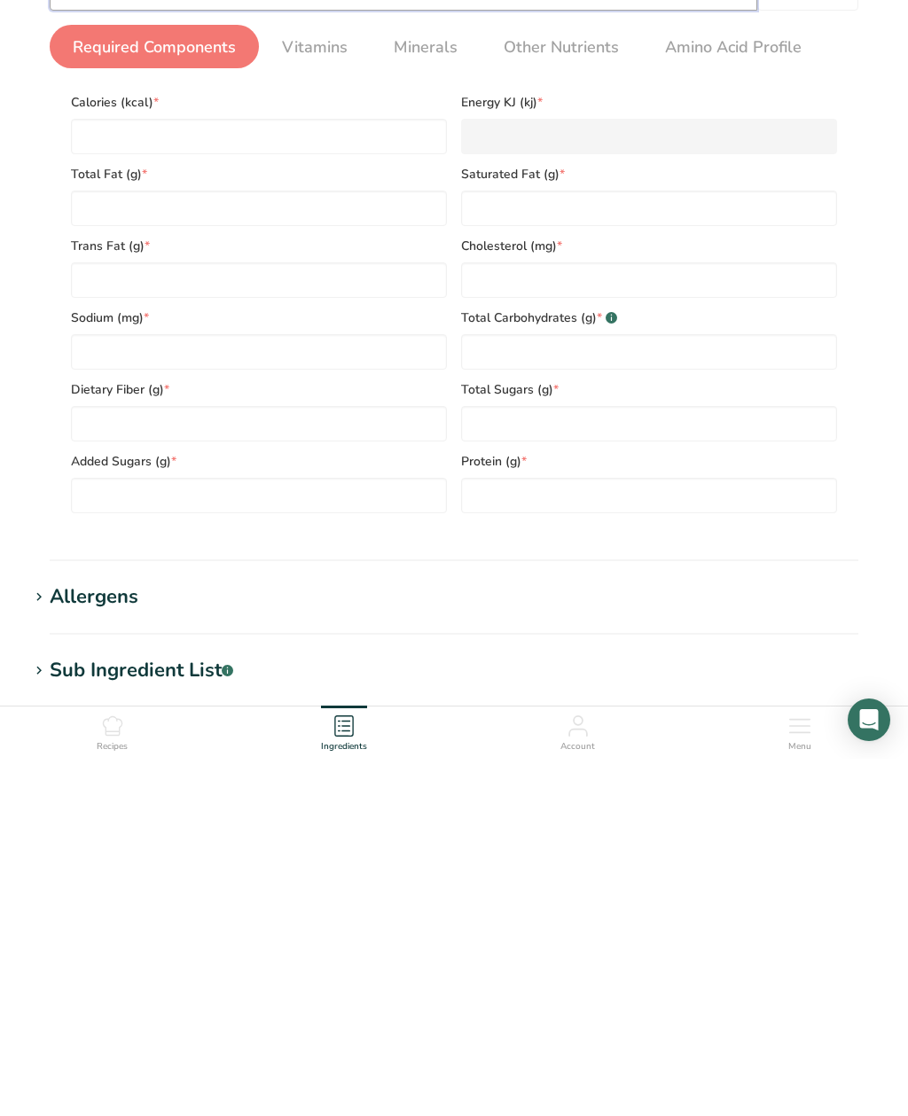
scroll to position [101, 0]
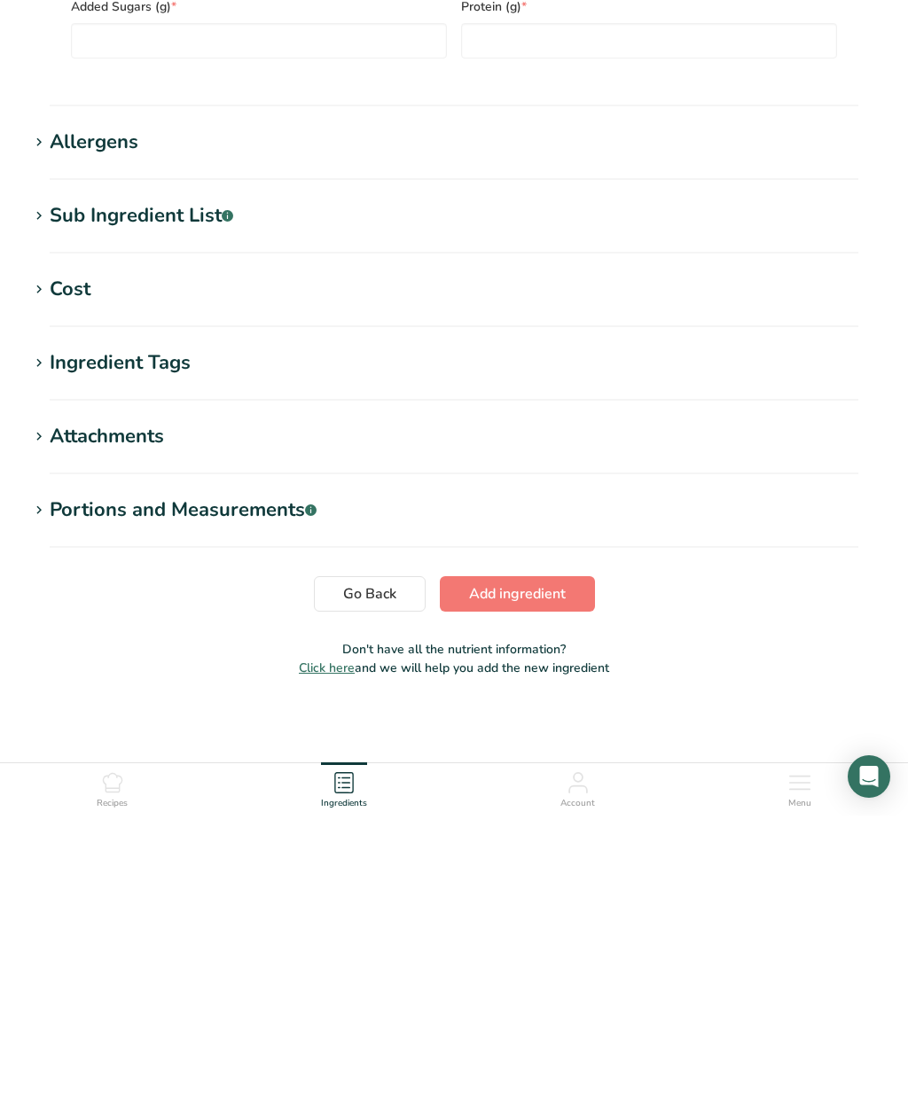
type input "60"
click at [516, 884] on span "Add ingredient" at bounding box center [517, 894] width 97 height 21
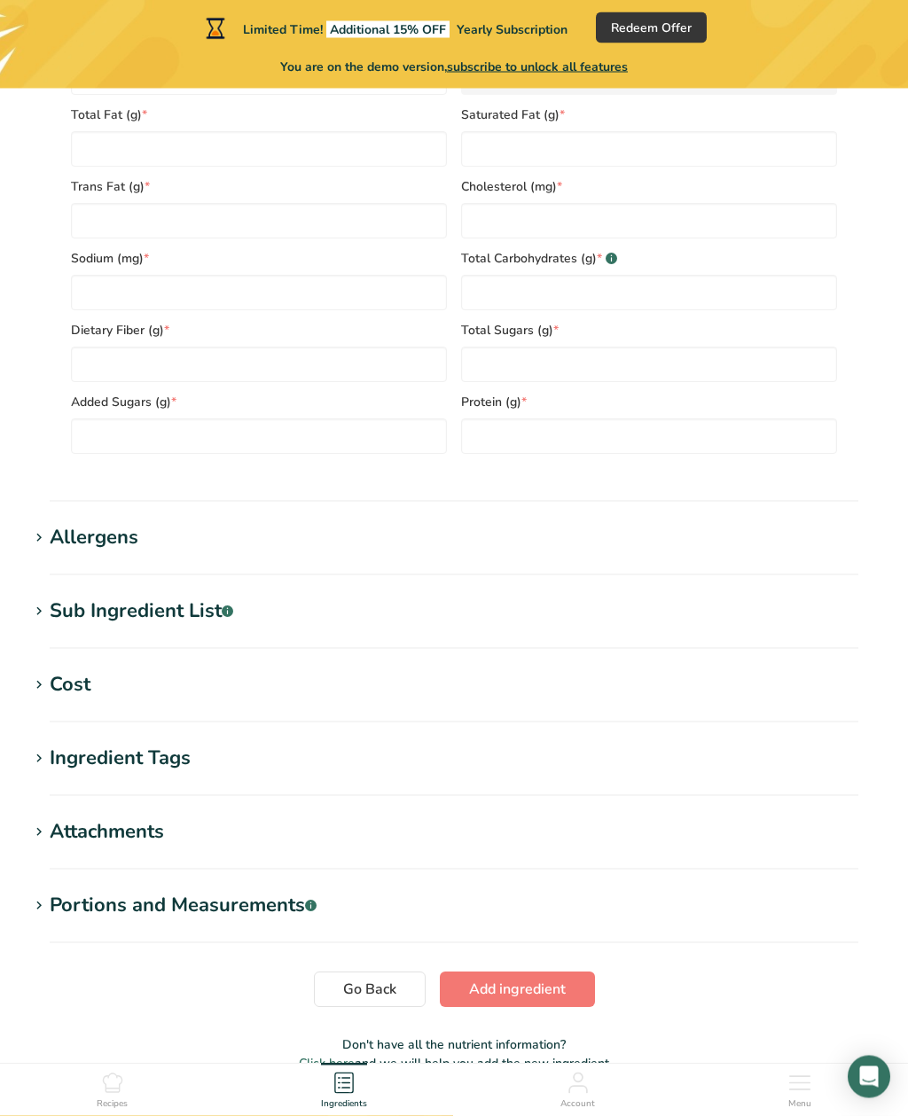
scroll to position [332, 0]
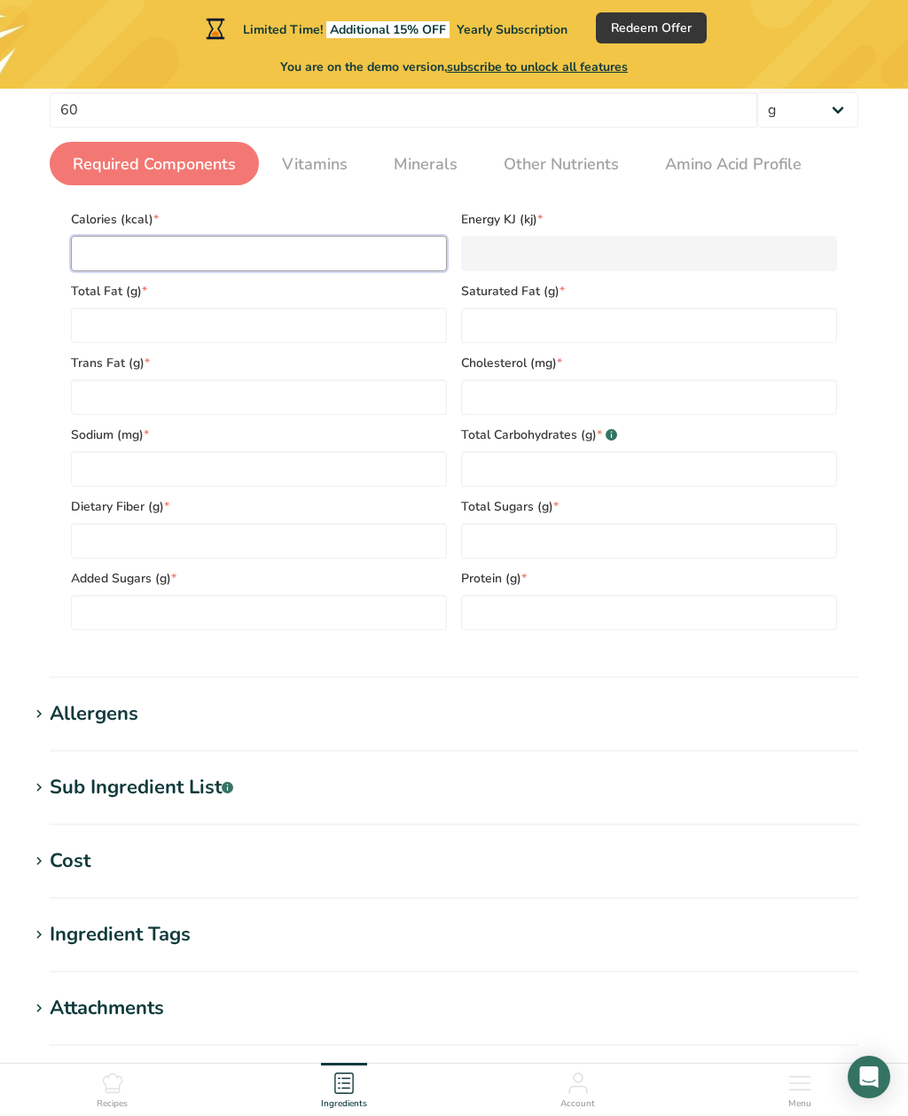
click at [179, 257] on input "number" at bounding box center [259, 253] width 376 height 35
type input "0"
type KJ "0"
type input "0"
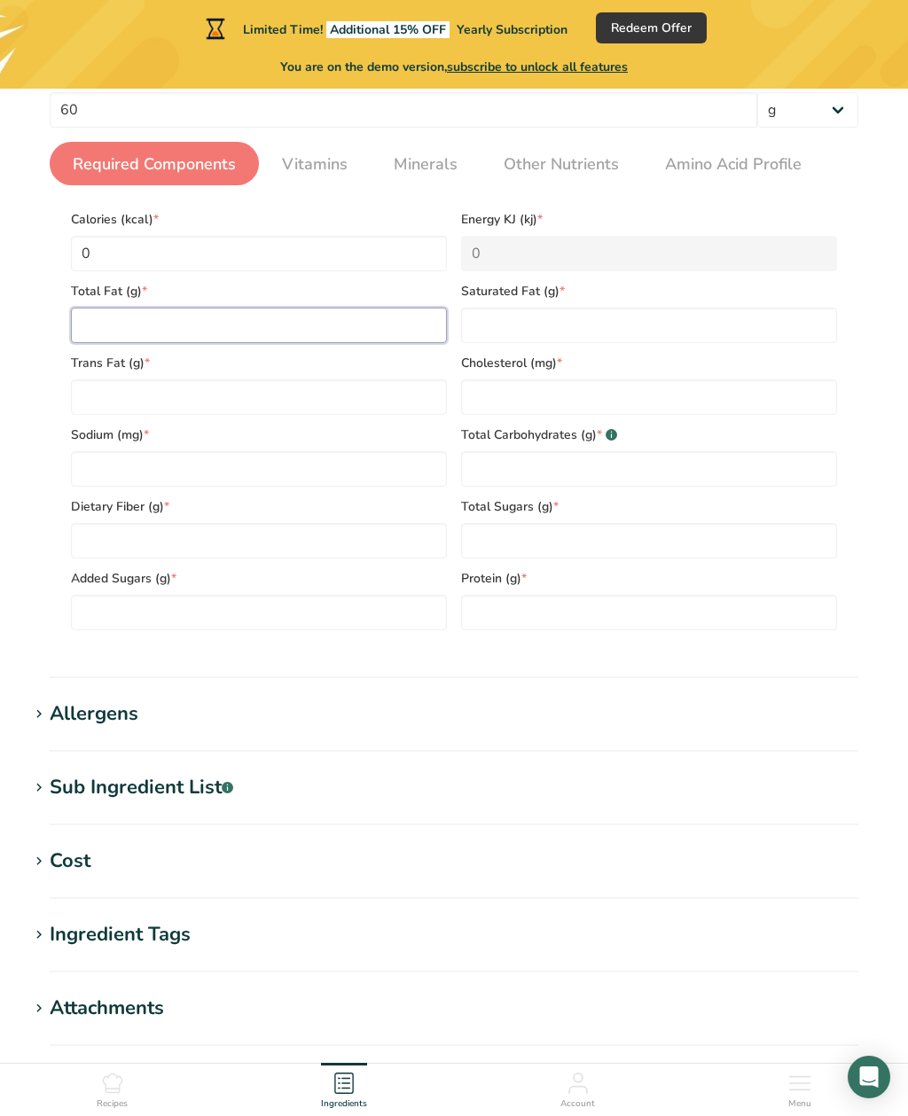
click at [202, 329] on Fat "number" at bounding box center [259, 325] width 376 height 35
type Fat "0"
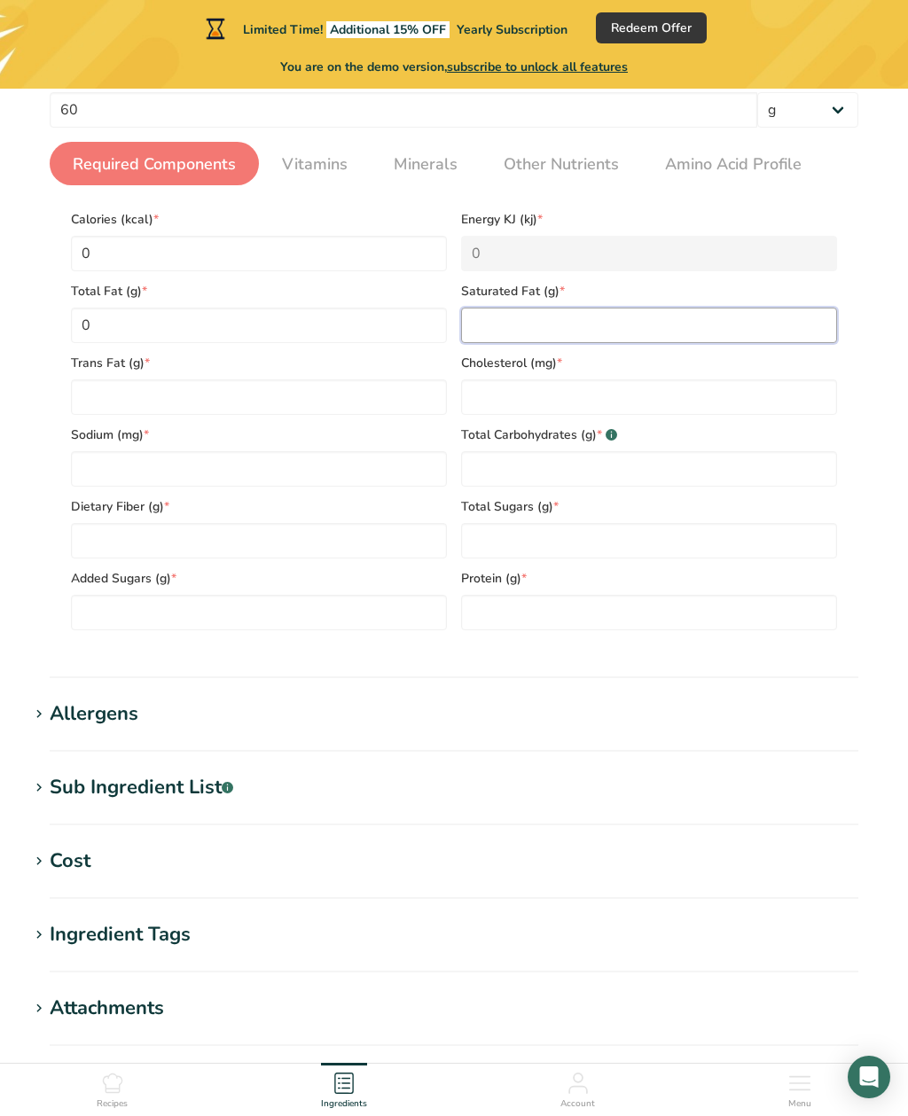
click at [491, 332] on Fat "number" at bounding box center [649, 325] width 376 height 35
type Fat "0"
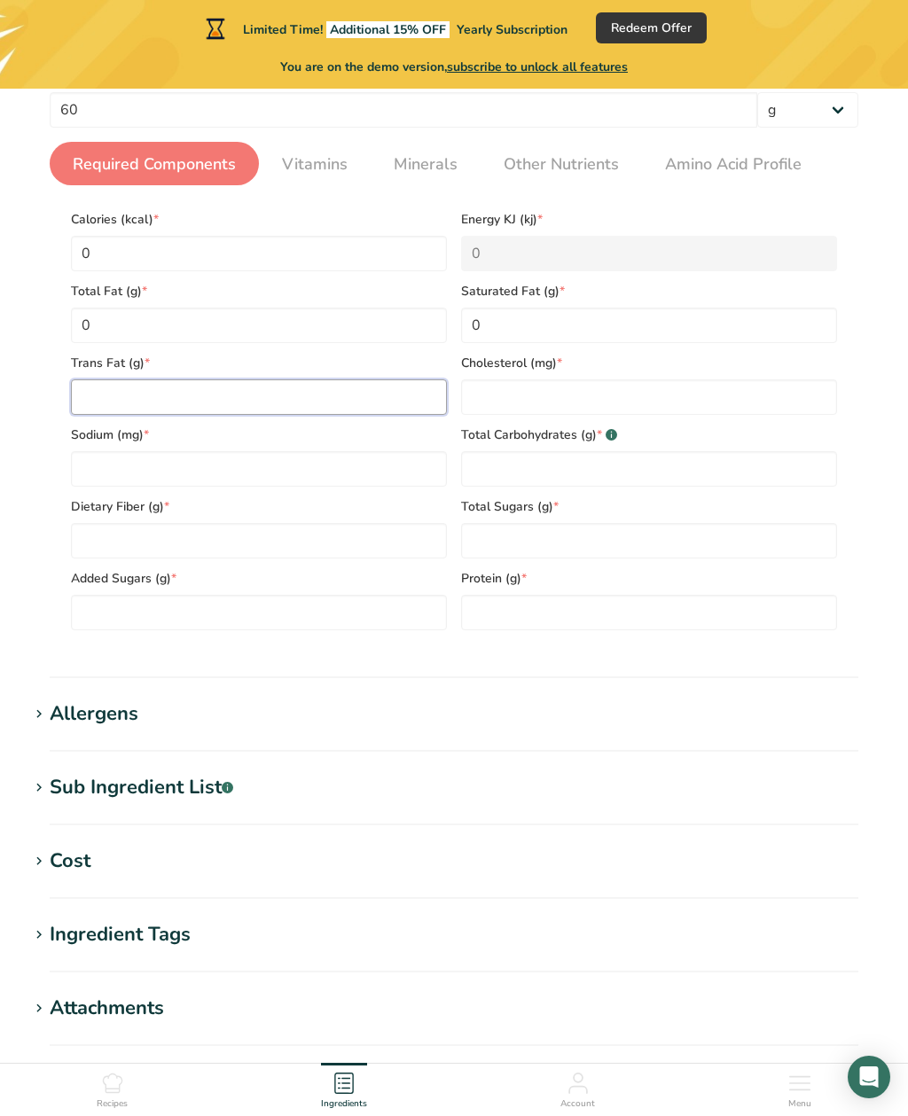
click at [175, 400] on Fat "number" at bounding box center [259, 396] width 376 height 35
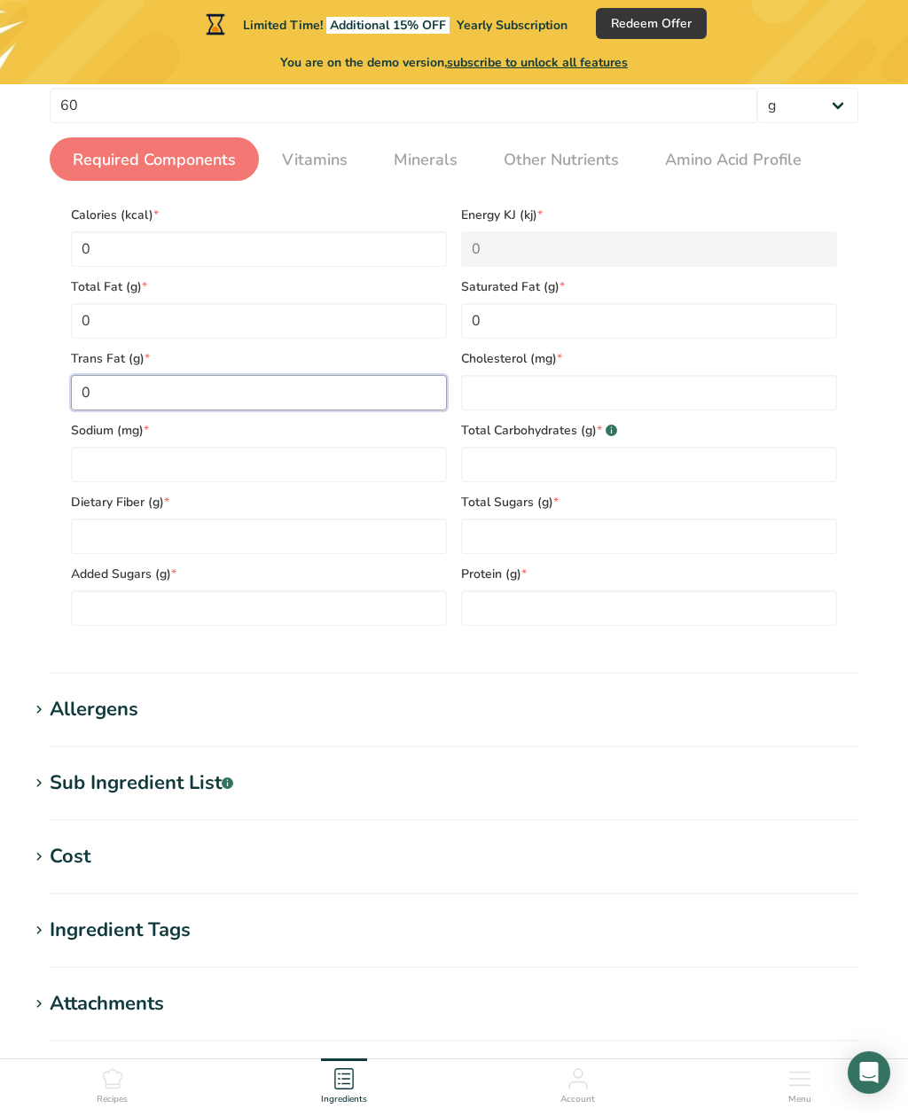
type Fat "0"
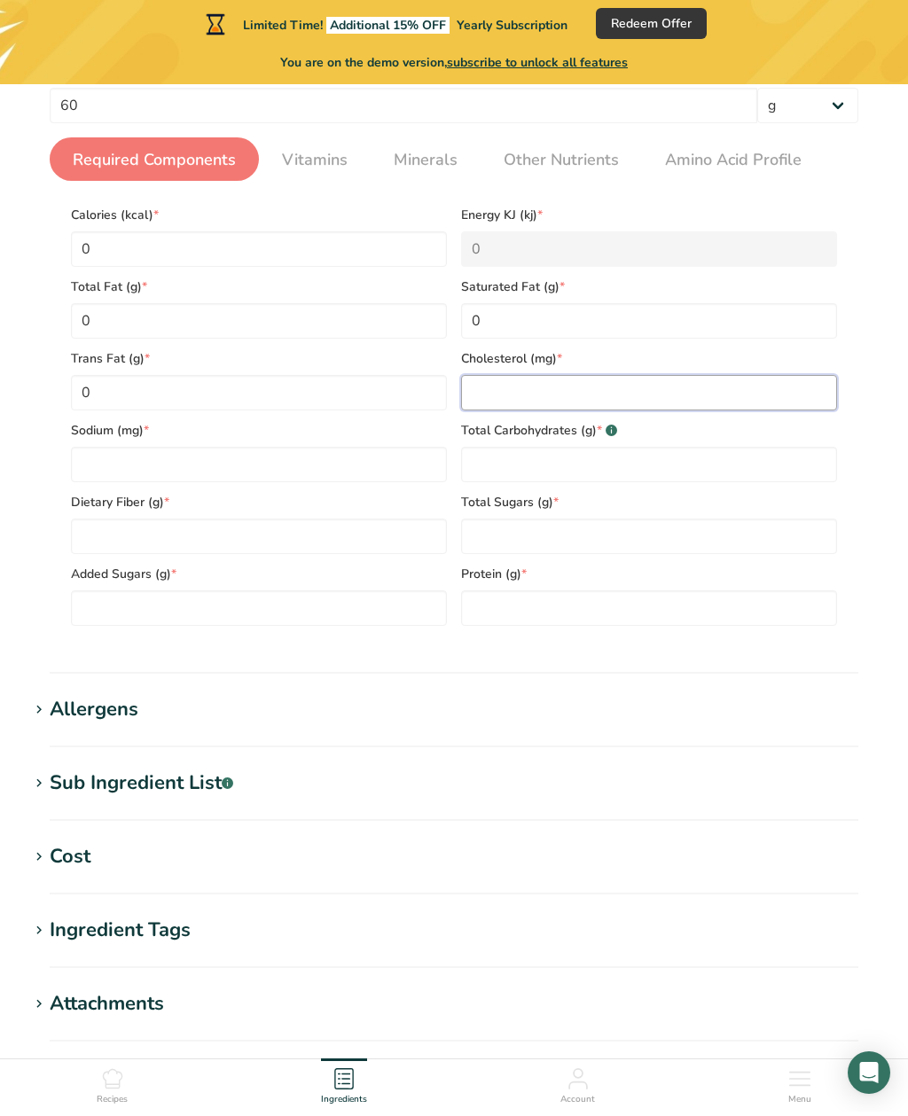
click at [509, 392] on input "number" at bounding box center [649, 396] width 376 height 35
type input "0"
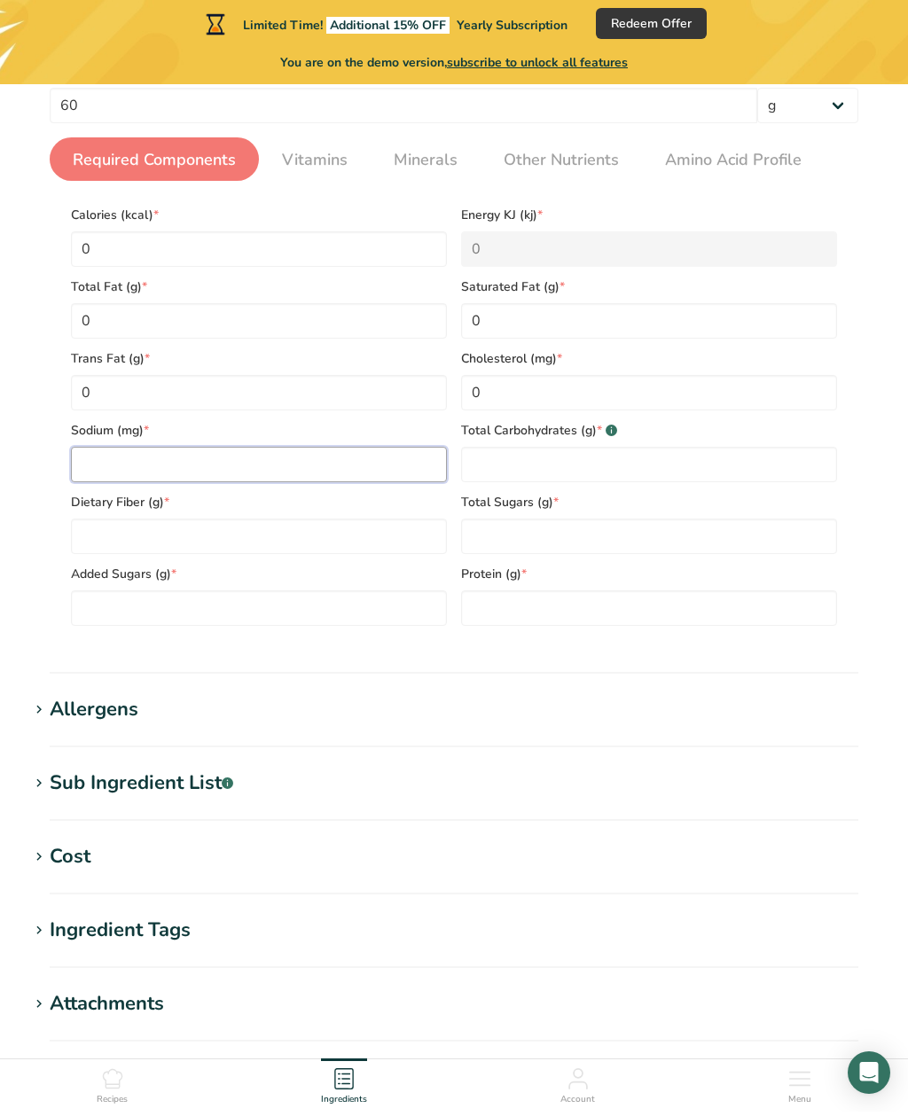
click at [184, 469] on input "number" at bounding box center [259, 468] width 376 height 35
type input "0"
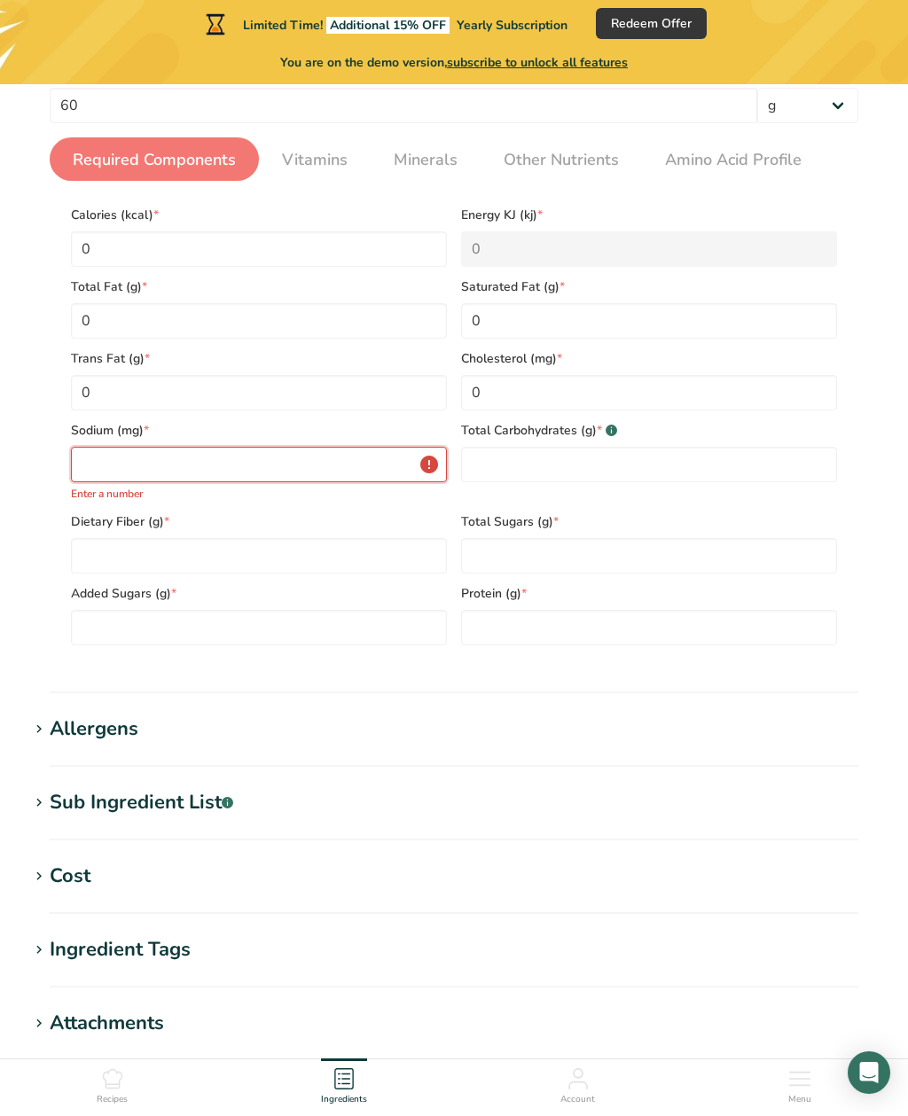
type input "0"
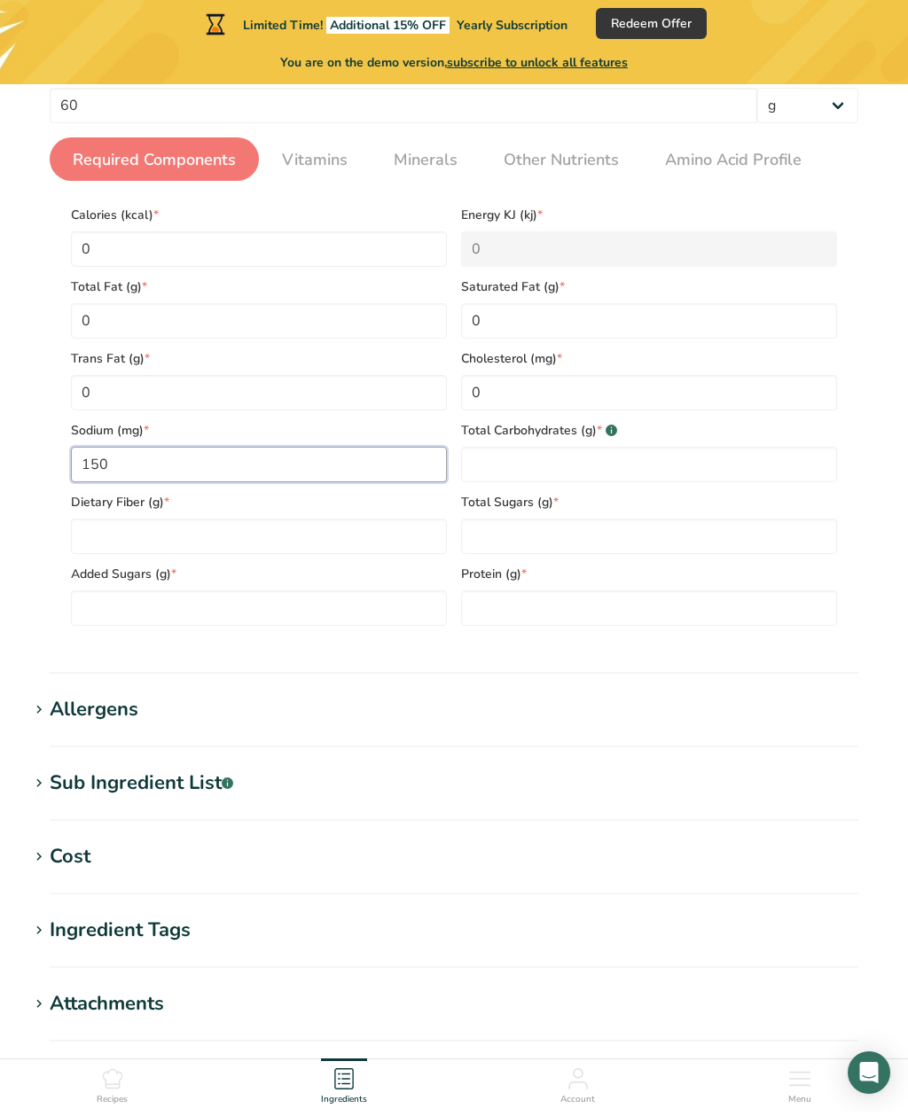
type input "150"
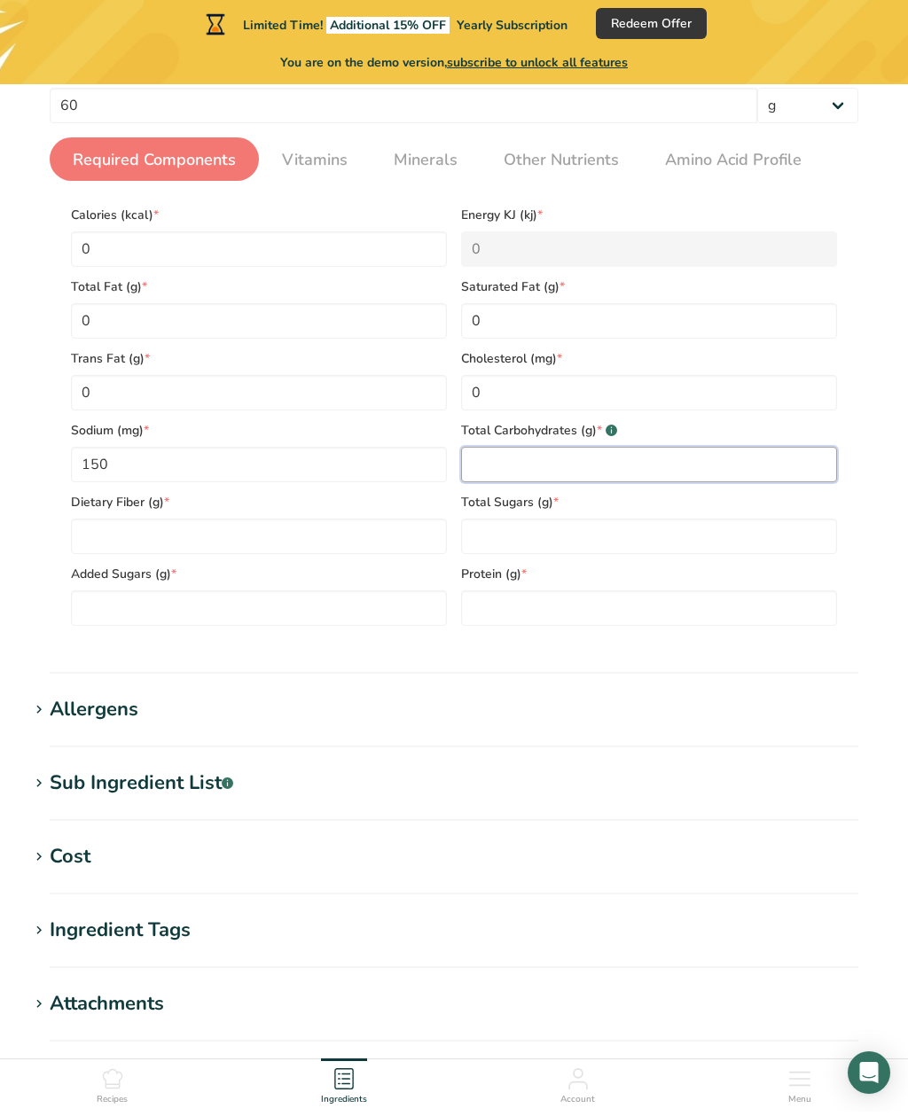
click at [496, 458] on Carbohydrates "number" at bounding box center [649, 468] width 376 height 35
type Carbohydrates "0"
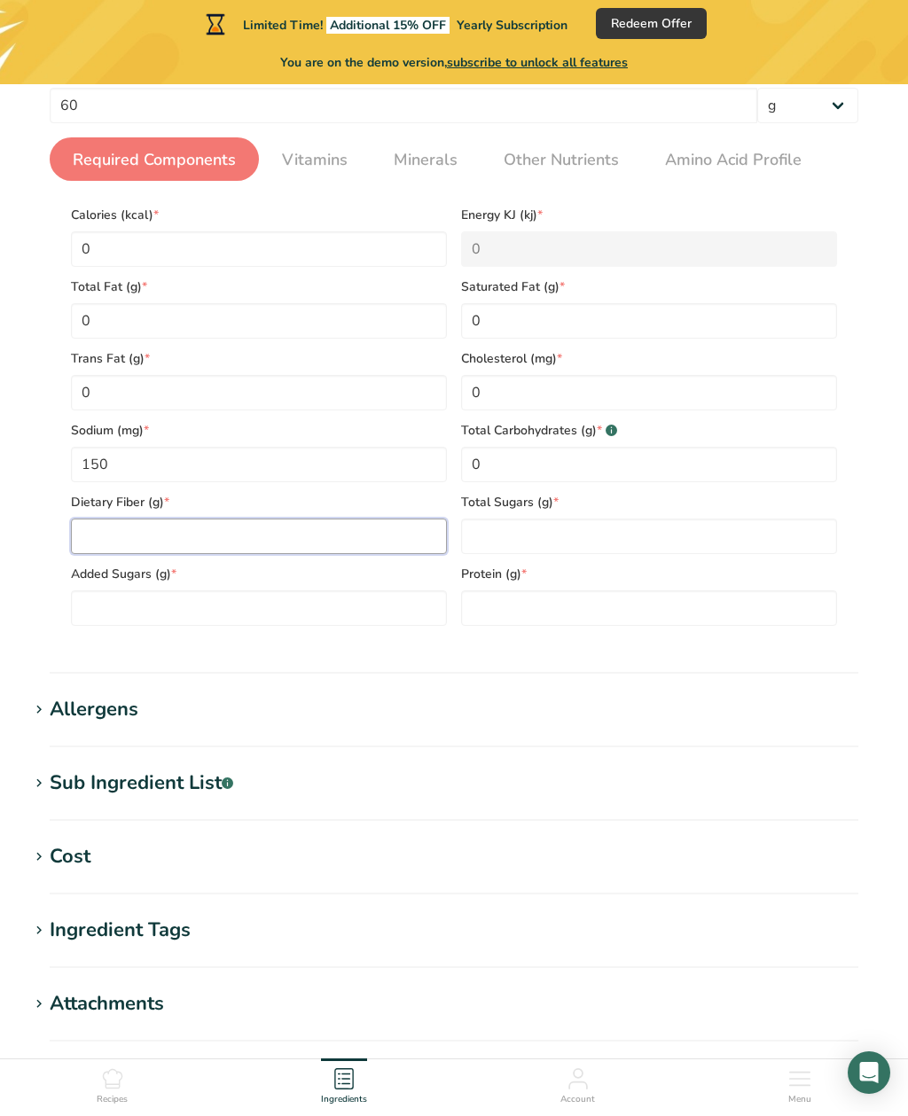
click at [130, 550] on Fiber "number" at bounding box center [259, 540] width 376 height 35
type Fiber "0"
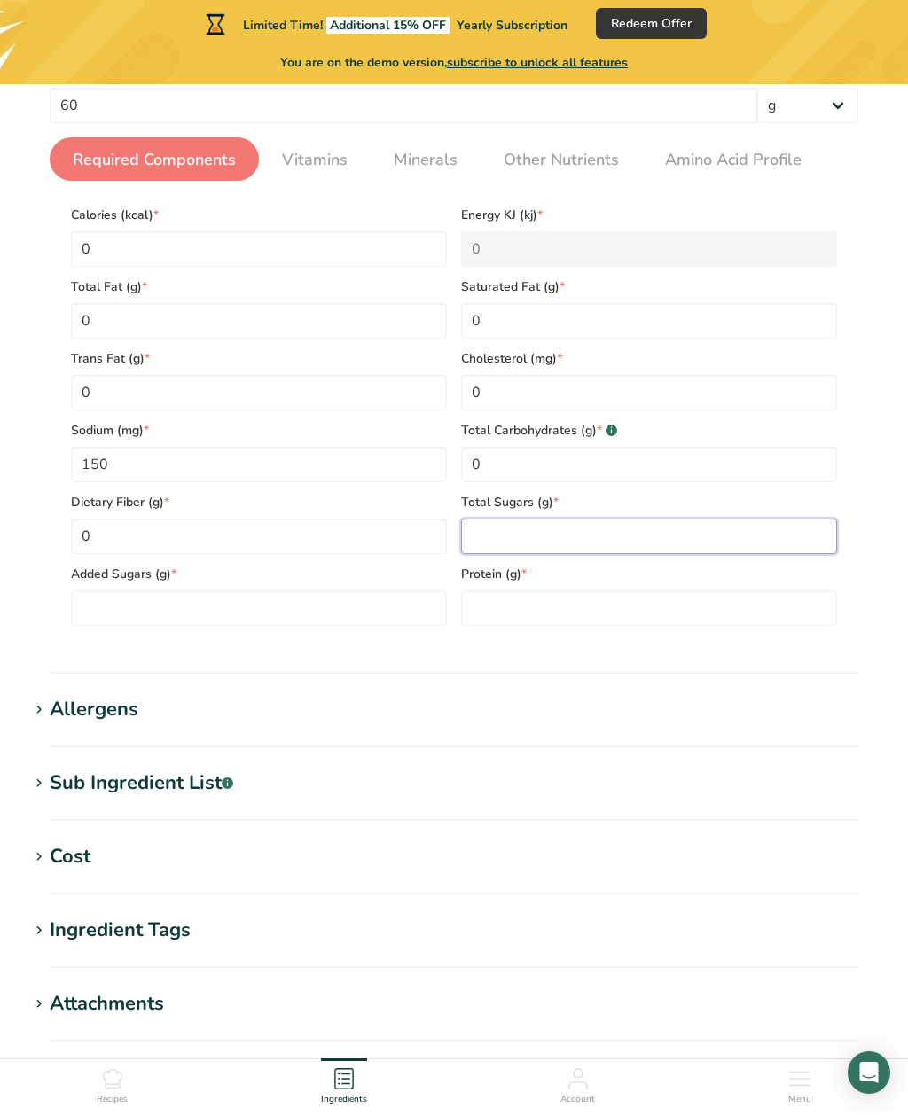
click at [507, 539] on Sugars "number" at bounding box center [649, 540] width 376 height 35
type Sugars "0"
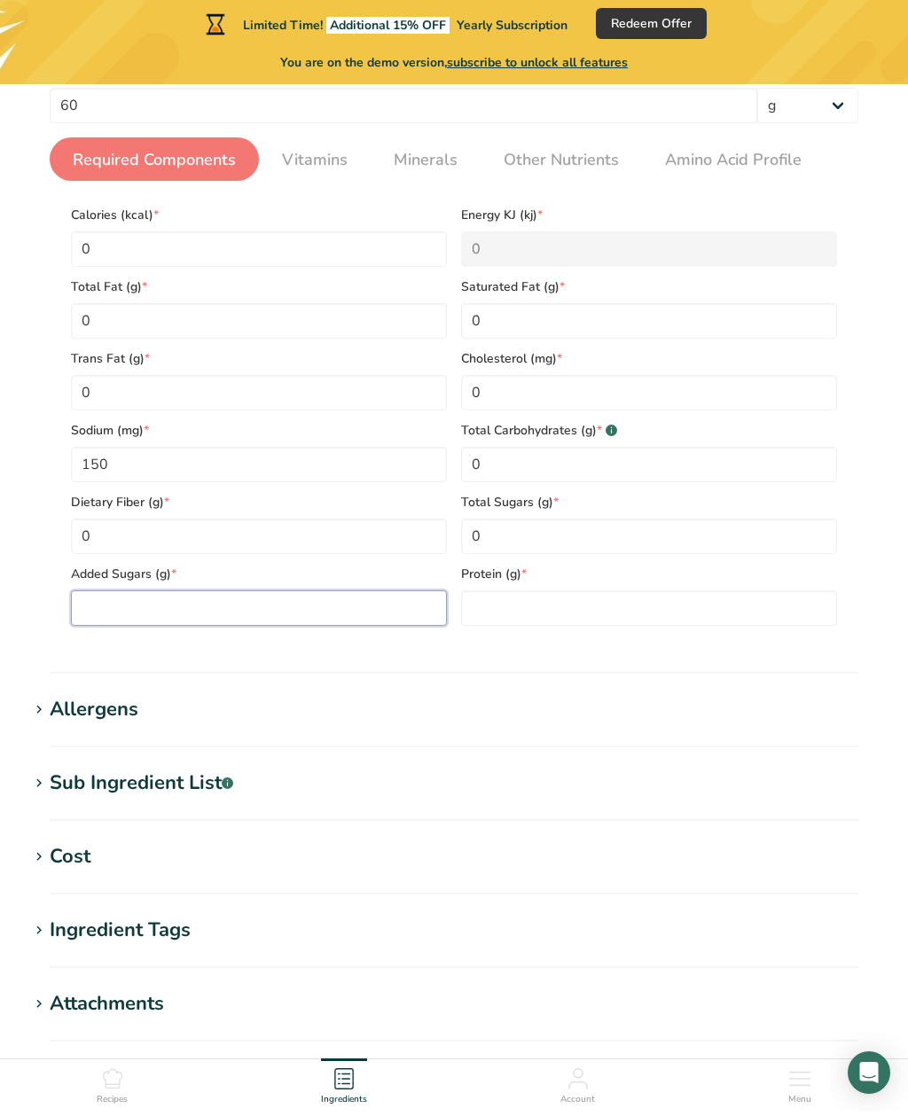
click at [148, 611] on Sugars "number" at bounding box center [259, 612] width 376 height 35
type Sugars "0"
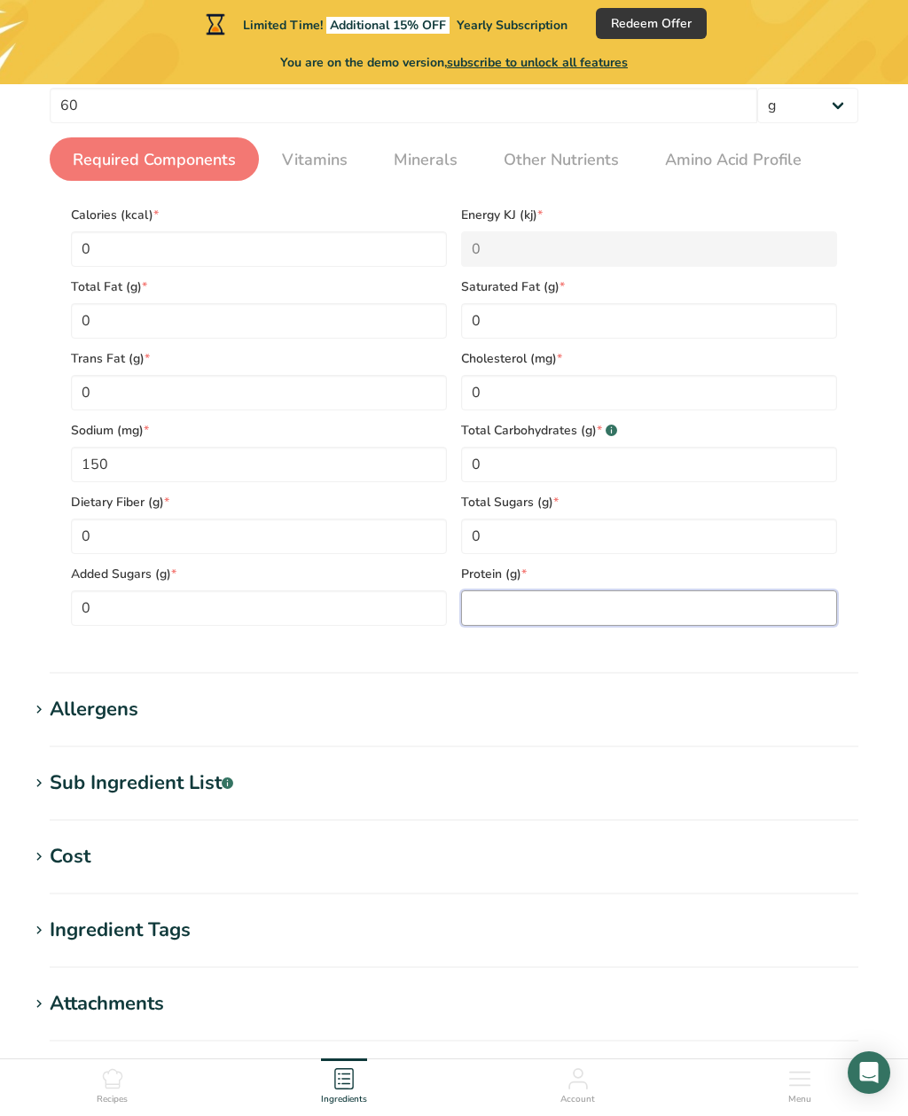
click at [533, 614] on input "number" at bounding box center [649, 612] width 376 height 35
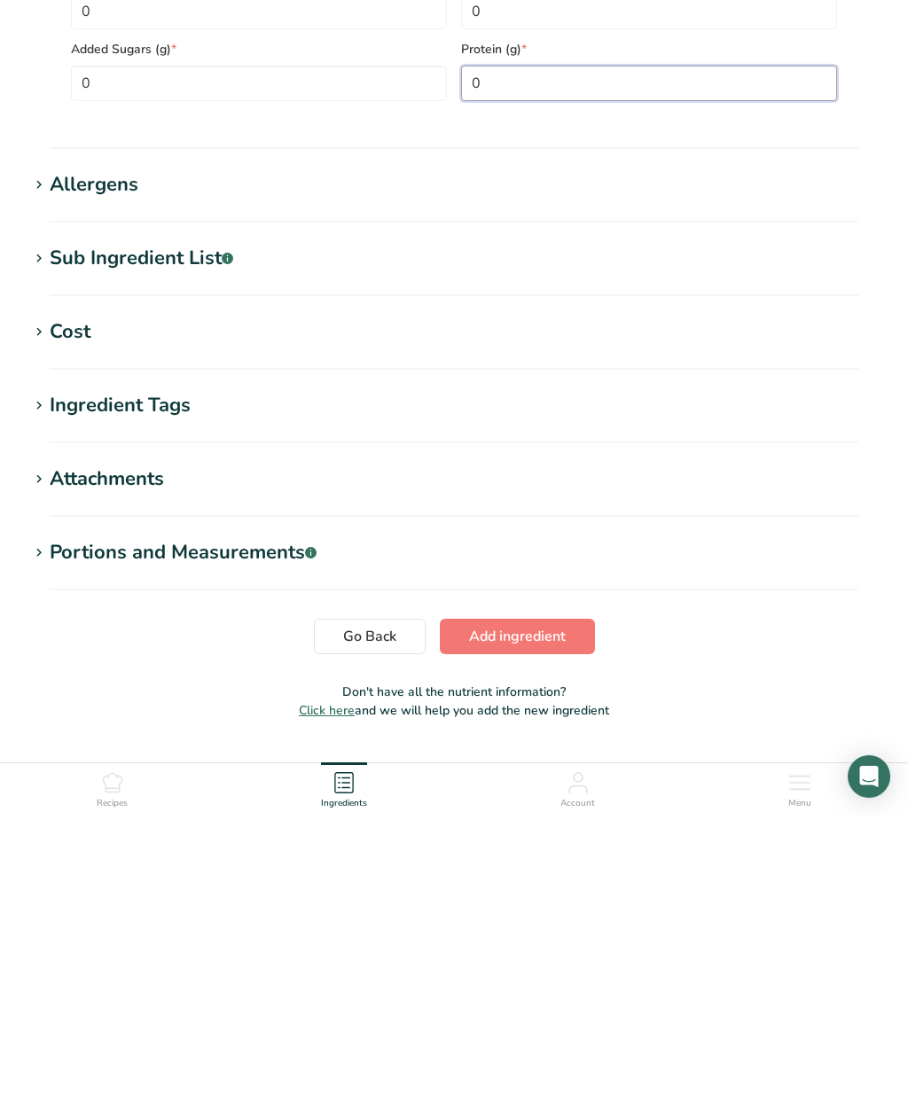
scroll to position [563, 0]
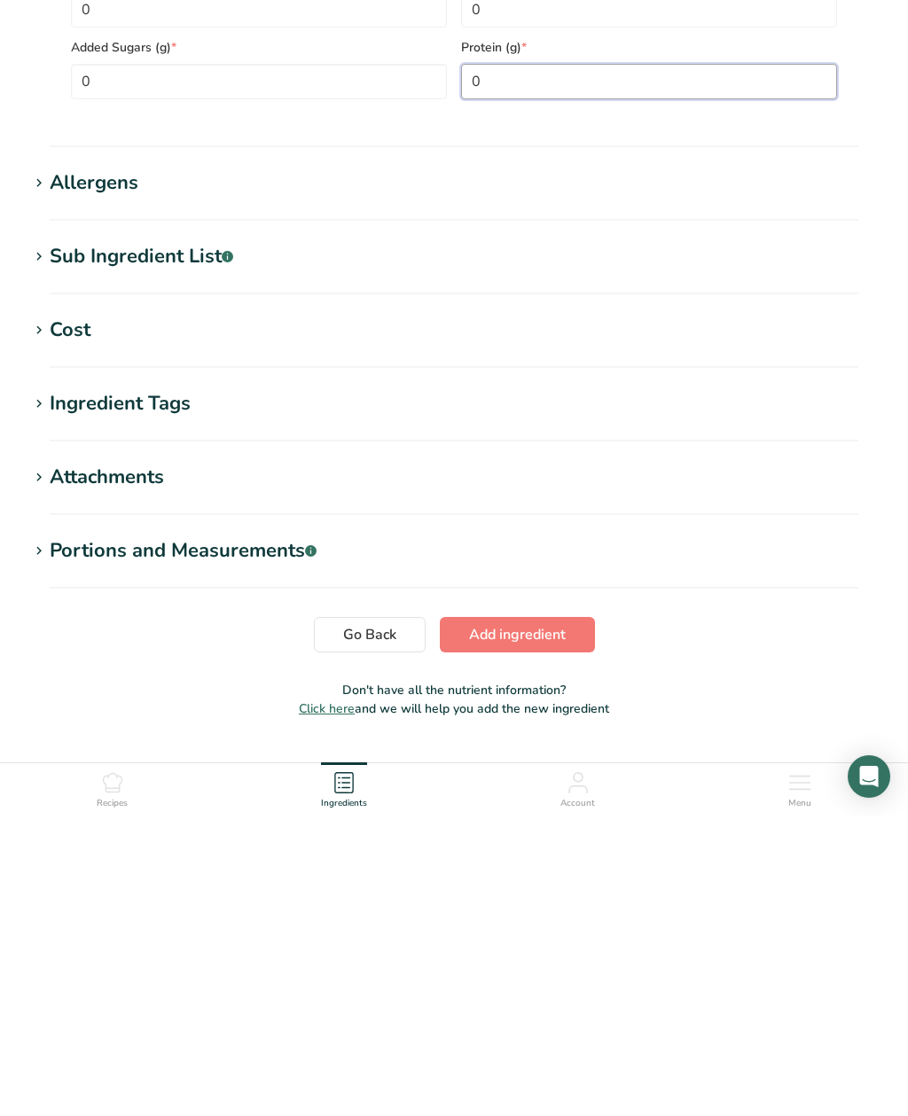
type input "0"
click at [508, 925] on span "Add ingredient" at bounding box center [517, 935] width 97 height 21
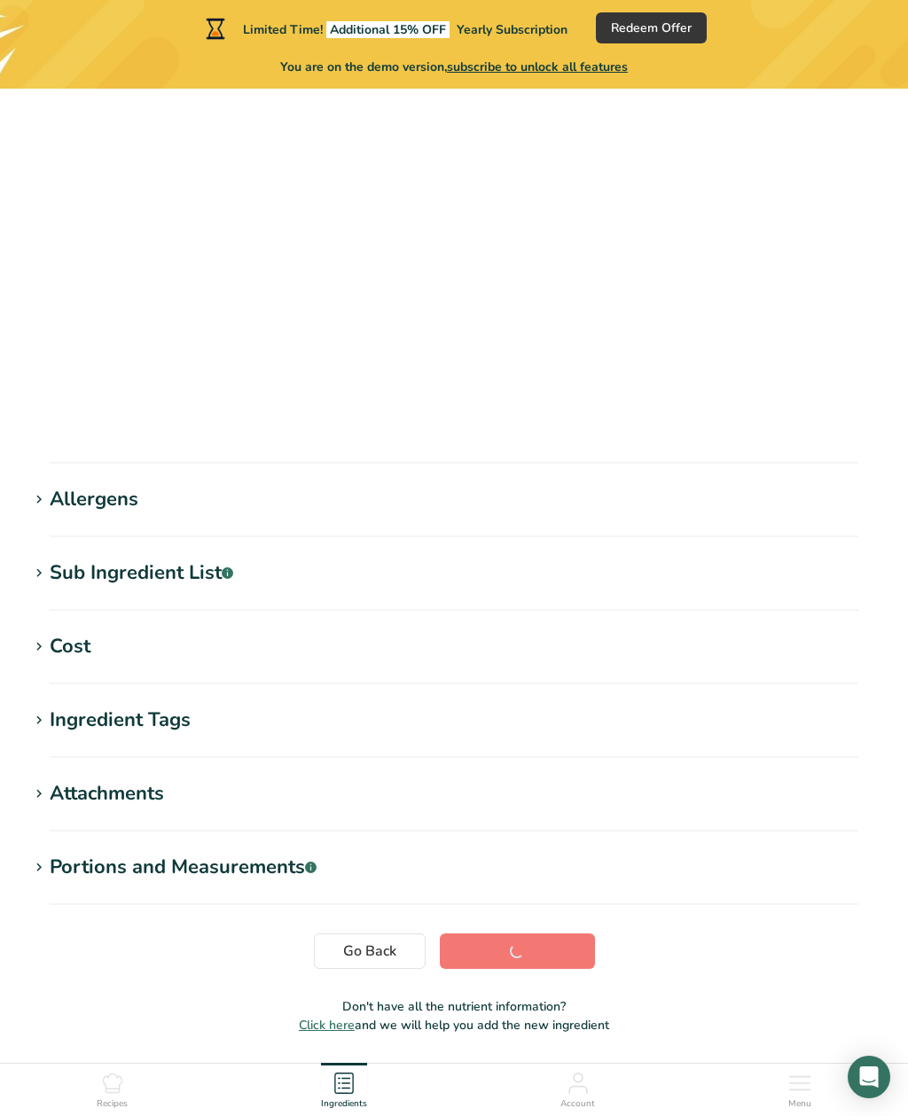
scroll to position [53, 0]
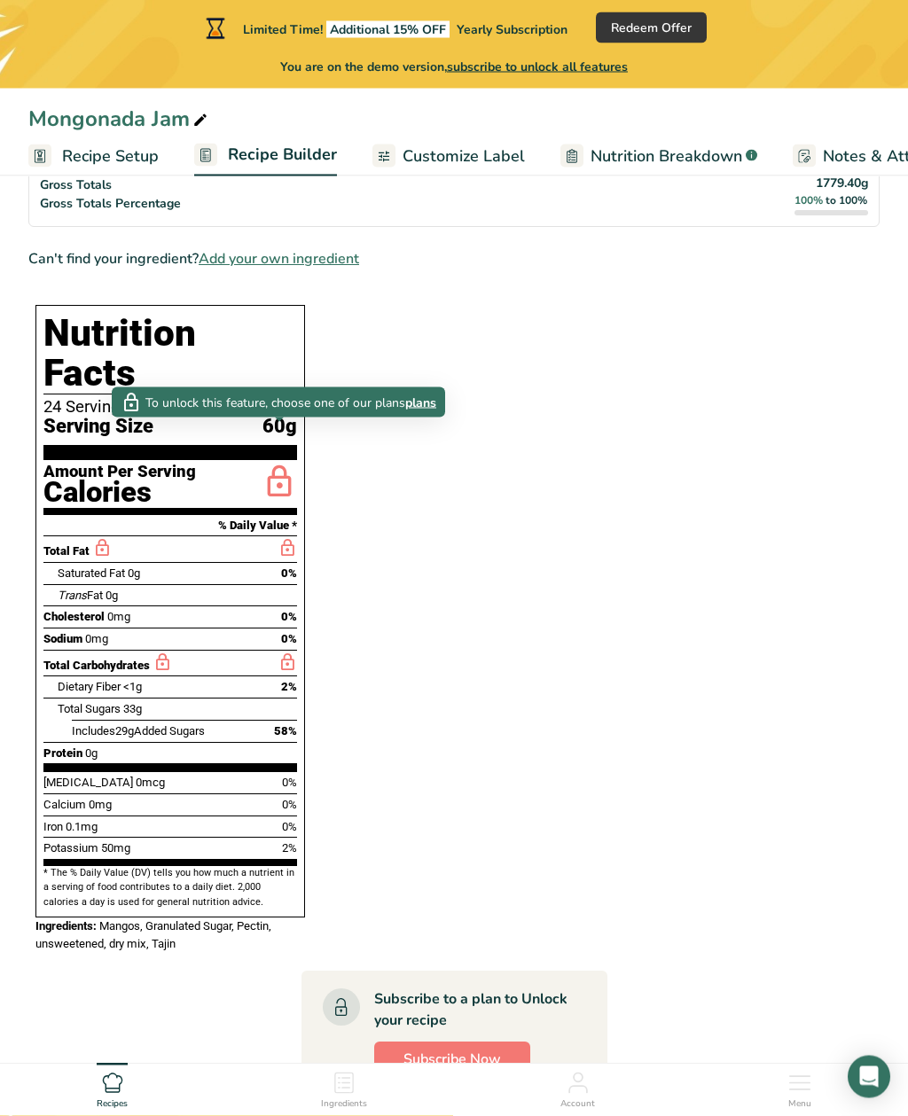
scroll to position [565, 0]
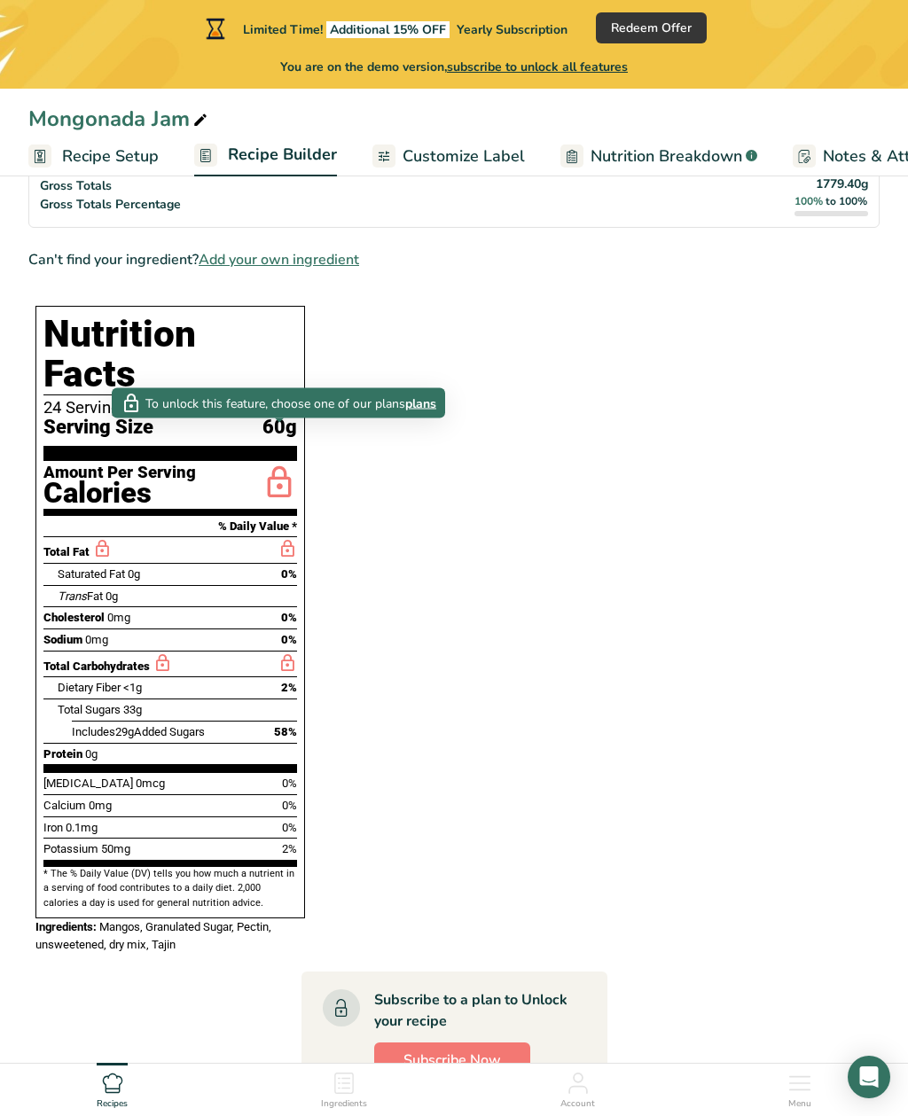
click at [457, 1050] on span "Subscribe Now" at bounding box center [452, 1060] width 98 height 21
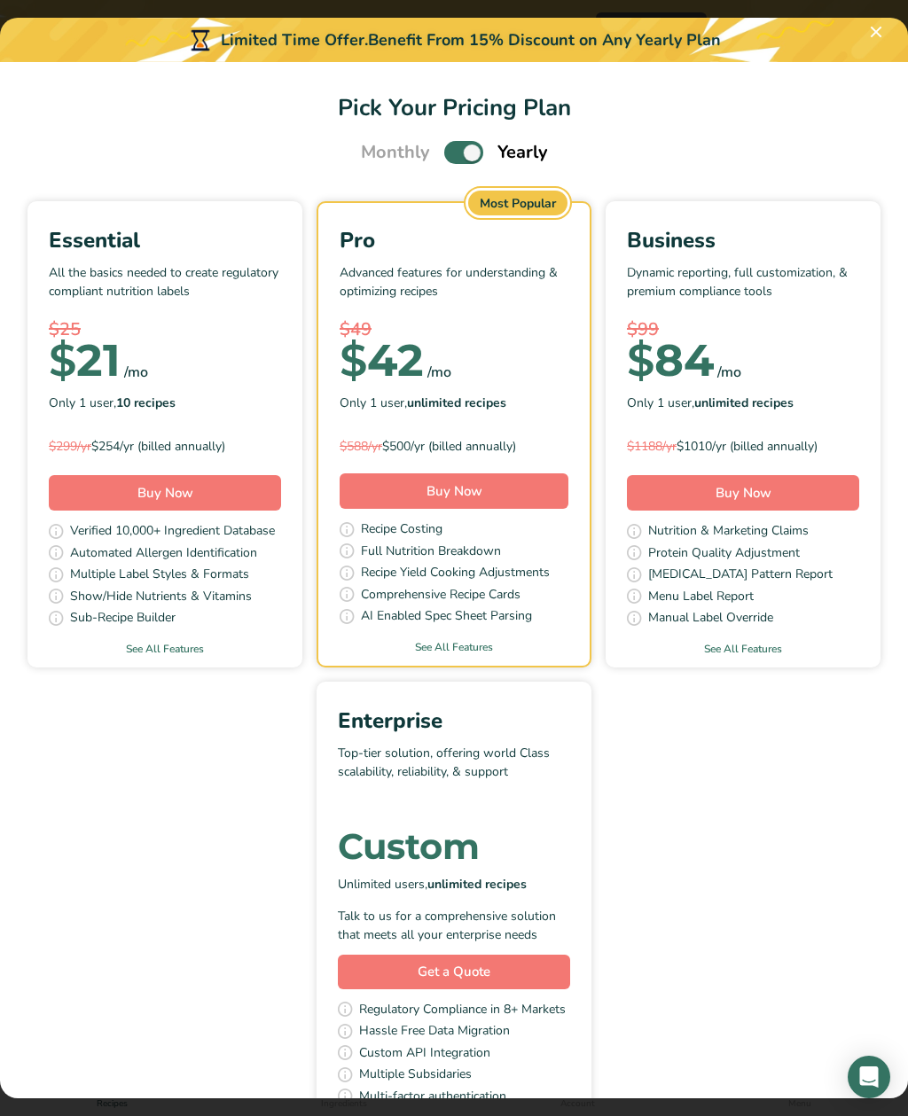
click at [449, 154] on span "Pick Your Pricing Plan Modal" at bounding box center [463, 152] width 39 height 22
click at [449, 154] on input "Pick Your Pricing Plan Modal" at bounding box center [450, 153] width 12 height 12
checkbox input "false"
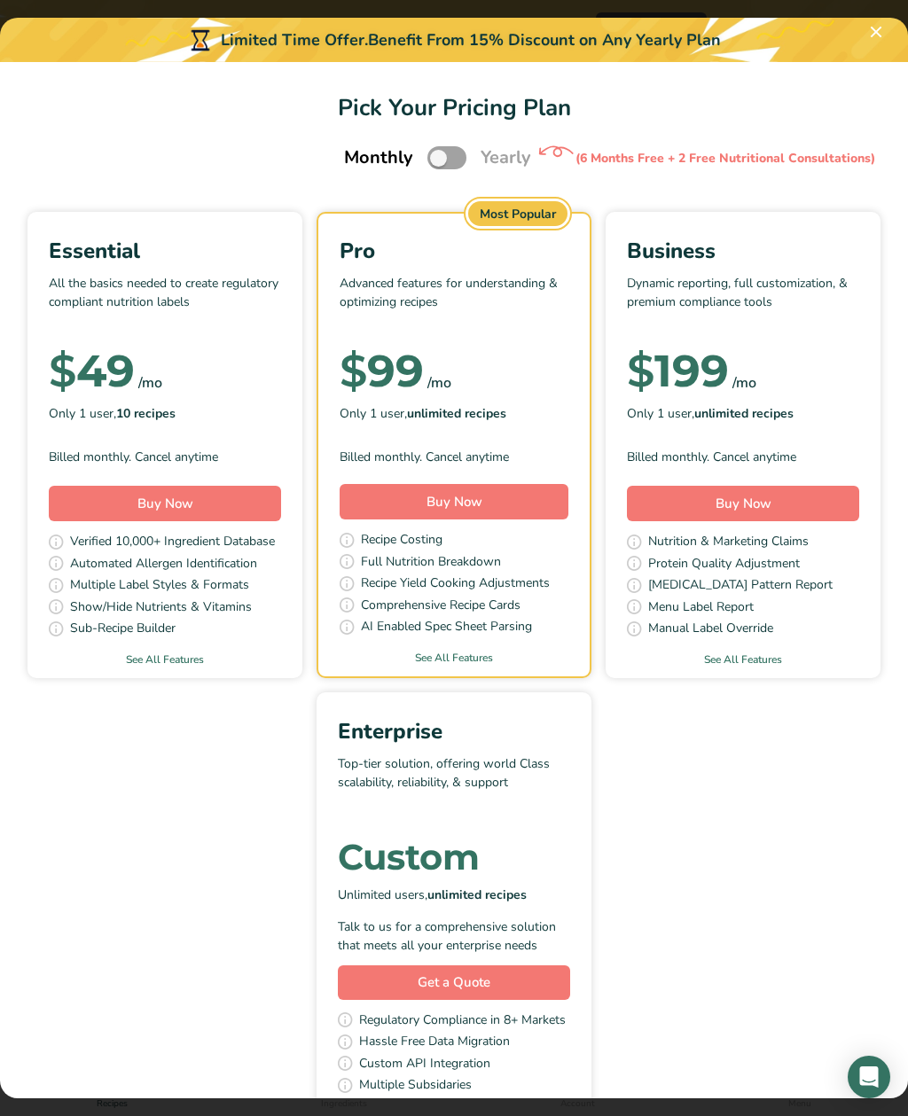
click at [476, 650] on link "See All Features" at bounding box center [453, 658] width 271 height 16
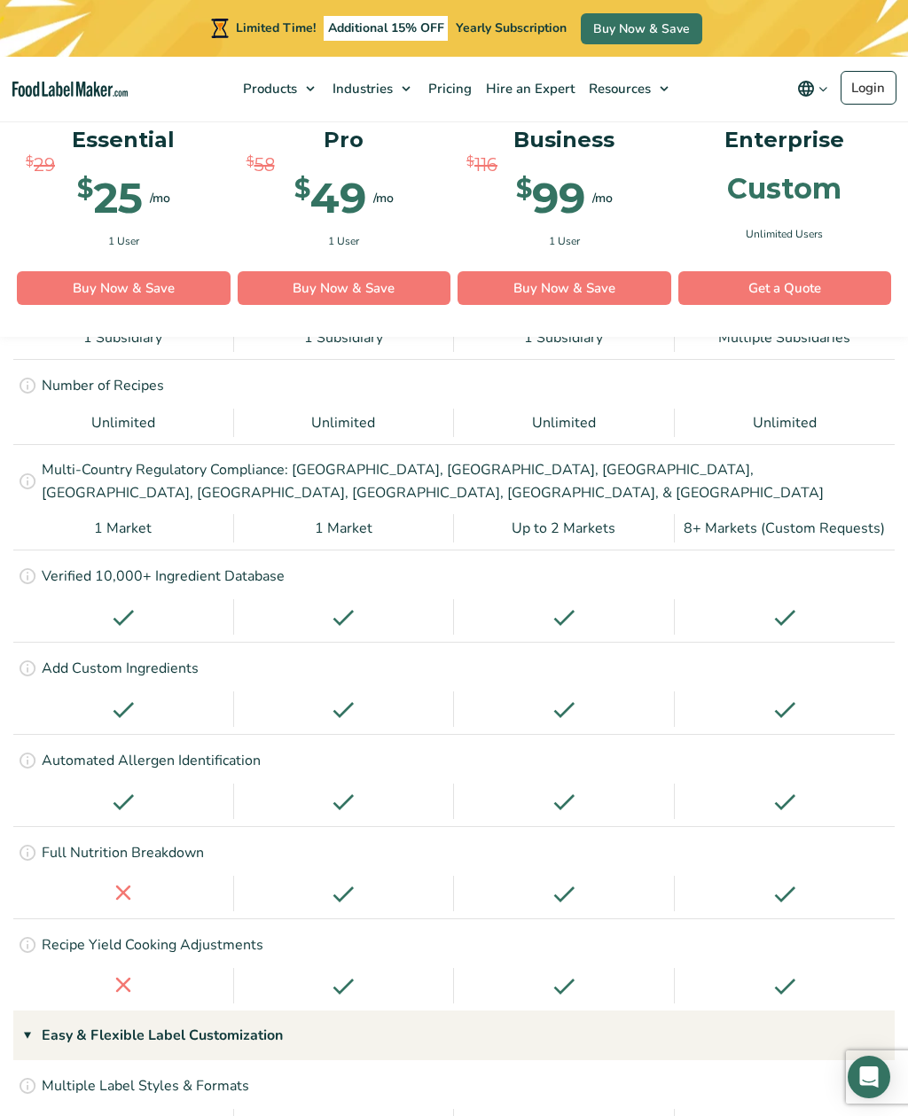
scroll to position [1751, 0]
